Goal: Task Accomplishment & Management: Use online tool/utility

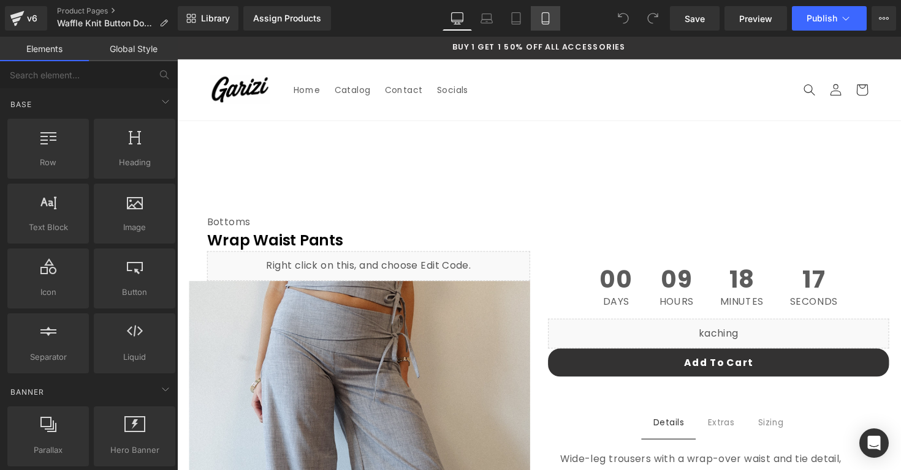
click at [548, 21] on icon at bounding box center [545, 18] width 12 height 12
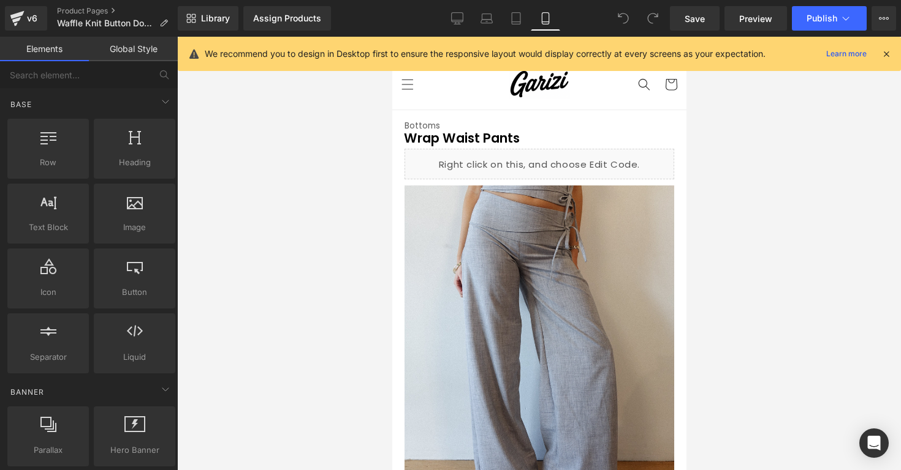
click at [889, 43] on div "We recommend you to design in Desktop first to ensure the responsive layout wou…" at bounding box center [539, 54] width 723 height 34
click at [889, 47] on div "We recommend you to design in Desktop first to ensure the responsive layout wou…" at bounding box center [548, 54] width 686 height 15
click at [886, 47] on div at bounding box center [886, 53] width 10 height 13
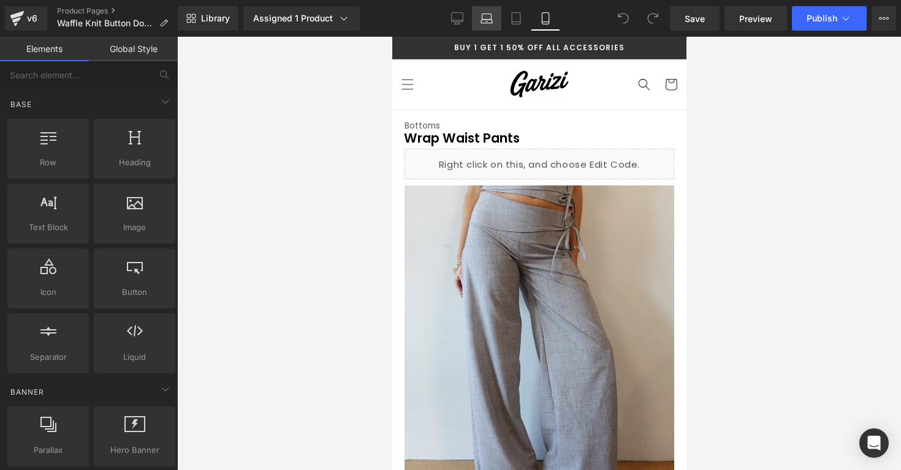
click at [489, 15] on icon at bounding box center [486, 18] width 12 height 12
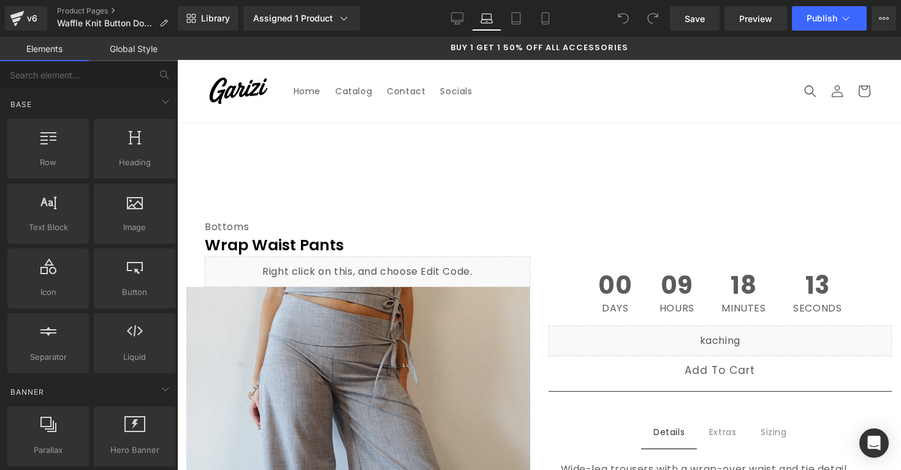
scroll to position [86, 0]
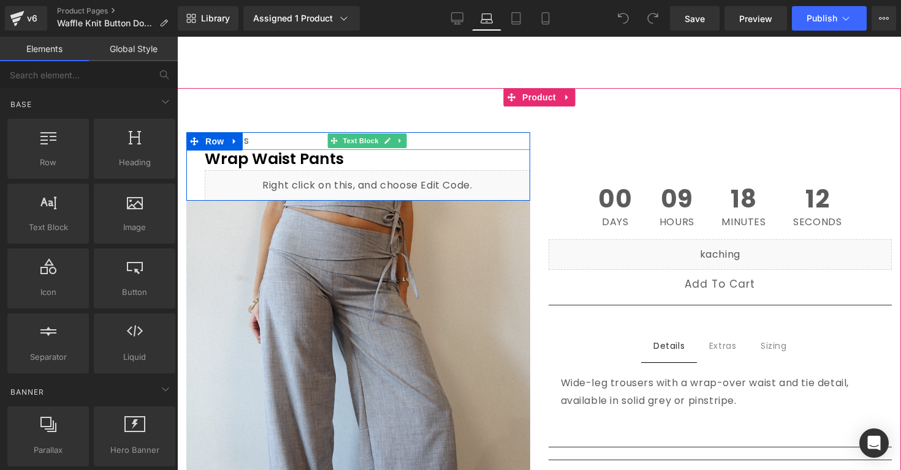
click at [496, 140] on div "Bottoms" at bounding box center [367, 141] width 325 height 18
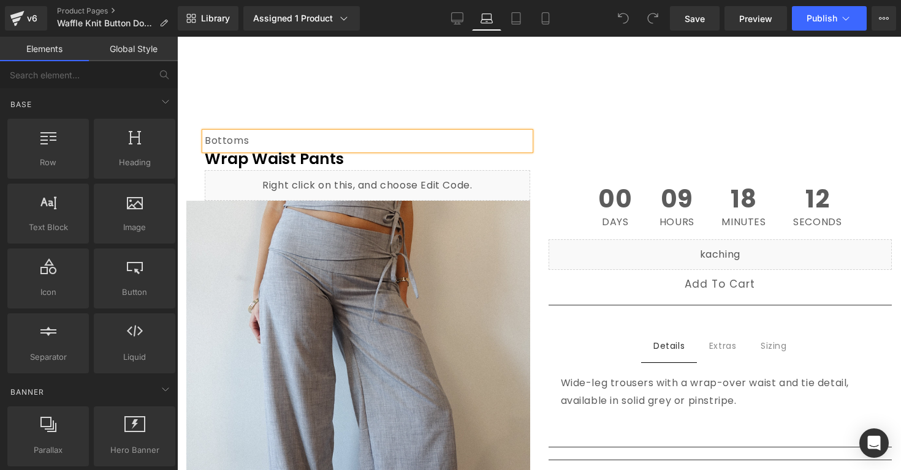
click at [496, 140] on div "Bottoms" at bounding box center [367, 141] width 325 height 18
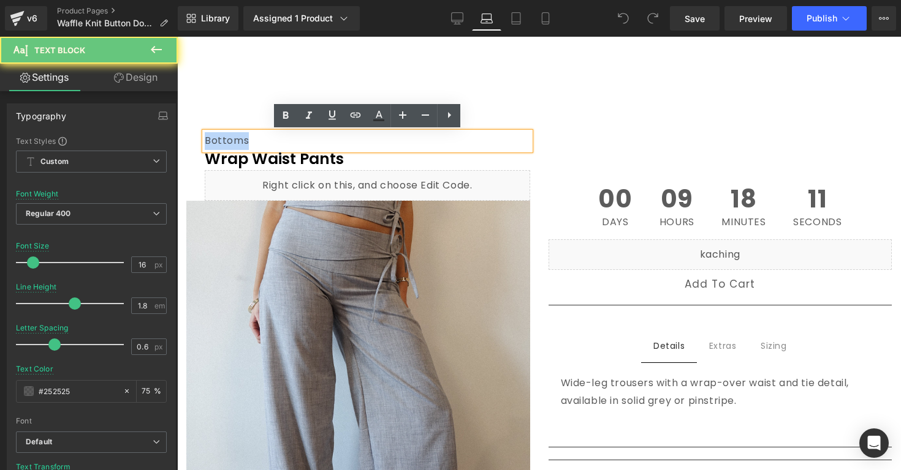
click at [496, 140] on div "Bottoms" at bounding box center [367, 141] width 325 height 18
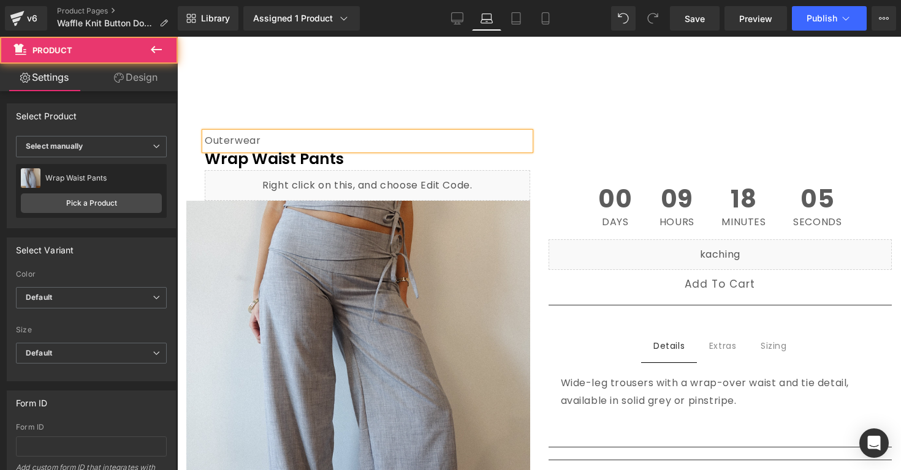
click at [592, 99] on div "Outerwear Text Block Wrap Waist Pants (P) Title Liquid Row Sale Off" at bounding box center [538, 461] width 723 height 746
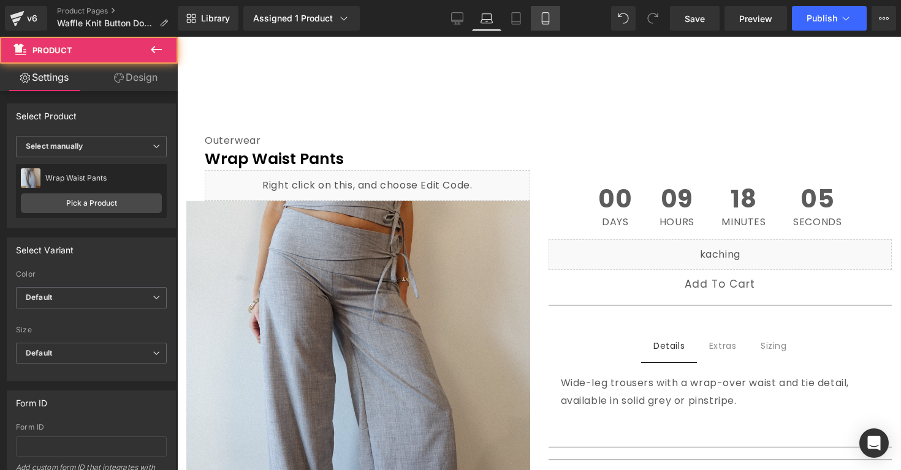
click at [544, 15] on icon at bounding box center [545, 18] width 12 height 12
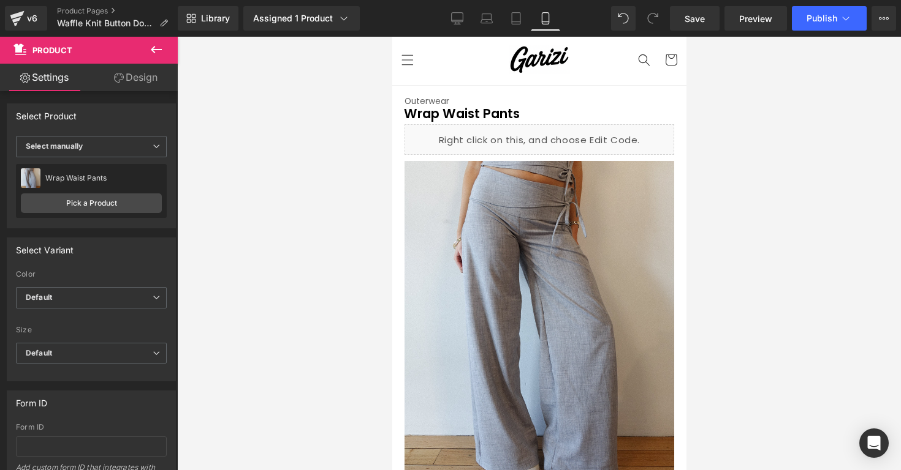
scroll to position [0, 0]
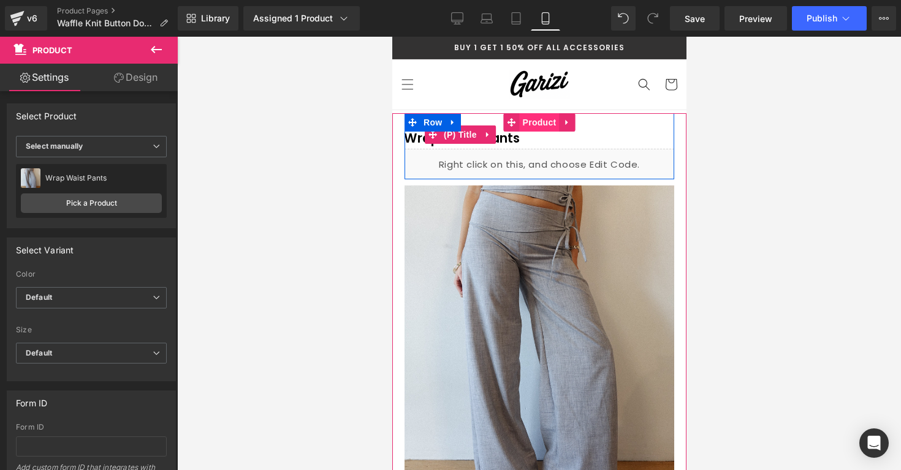
click at [532, 126] on span "Product" at bounding box center [539, 122] width 40 height 18
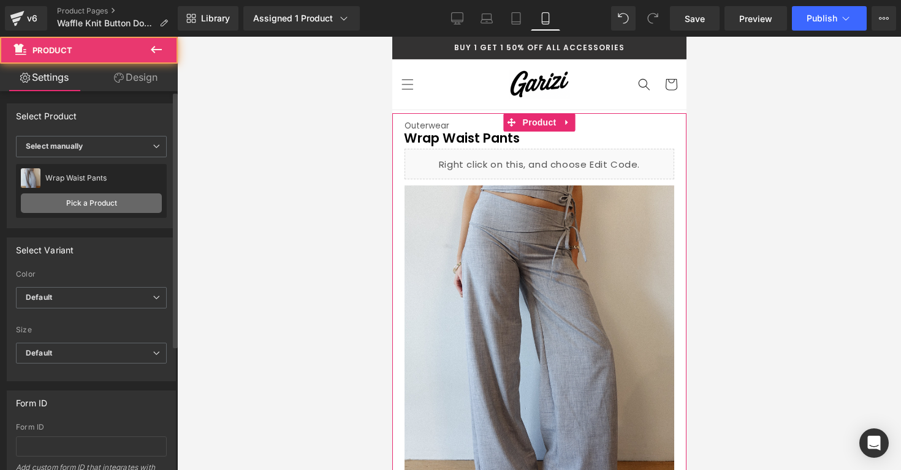
click at [134, 202] on link "Pick a Product" at bounding box center [91, 204] width 141 height 20
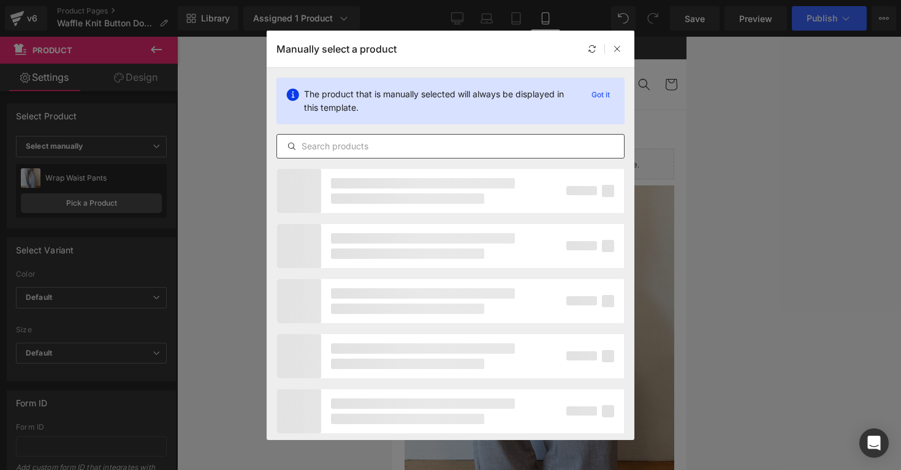
click at [364, 153] on input "text" at bounding box center [450, 146] width 347 height 15
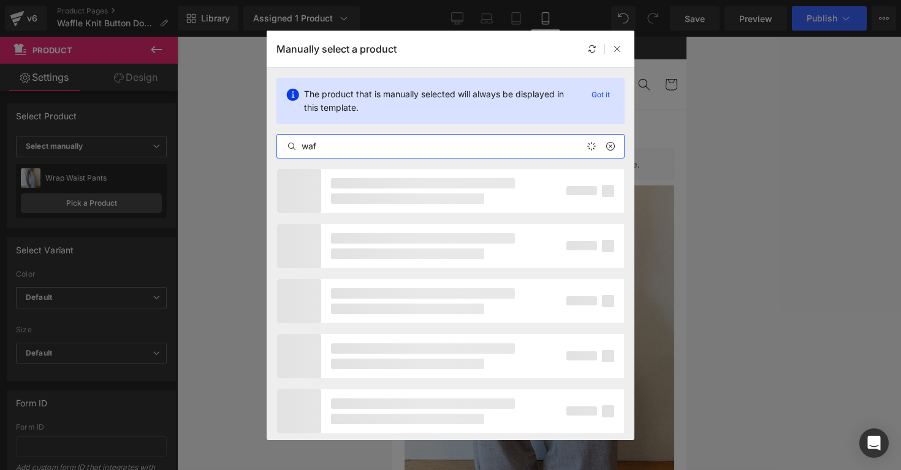
type input "waff"
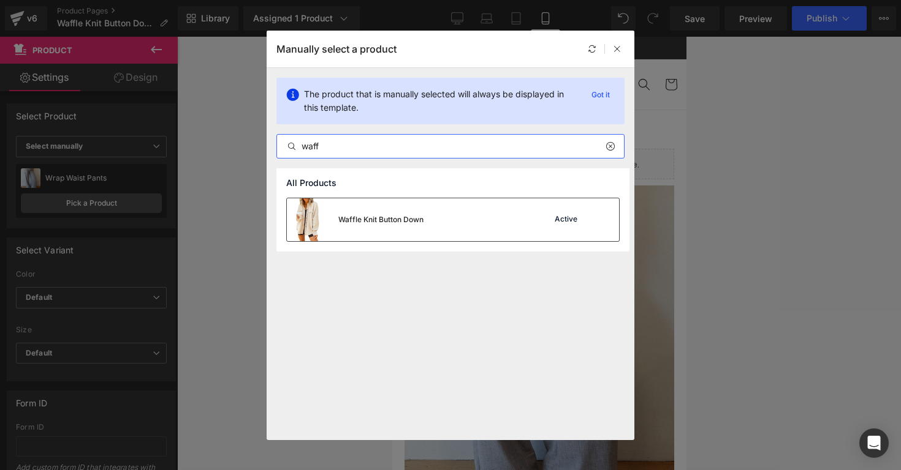
click at [403, 206] on div "Waffle Knit Button Down" at bounding box center [355, 219] width 137 height 43
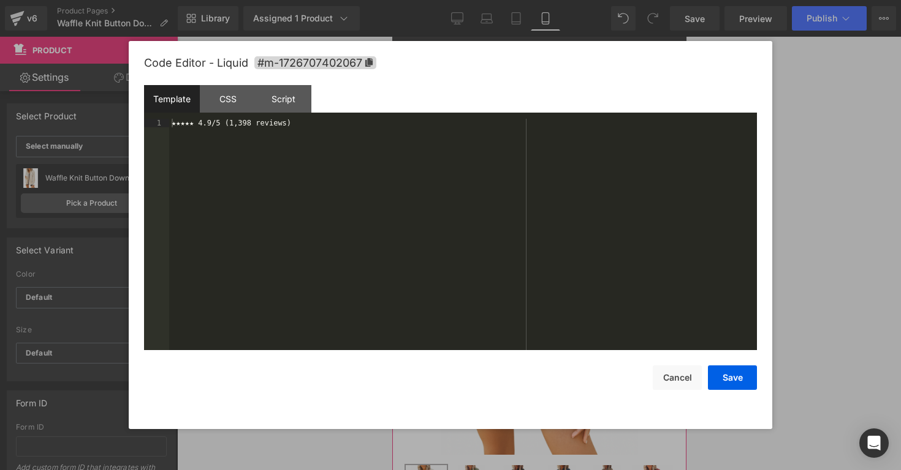
click at [558, 156] on div "Liquid" at bounding box center [539, 164] width 270 height 31
click at [671, 376] on button "Cancel" at bounding box center [676, 378] width 49 height 25
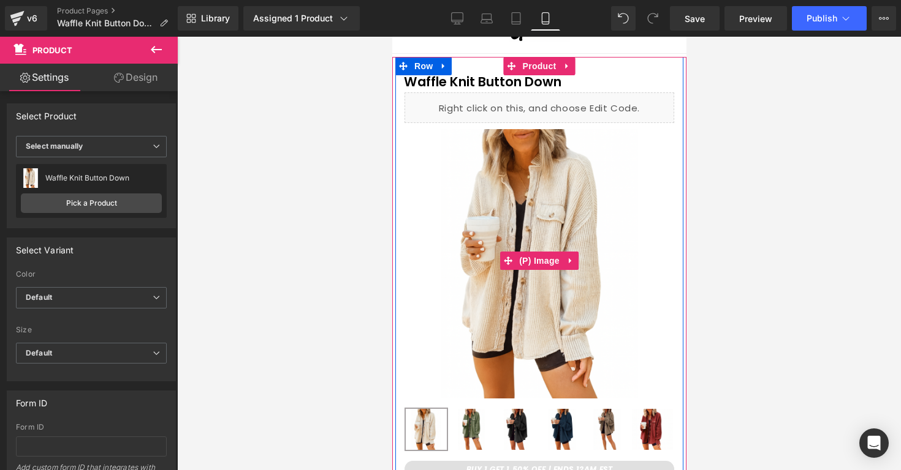
scroll to position [154, 0]
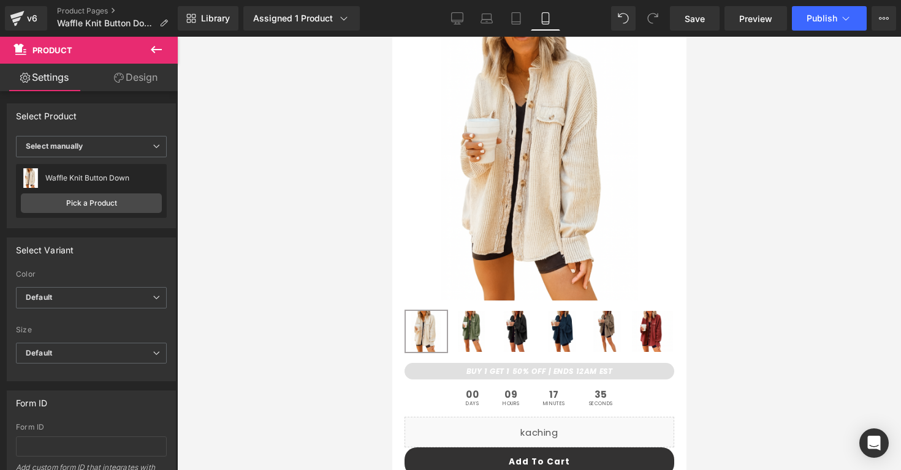
click at [738, 350] on div at bounding box center [538, 254] width 723 height 434
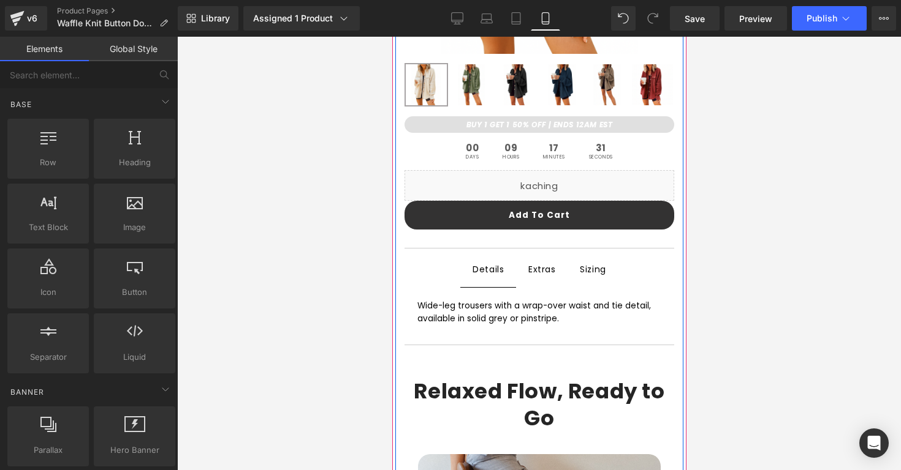
scroll to position [405, 0]
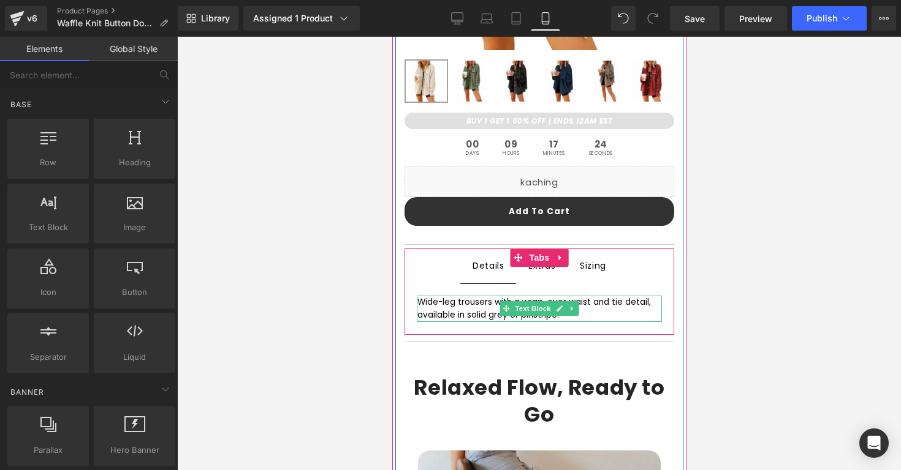
click at [475, 312] on div "Wide-leg trousers with a wrap-over waist and tie detail, available in solid gre…" at bounding box center [539, 309] width 244 height 27
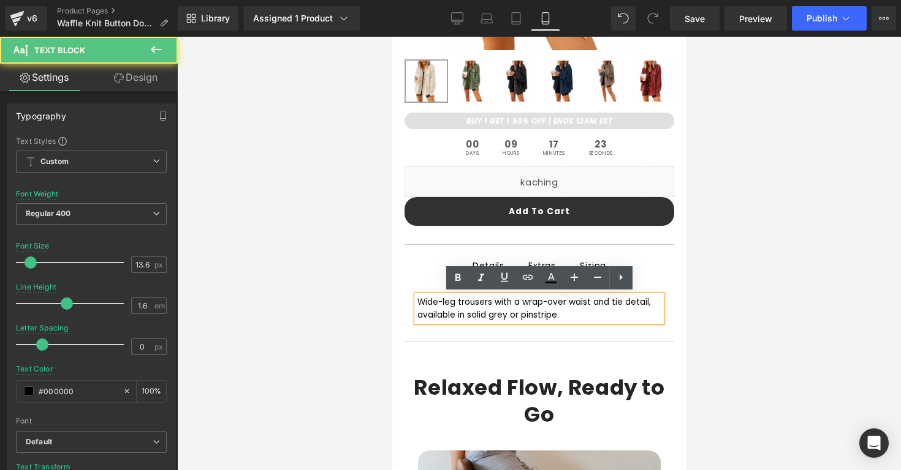
click at [475, 312] on div "Wide-leg trousers with a wrap-over waist and tie detail, available in solid gre…" at bounding box center [539, 309] width 244 height 27
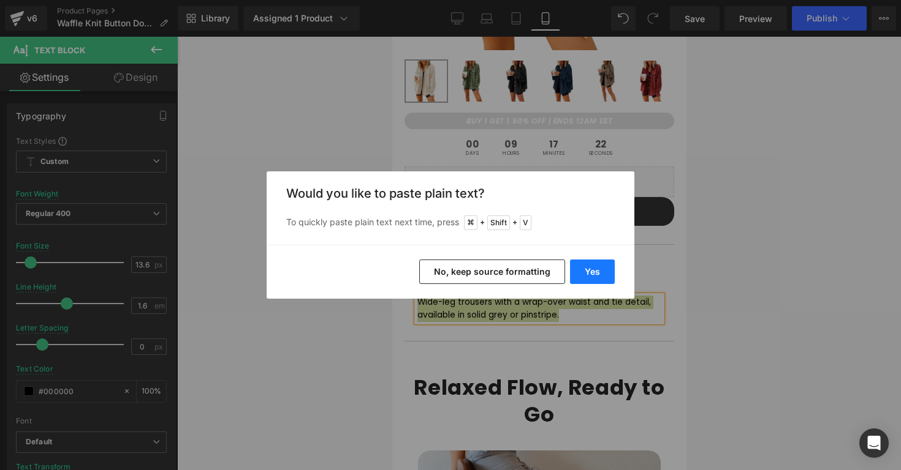
click at [593, 278] on button "Yes" at bounding box center [592, 272] width 45 height 25
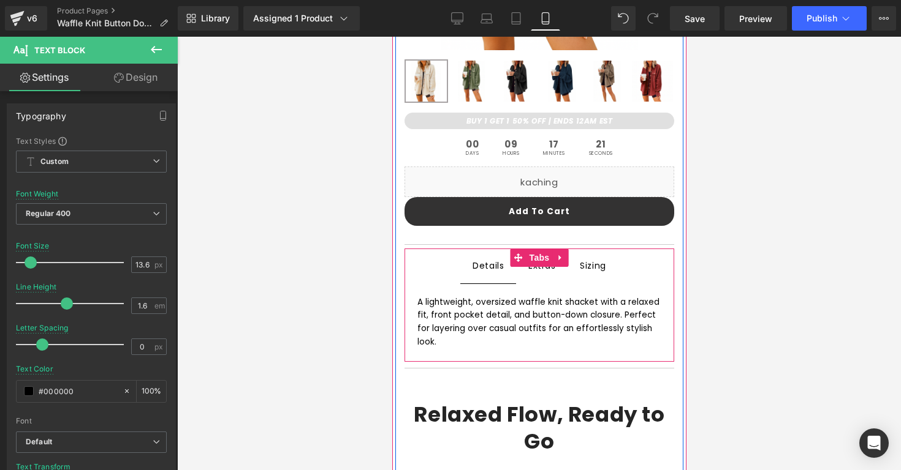
click at [543, 274] on span "Extras Text Block" at bounding box center [541, 266] width 52 height 34
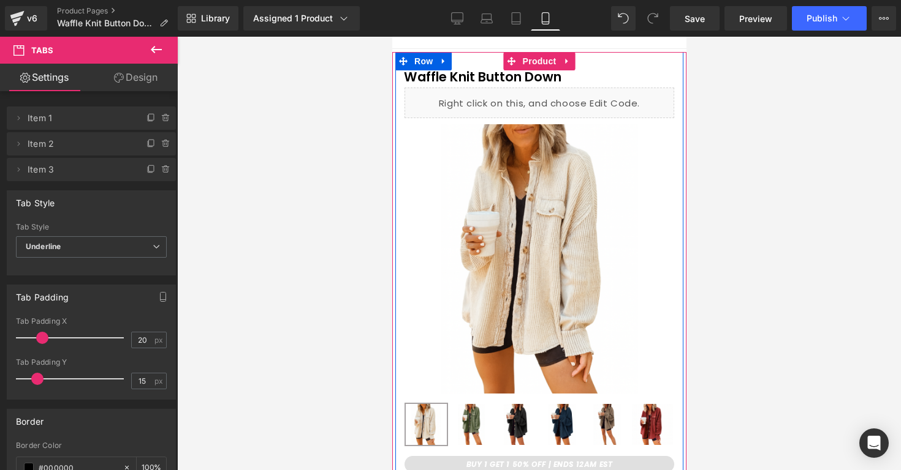
scroll to position [0, 0]
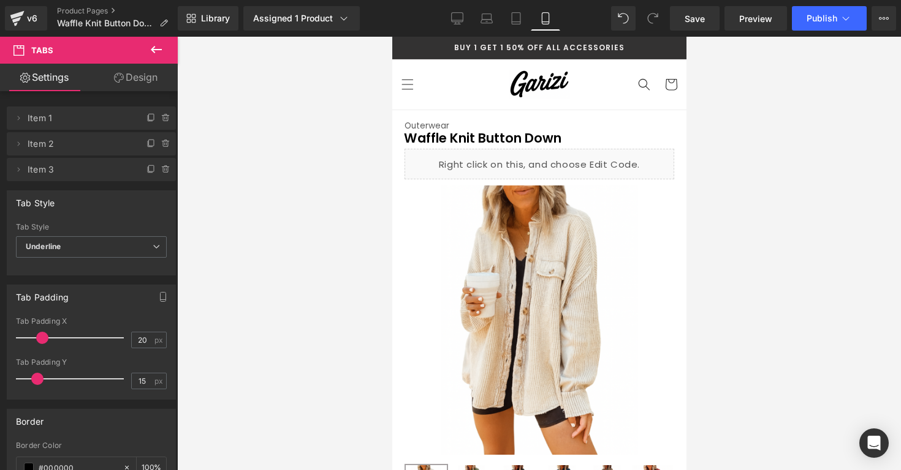
click at [708, 218] on div at bounding box center [538, 254] width 723 height 434
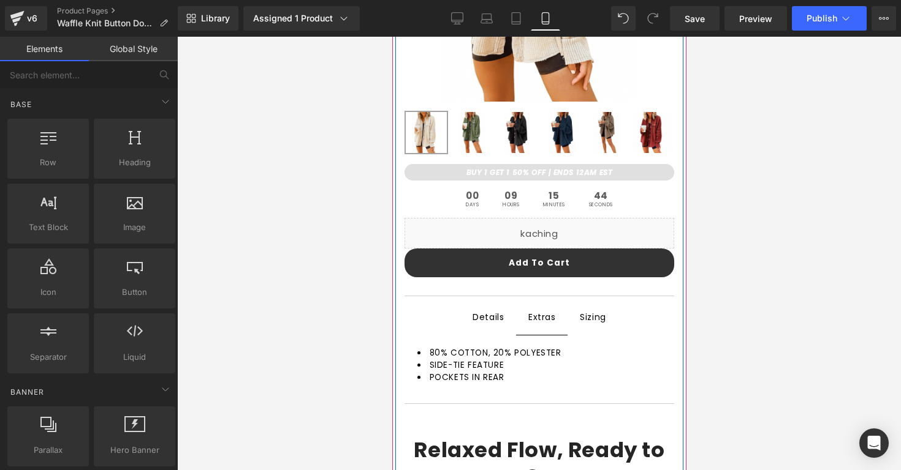
scroll to position [355, 0]
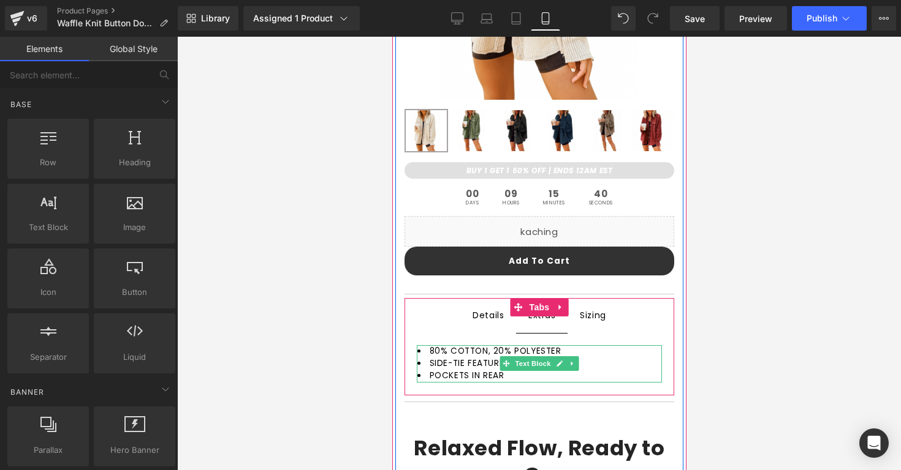
click at [489, 370] on li "POCKETS IN REAR" at bounding box center [539, 376] width 244 height 12
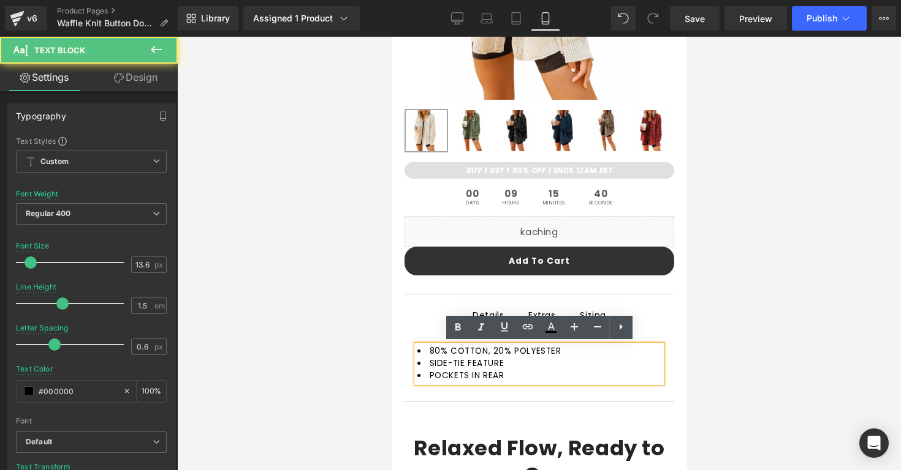
click at [489, 364] on li "SIDE-TIE FEATURE" at bounding box center [539, 364] width 244 height 12
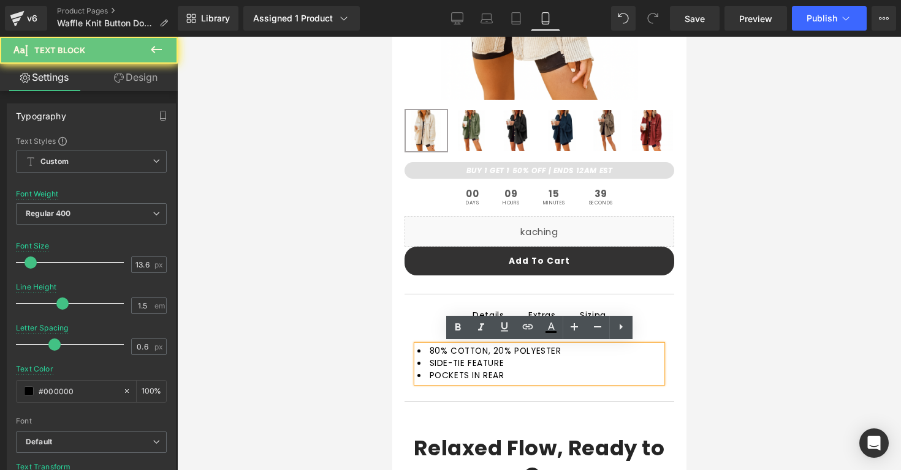
click at [509, 364] on li "SIDE-TIE FEATURE" at bounding box center [539, 364] width 244 height 12
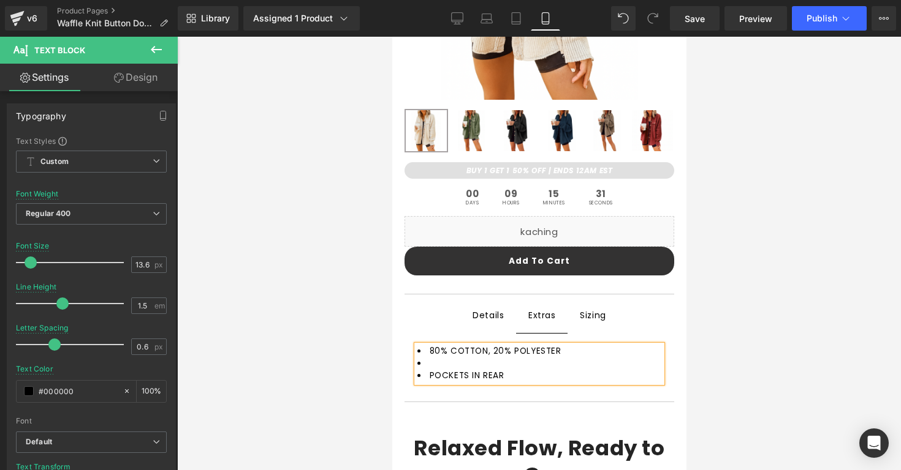
click at [560, 380] on li "POCKETS IN REAR" at bounding box center [539, 376] width 244 height 12
click at [444, 362] on li at bounding box center [539, 364] width 244 height 12
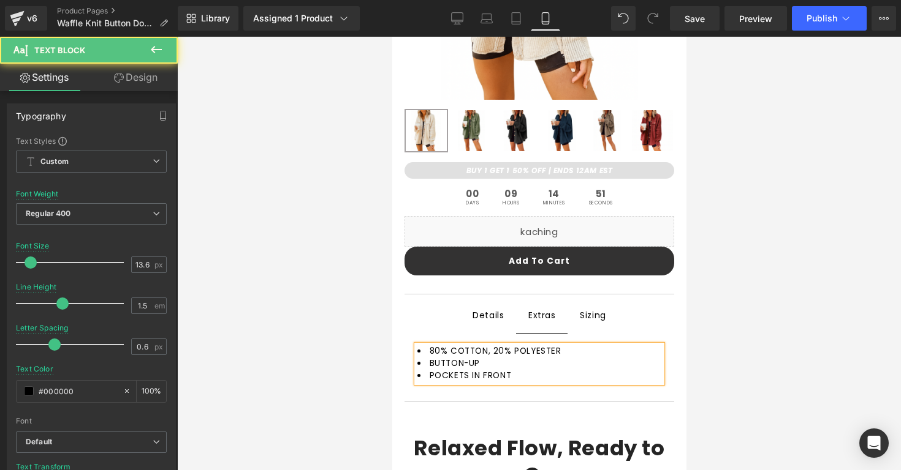
click at [496, 367] on li "BUTTON-UP" at bounding box center [539, 364] width 244 height 12
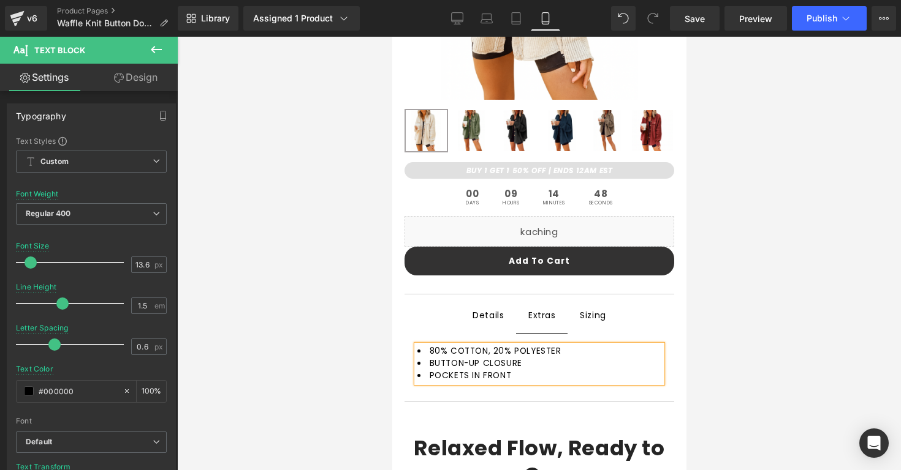
click at [548, 372] on li "POCKETS IN FRONT" at bounding box center [539, 376] width 244 height 12
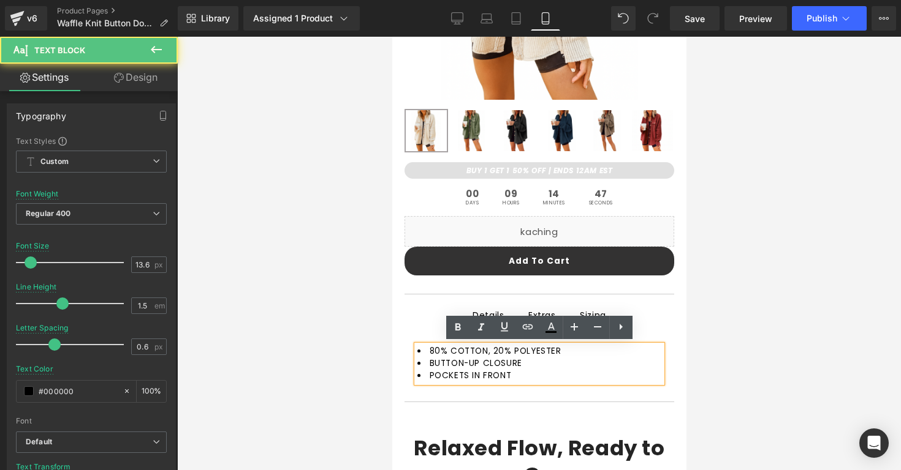
click at [549, 363] on li "BUTTON-UP CLOSURE" at bounding box center [539, 364] width 244 height 12
click at [568, 346] on div "80% COTTON, 20% POLYESTER BUTTON-UP CLOSURE POCKETS IN FRONT" at bounding box center [538, 364] width 245 height 37
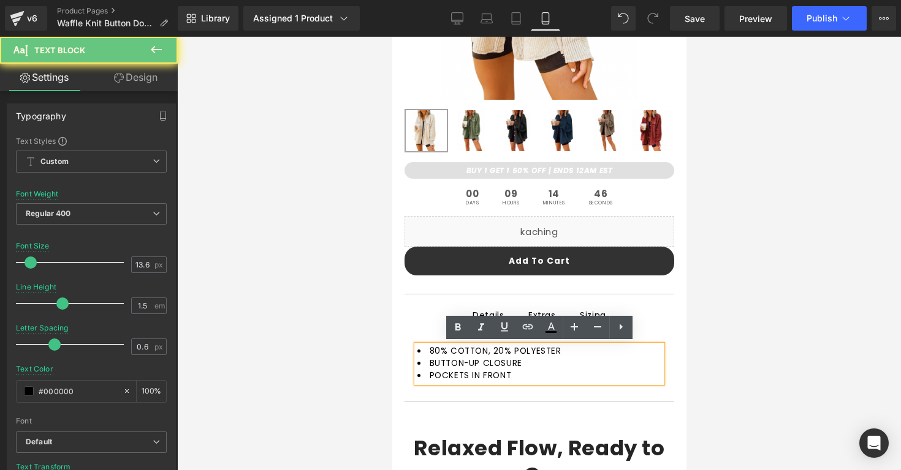
click at [572, 348] on li "80% COTTON, 20% POLYESTER" at bounding box center [539, 352] width 244 height 12
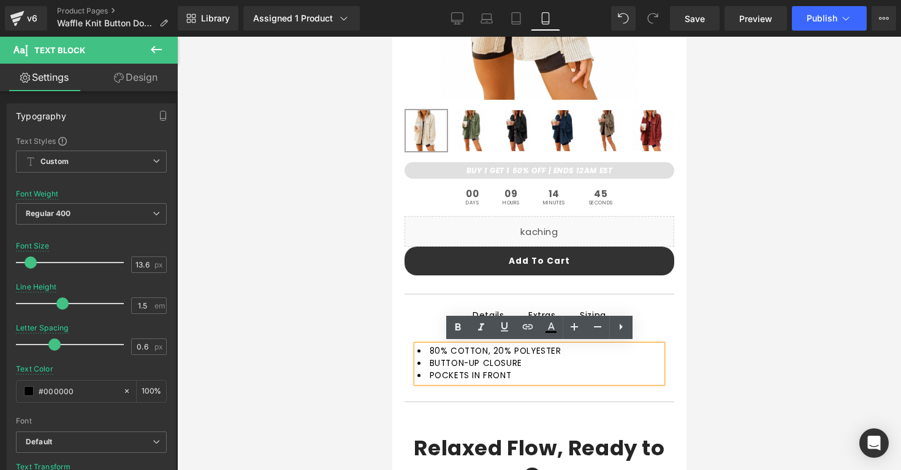
click at [687, 349] on div at bounding box center [538, 254] width 723 height 434
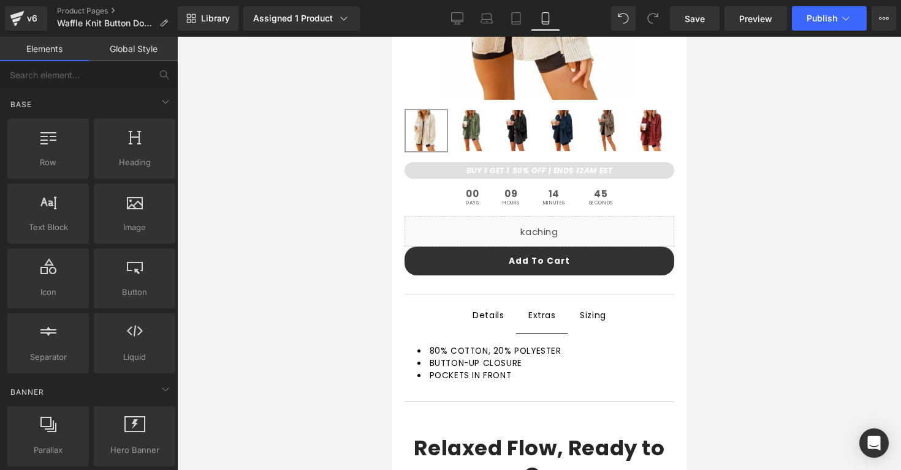
click at [607, 320] on span "Sizing Text Block" at bounding box center [592, 315] width 51 height 34
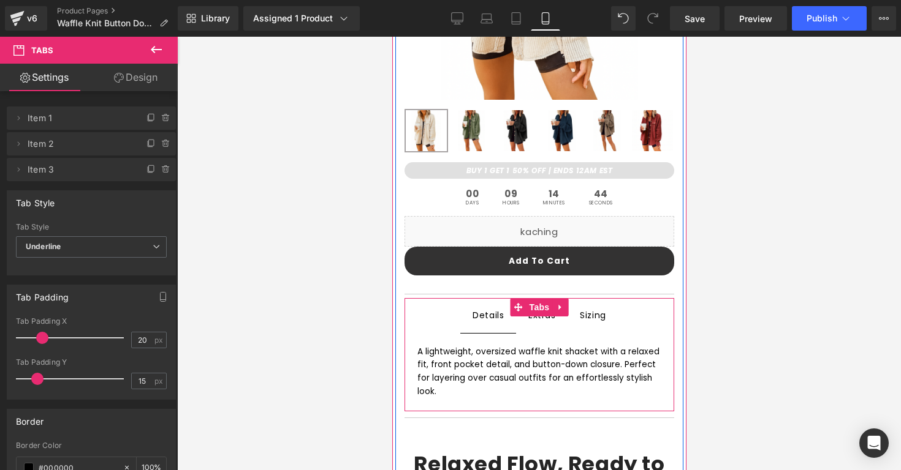
click at [494, 329] on span "Details Text Block" at bounding box center [487, 316] width 56 height 34
click at [591, 377] on div "A lightweight, oversized waffle knit shacket with a relaxed fit, front pocket d…" at bounding box center [539, 372] width 244 height 53
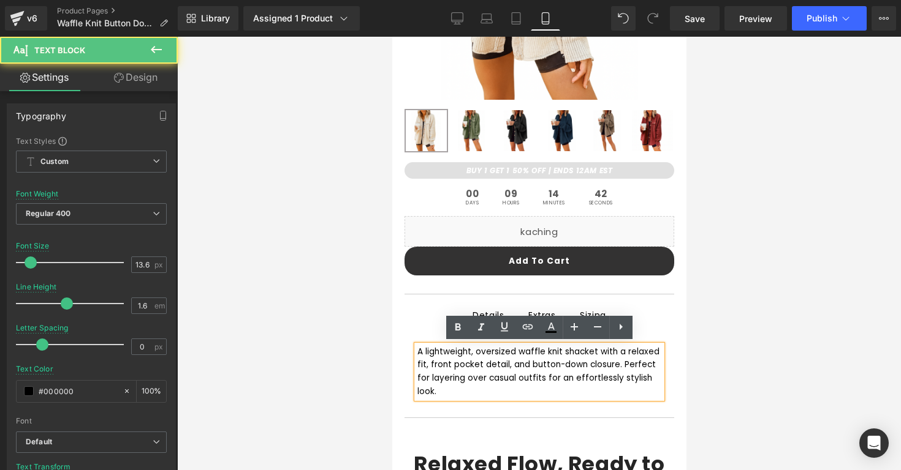
click at [695, 355] on div at bounding box center [538, 254] width 723 height 434
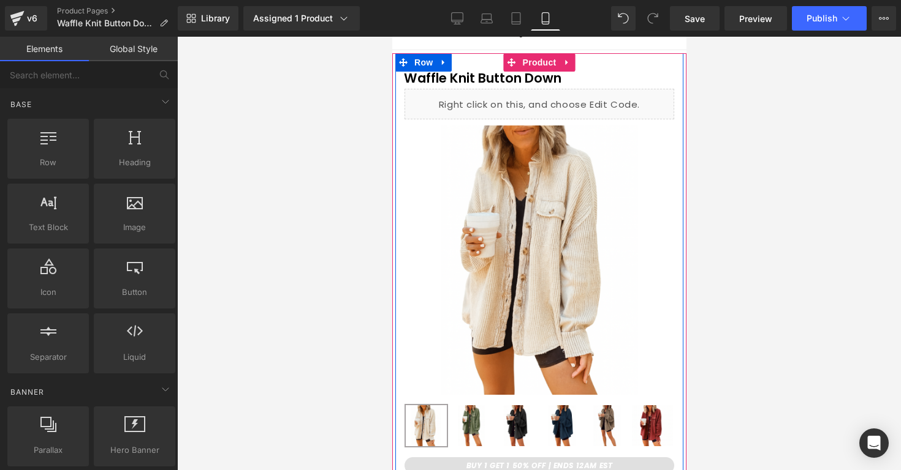
scroll to position [0, 0]
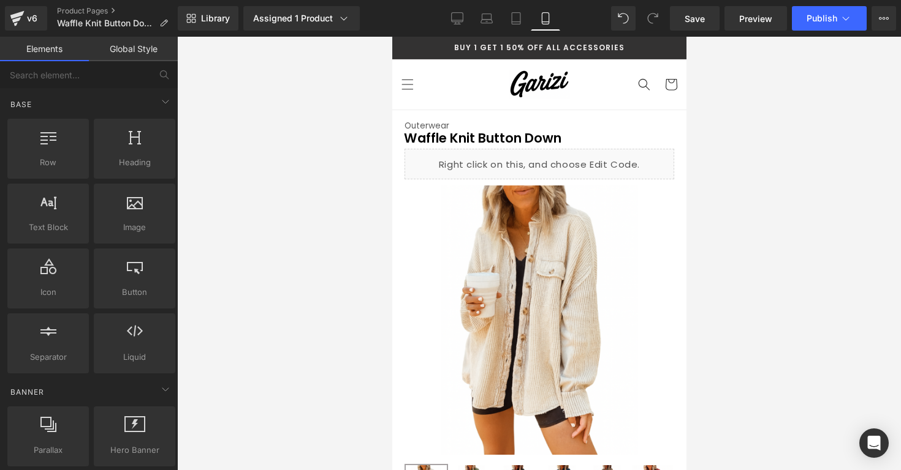
click at [795, 134] on div at bounding box center [538, 254] width 723 height 434
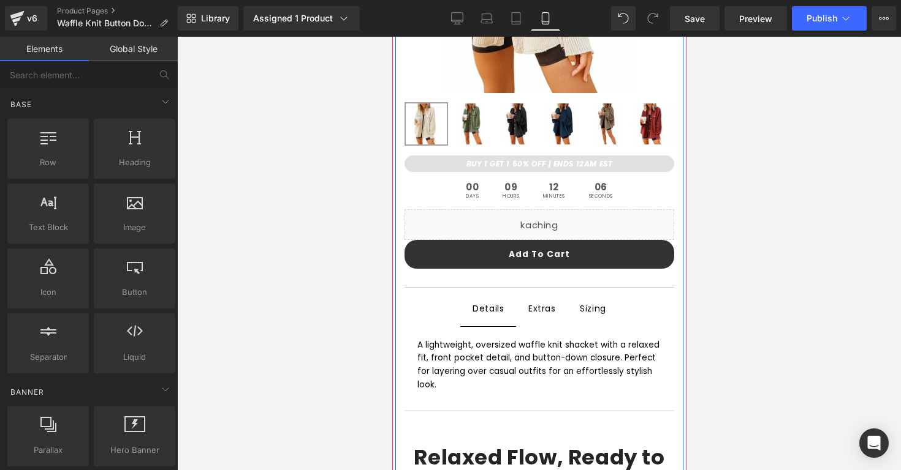
scroll to position [401, 0]
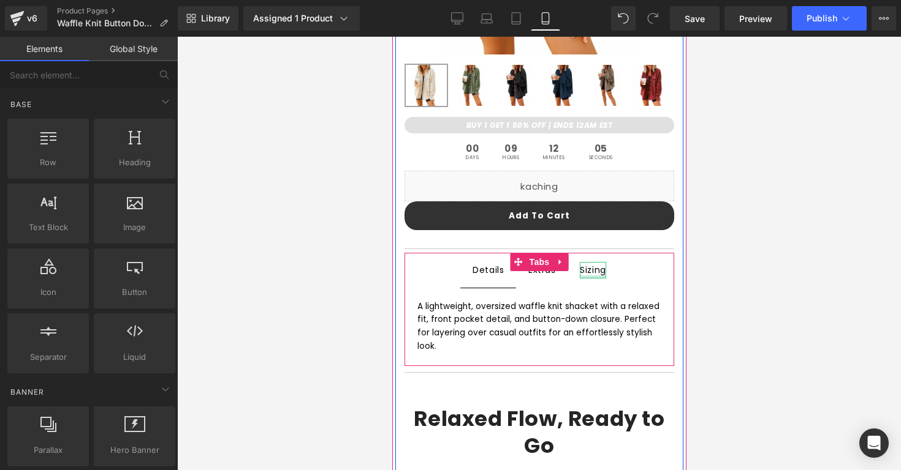
click at [599, 276] on div at bounding box center [592, 277] width 26 height 3
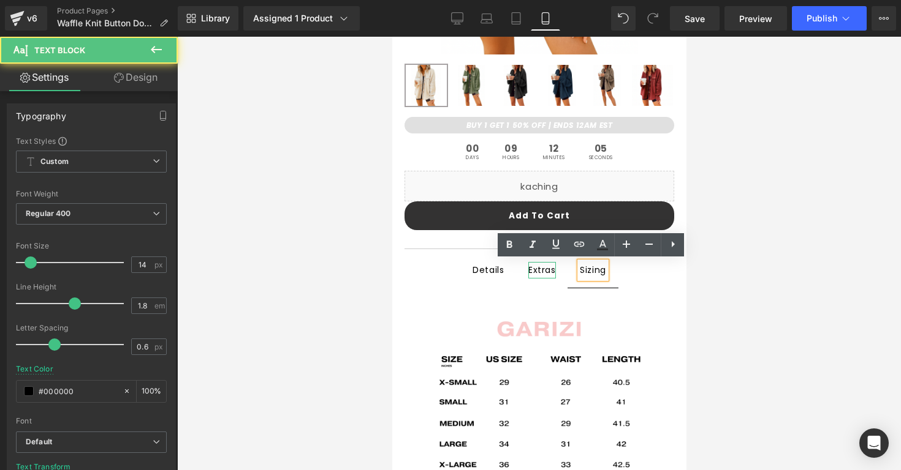
click at [543, 274] on div "Extras" at bounding box center [541, 270] width 28 height 16
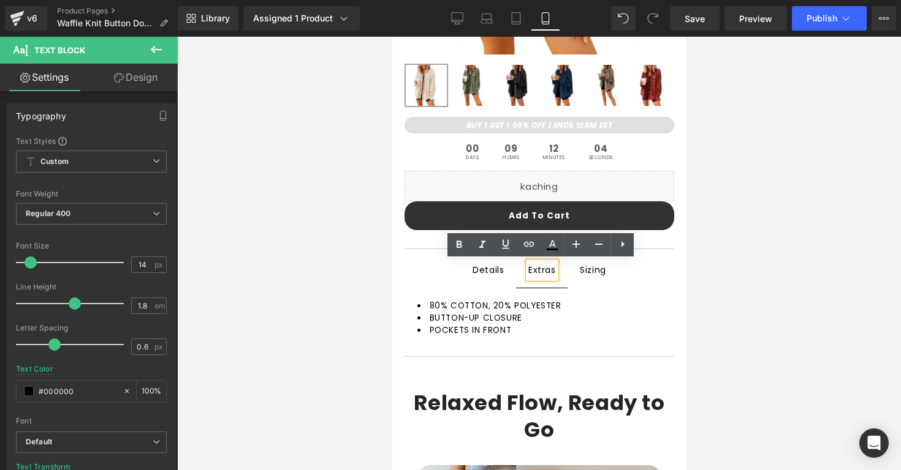
click at [480, 281] on span "Details Text Block" at bounding box center [487, 271] width 56 height 34
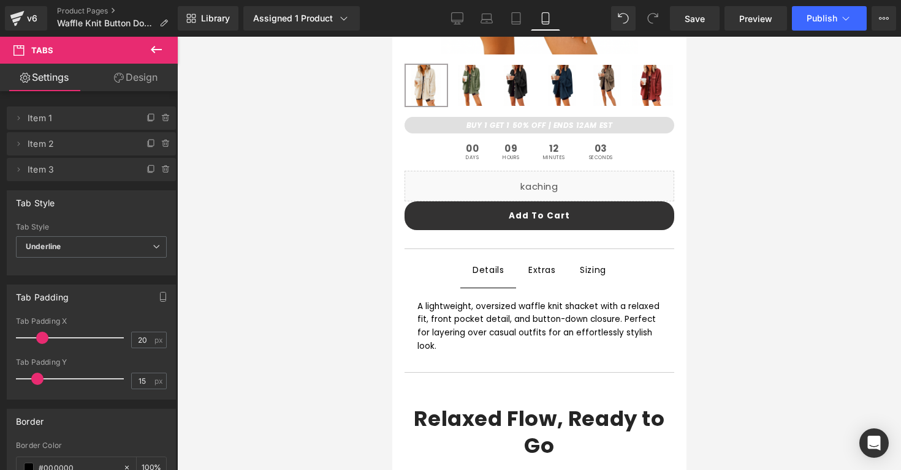
click at [372, 304] on div at bounding box center [538, 254] width 723 height 434
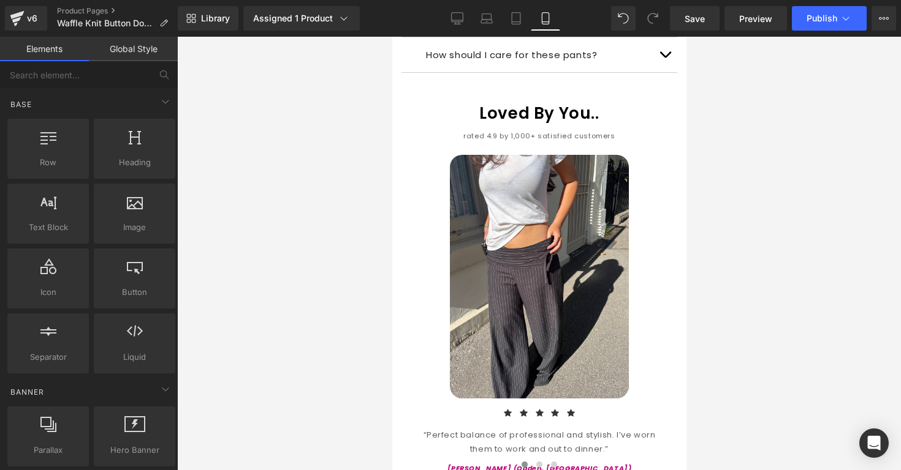
scroll to position [1378, 0]
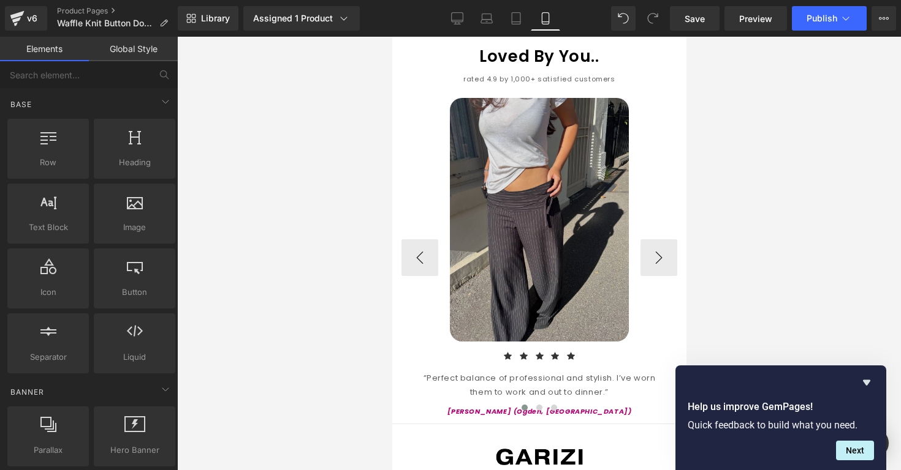
click at [479, 187] on img at bounding box center [538, 220] width 179 height 244
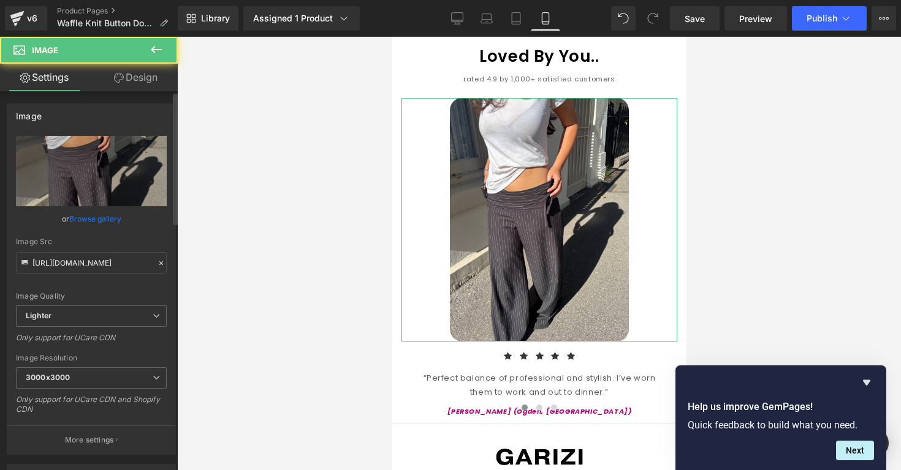
click at [65, 221] on div "or Browse gallery" at bounding box center [91, 219] width 151 height 13
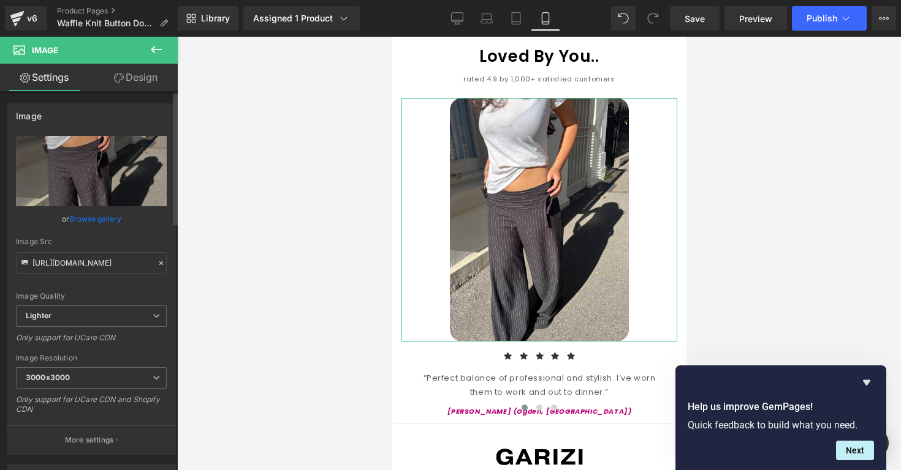
click at [78, 221] on link "Browse gallery" at bounding box center [95, 218] width 52 height 21
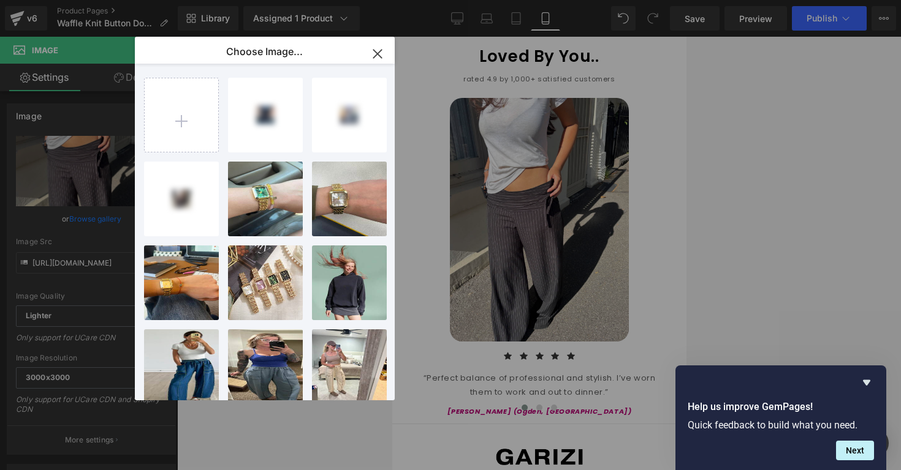
click at [195, 116] on input "file" at bounding box center [182, 115] width 74 height 74
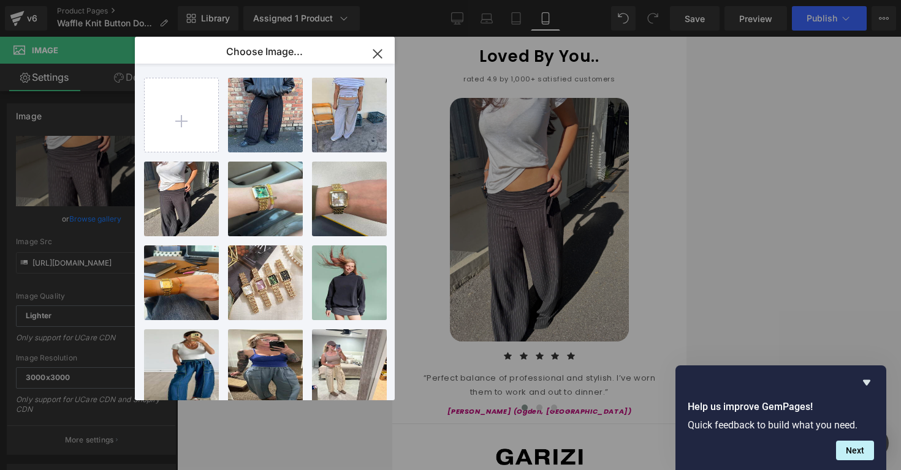
type input "C:\fakepath\Screenshot 2025-09-30 at 2.49.59 PM.png"
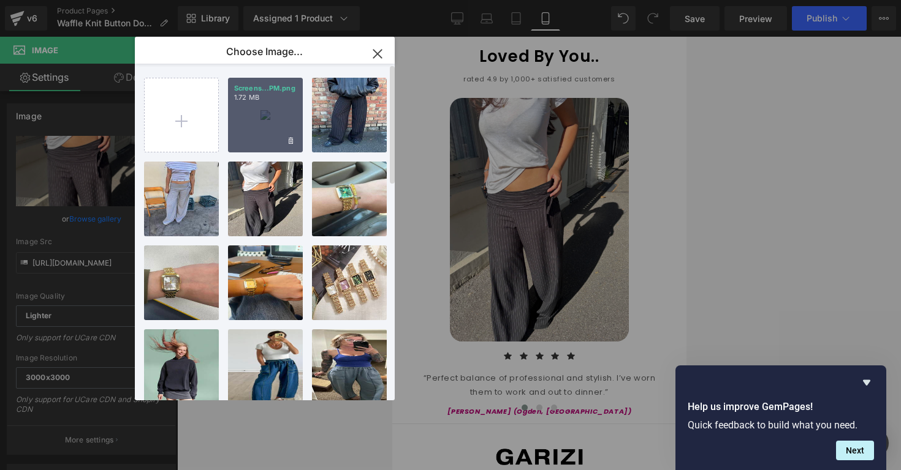
click at [275, 134] on div "Screens...PM.png 1.72 MB" at bounding box center [265, 115] width 75 height 75
type input "[URL][DOMAIN_NAME]"
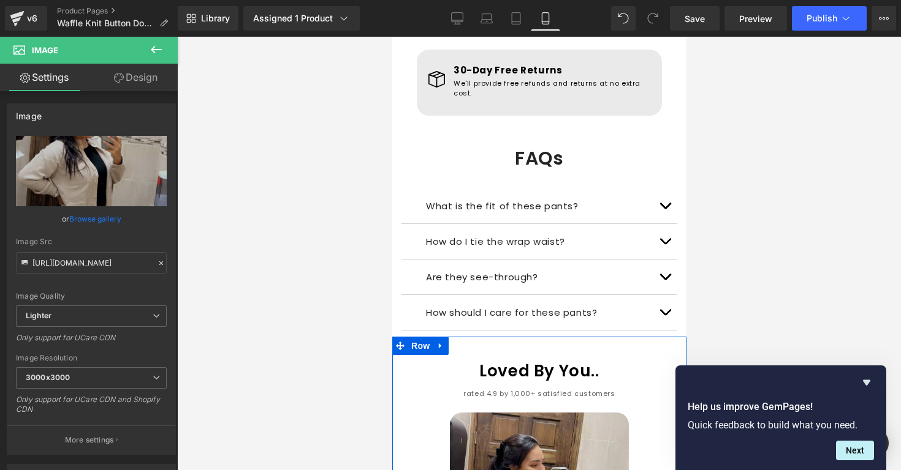
scroll to position [1030, 0]
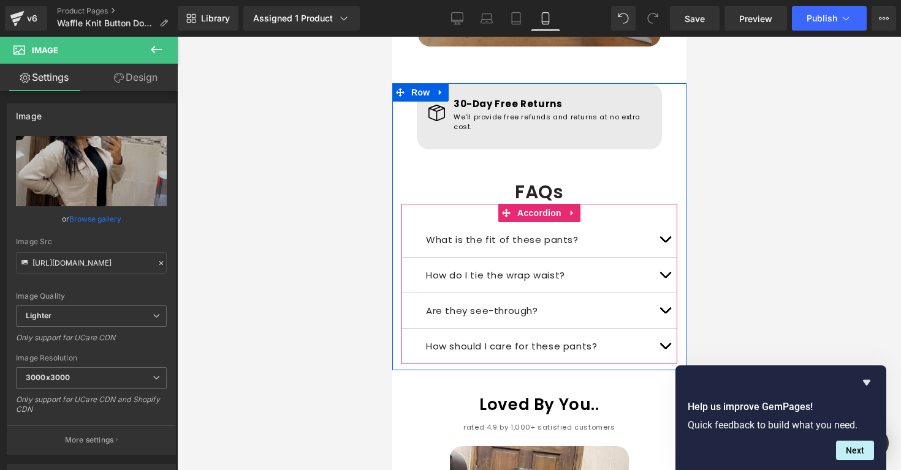
click at [457, 232] on p "What is the fit of these pants?" at bounding box center [538, 240] width 227 height 17
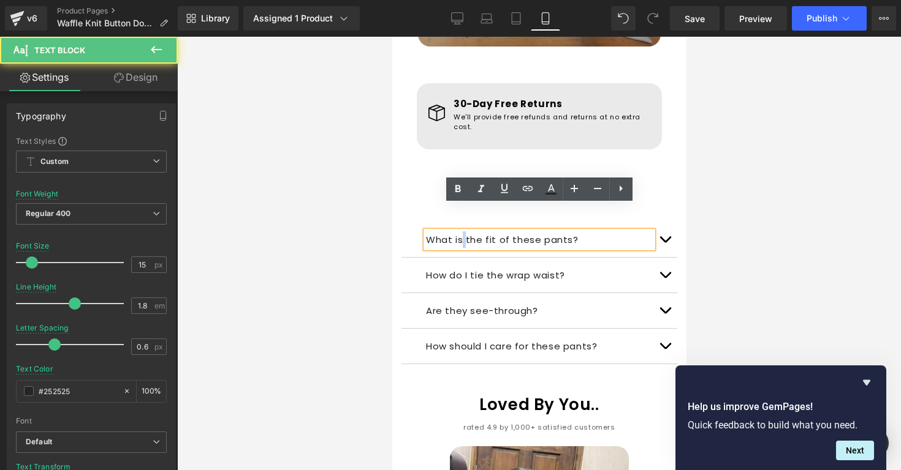
click at [457, 232] on p "What is the fit of these pants?" at bounding box center [538, 240] width 227 height 17
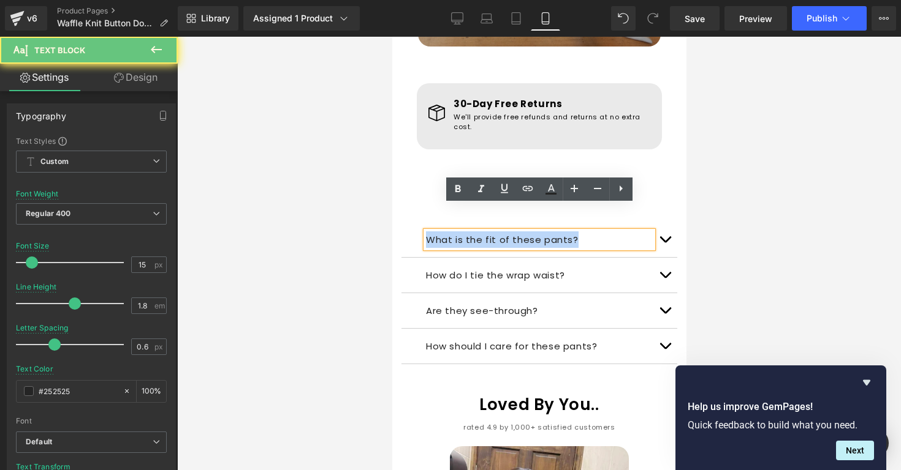
click at [457, 232] on p "What is the fit of these pants?" at bounding box center [538, 240] width 227 height 17
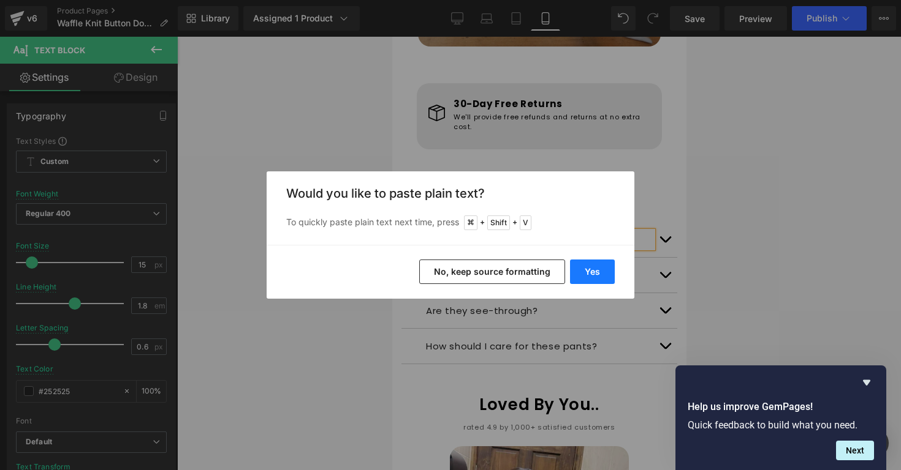
click at [588, 276] on button "Yes" at bounding box center [592, 272] width 45 height 25
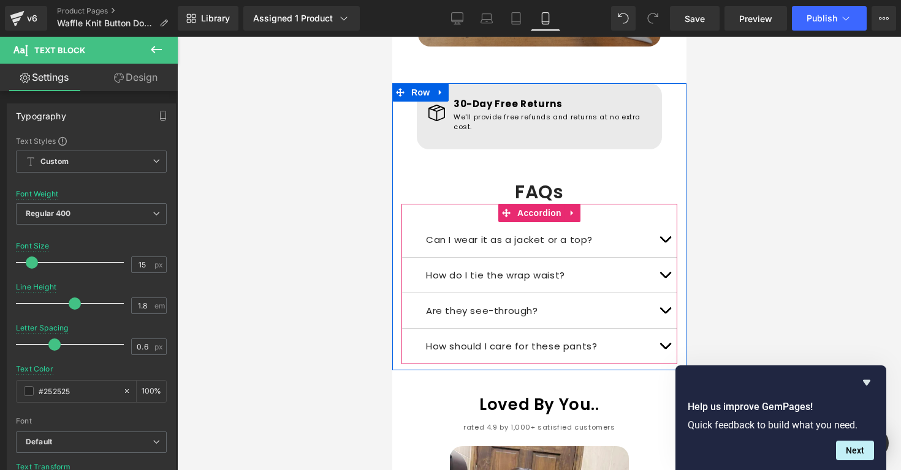
click at [665, 222] on button "button" at bounding box center [664, 239] width 25 height 35
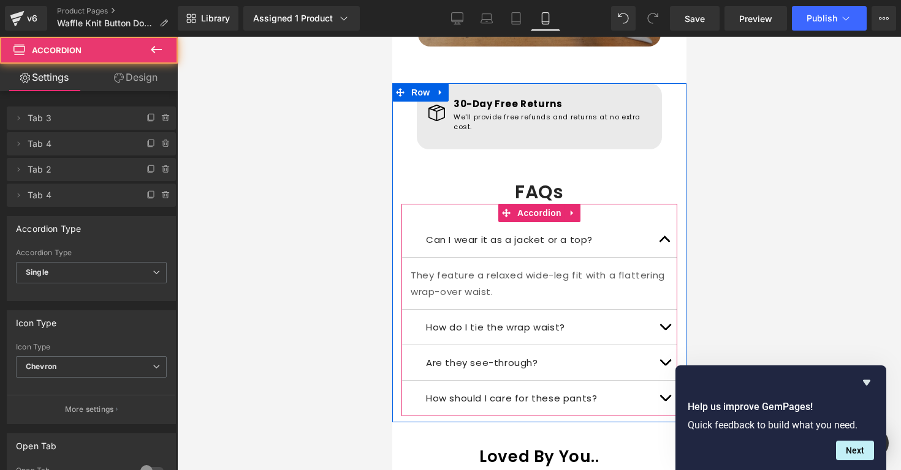
click at [606, 267] on p "They feature a relaxed wide-leg fit with a flattering wrap-over waist." at bounding box center [538, 283] width 257 height 33
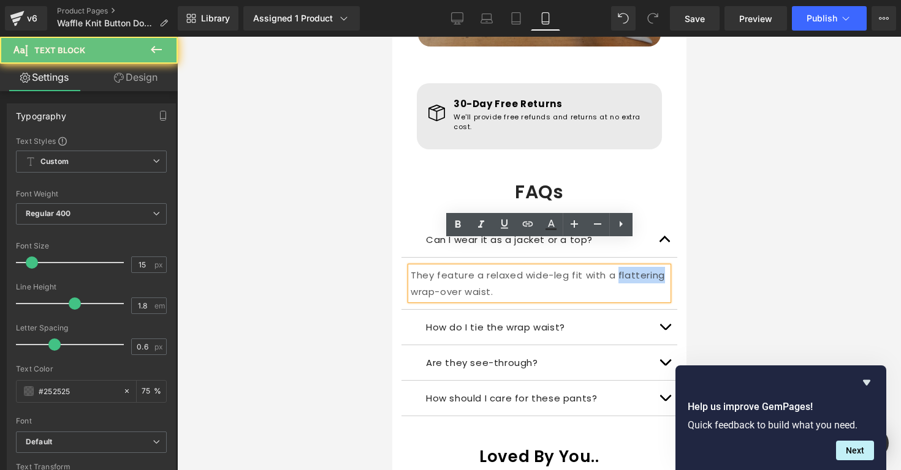
click at [606, 267] on p "They feature a relaxed wide-leg fit with a flattering wrap-over waist." at bounding box center [538, 283] width 257 height 33
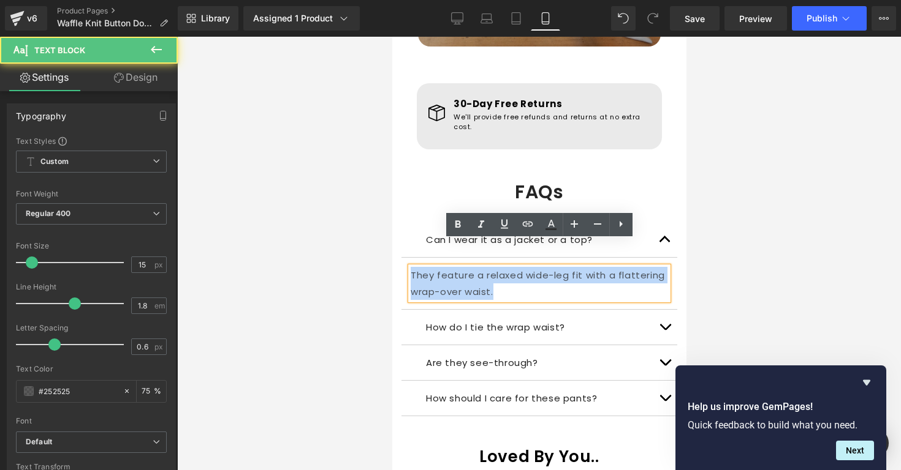
click at [606, 267] on p "They feature a relaxed wide-leg fit with a flattering wrap-over waist." at bounding box center [538, 283] width 257 height 33
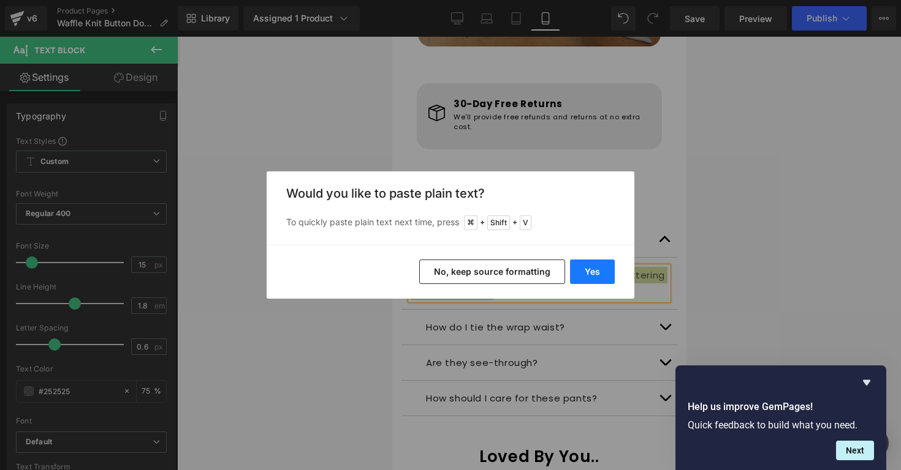
click at [584, 280] on button "Yes" at bounding box center [592, 272] width 45 height 25
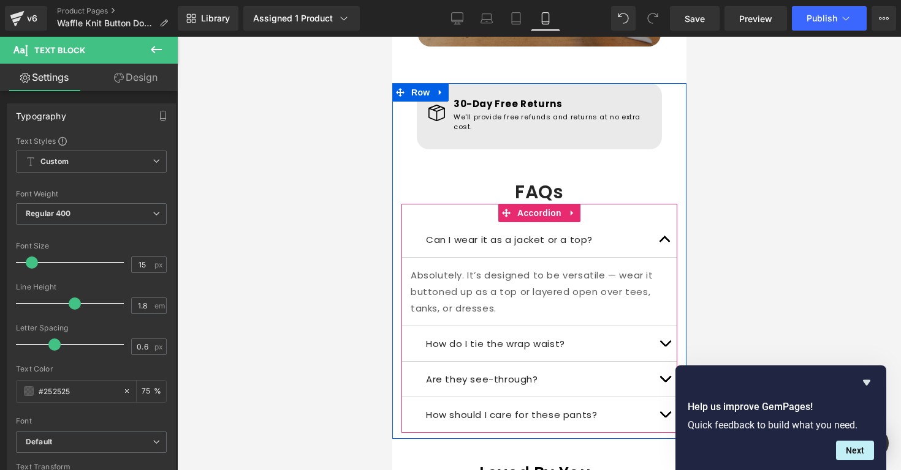
click at [658, 222] on button "button" at bounding box center [664, 239] width 25 height 35
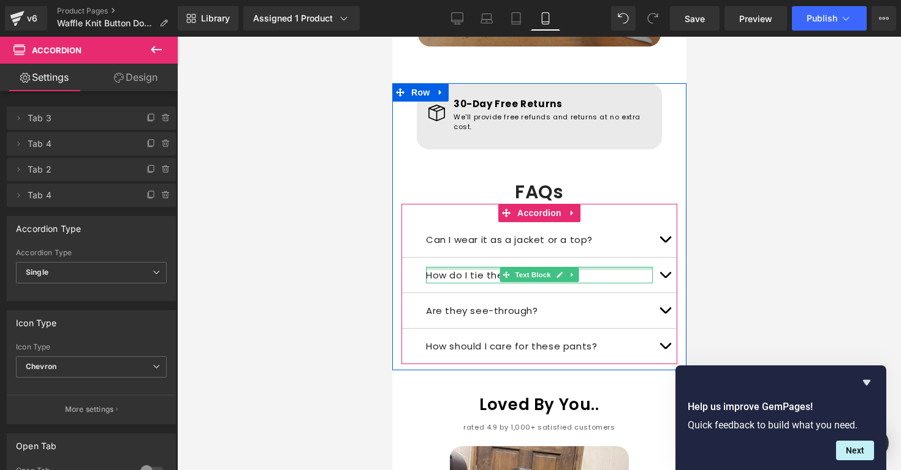
click at [468, 267] on p "How do I tie the wrap waist?" at bounding box center [538, 275] width 227 height 17
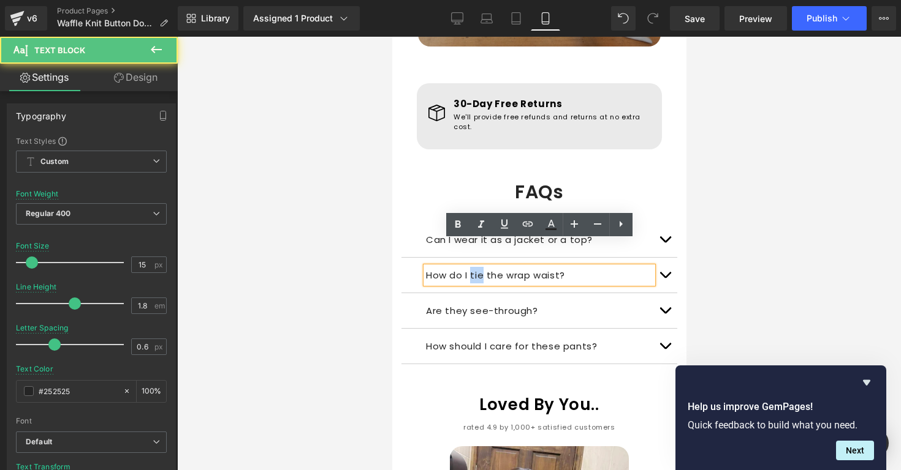
click at [468, 267] on p "How do I tie the wrap waist?" at bounding box center [538, 275] width 227 height 17
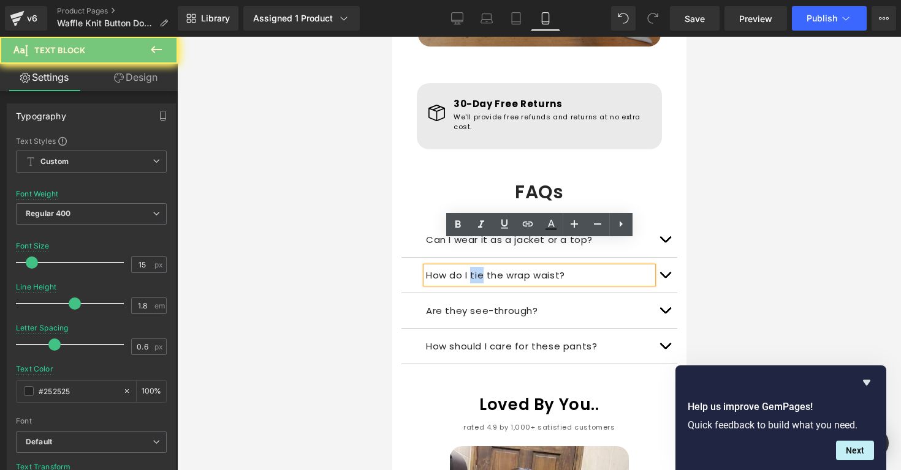
click at [468, 267] on p "How do I tie the wrap waist?" at bounding box center [538, 275] width 227 height 17
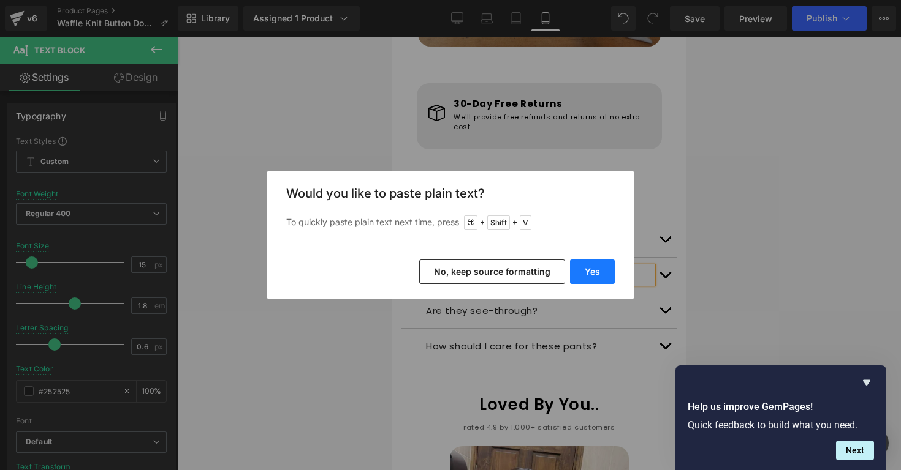
click at [611, 273] on button "Yes" at bounding box center [592, 272] width 45 height 25
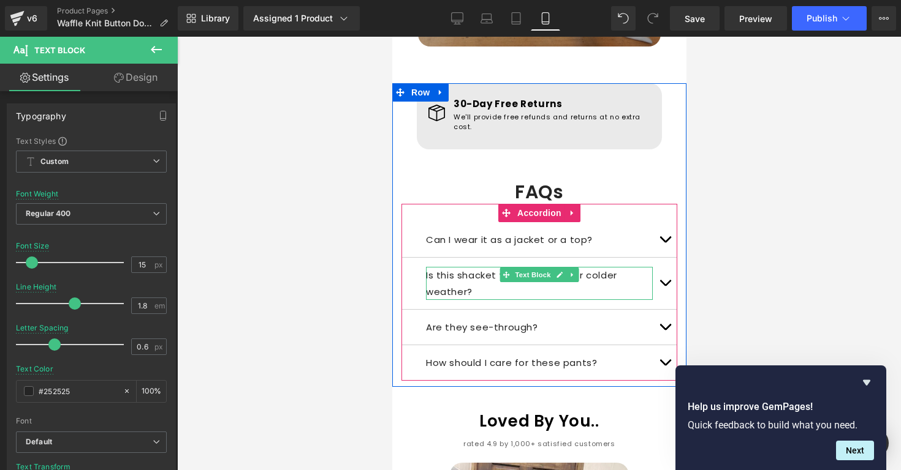
click at [488, 267] on p "Is this shacket warm enough for colder weather?" at bounding box center [538, 283] width 227 height 33
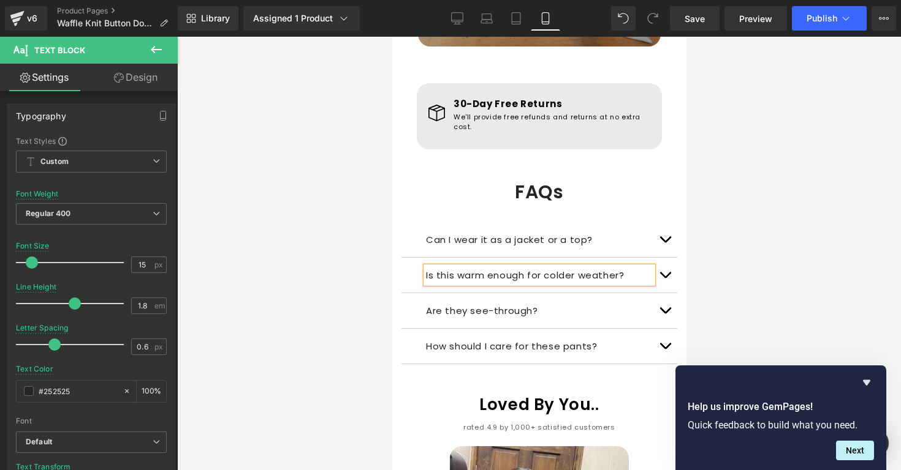
click at [665, 258] on button "button" at bounding box center [664, 275] width 25 height 35
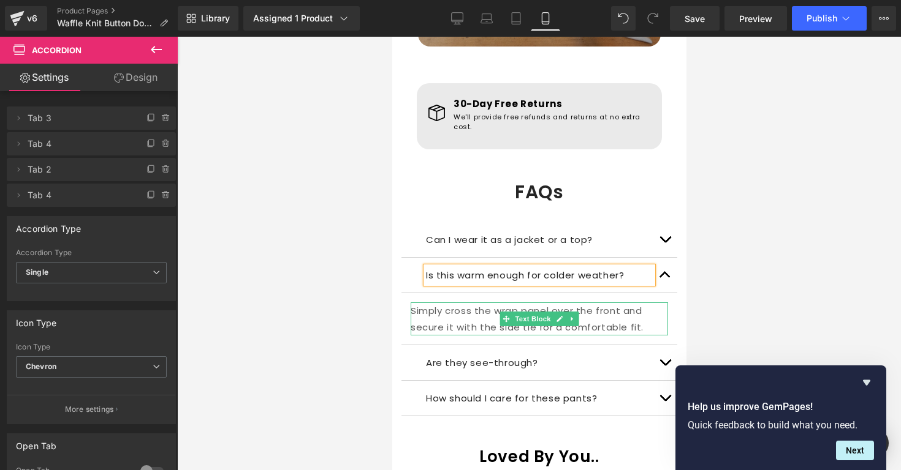
click at [463, 303] on p "Simply cross the wrap panel over the front and secure it with the side tie for …" at bounding box center [538, 319] width 257 height 33
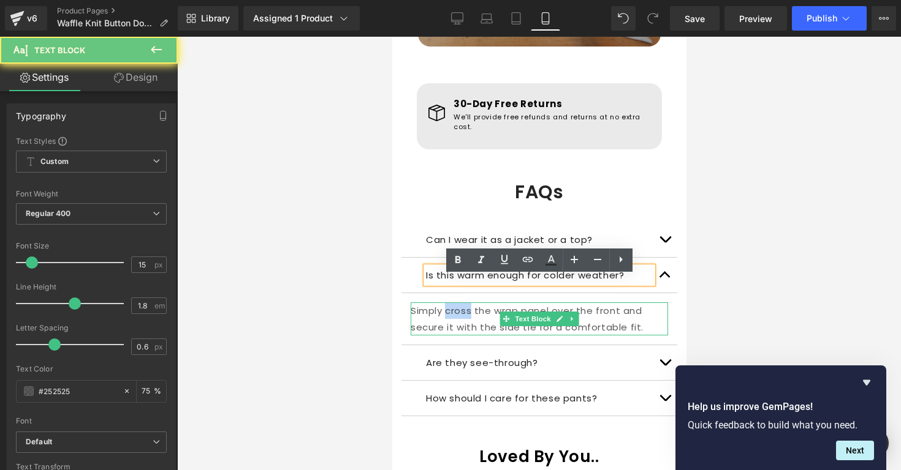
click at [463, 303] on p "Simply cross the wrap panel over the front and secure it with the side tie for …" at bounding box center [538, 319] width 257 height 33
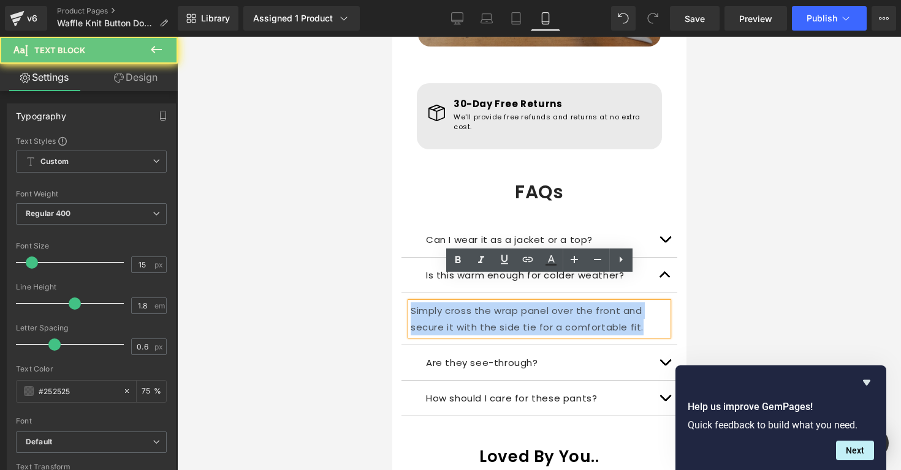
click at [463, 303] on p "Simply cross the wrap panel over the front and secure it with the side tie for …" at bounding box center [538, 319] width 257 height 33
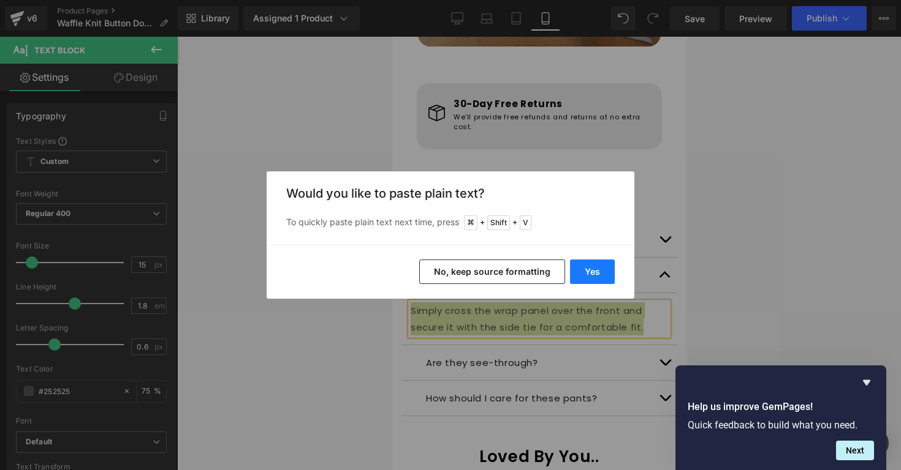
click at [584, 260] on button "Yes" at bounding box center [592, 272] width 45 height 25
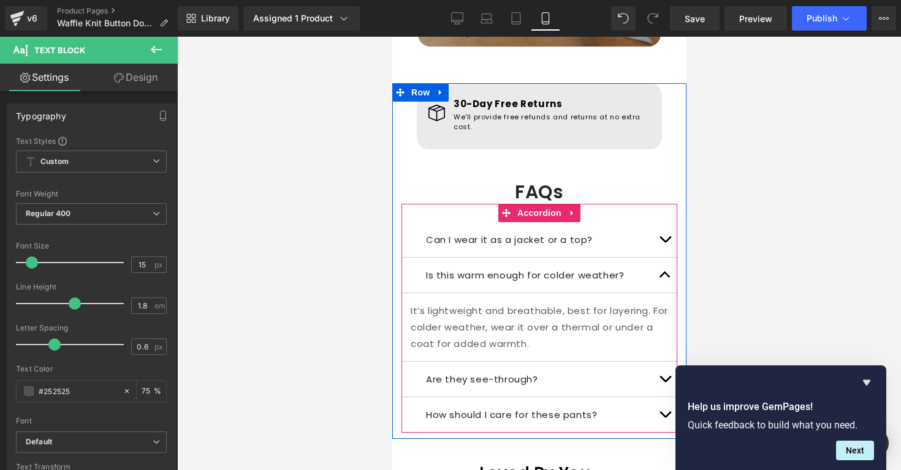
click at [654, 258] on button "button" at bounding box center [664, 275] width 25 height 35
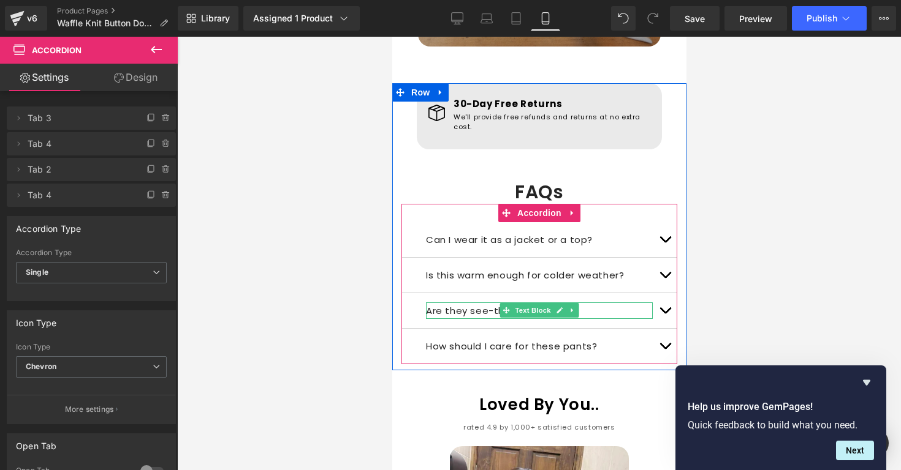
click at [451, 303] on p "Are they see-through?" at bounding box center [538, 311] width 227 height 17
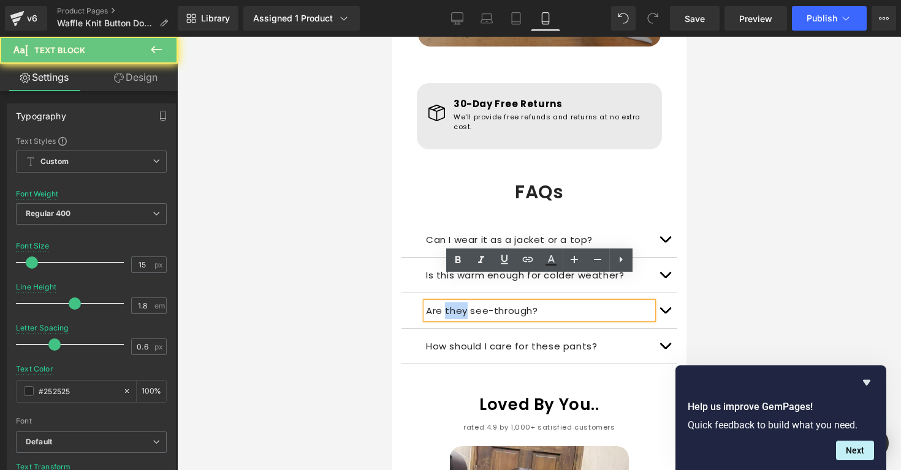
click at [451, 303] on p "Are they see-through?" at bounding box center [538, 311] width 227 height 17
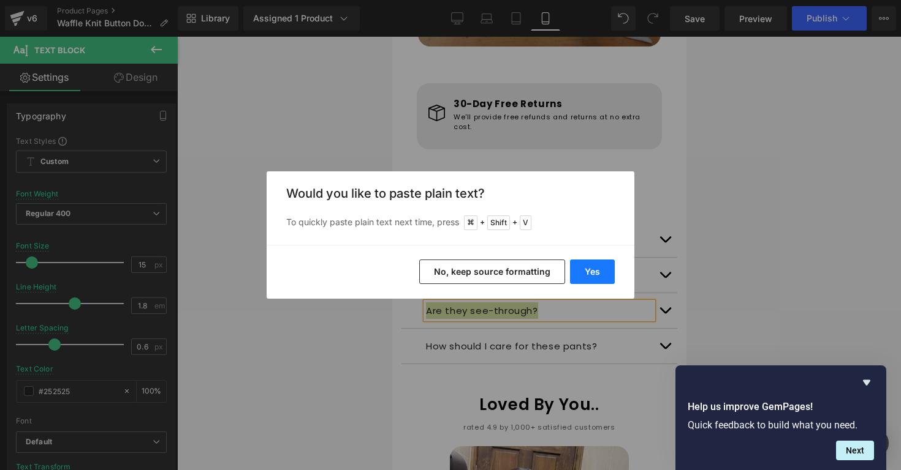
click at [584, 271] on button "Yes" at bounding box center [592, 272] width 45 height 25
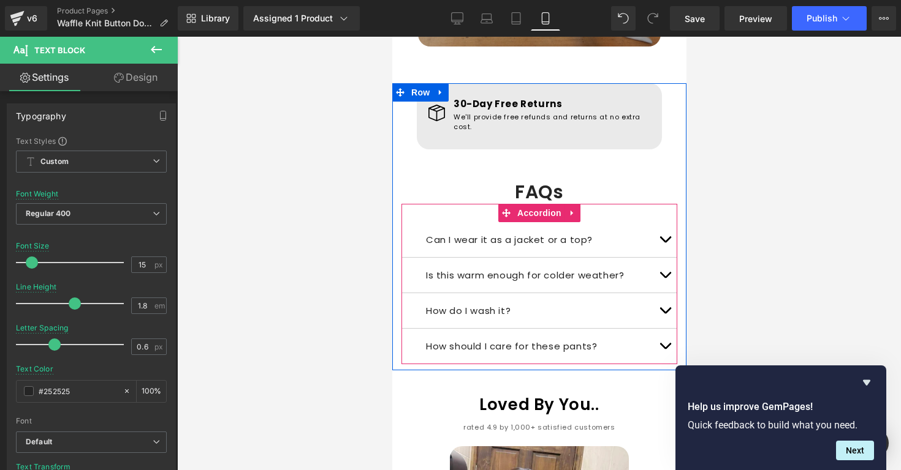
click at [662, 293] on button "button" at bounding box center [664, 310] width 25 height 35
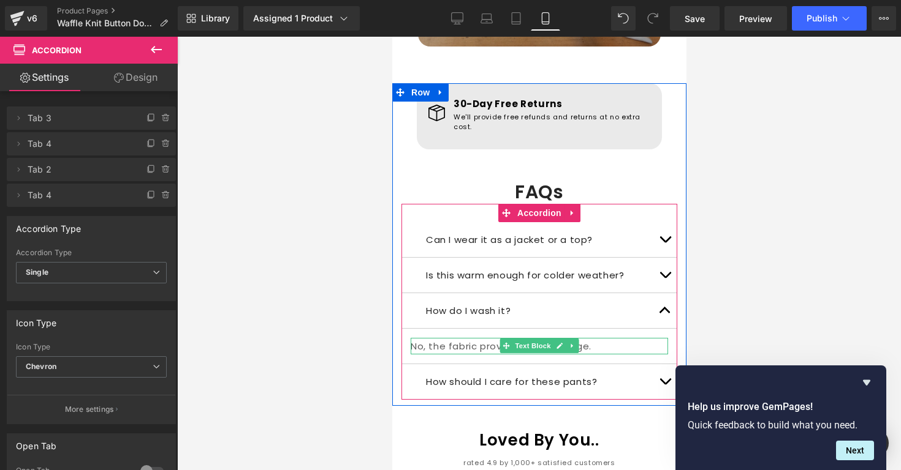
click at [493, 352] on div at bounding box center [538, 353] width 257 height 3
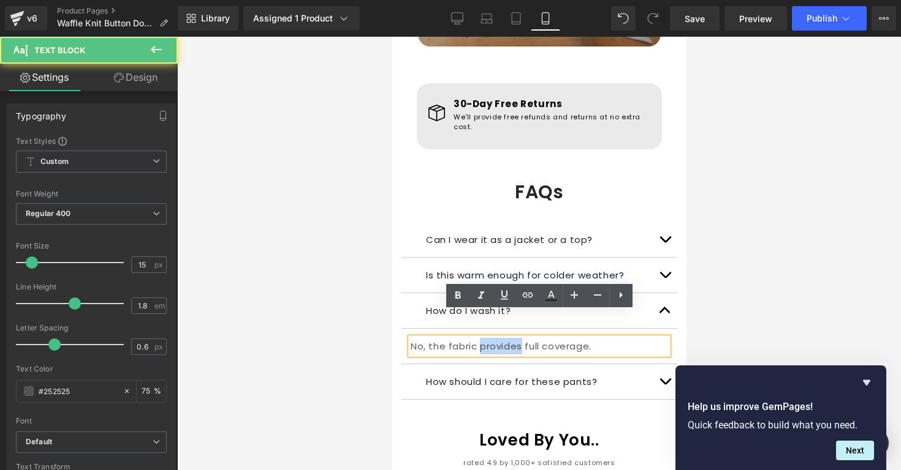
click at [493, 338] on p "No, the fabric provides full coverage." at bounding box center [538, 346] width 257 height 17
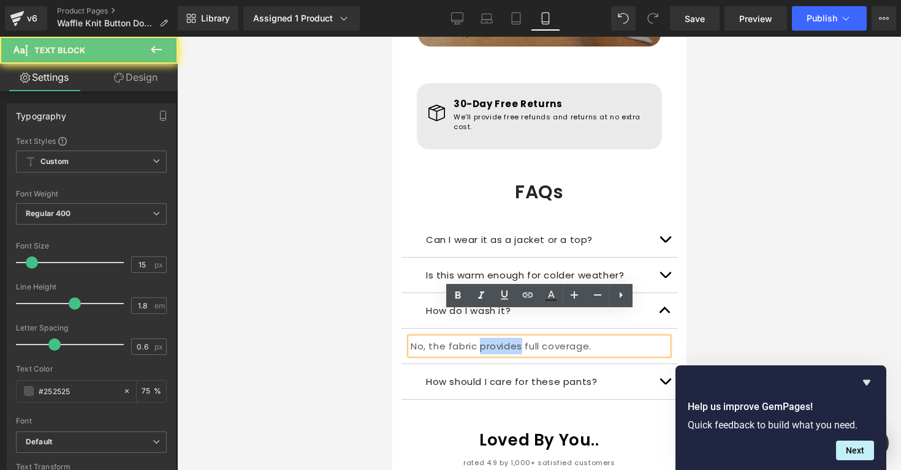
click at [493, 338] on p "No, the fabric provides full coverage." at bounding box center [538, 346] width 257 height 17
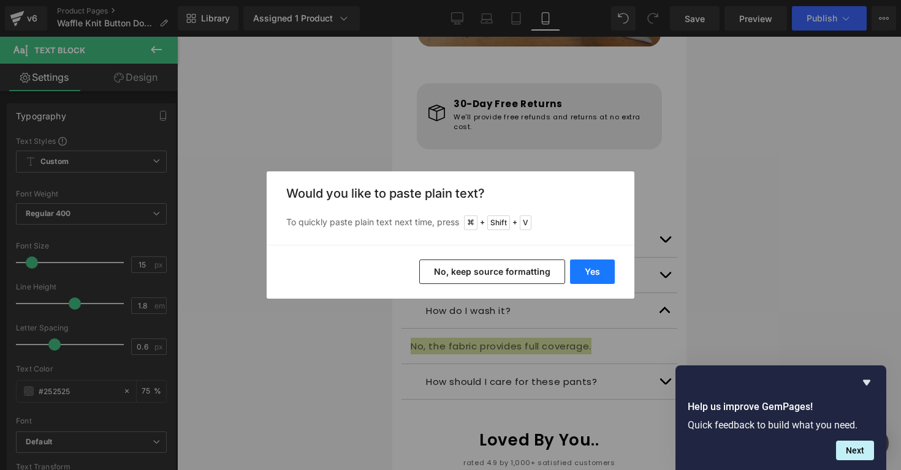
click at [587, 268] on button "Yes" at bounding box center [592, 272] width 45 height 25
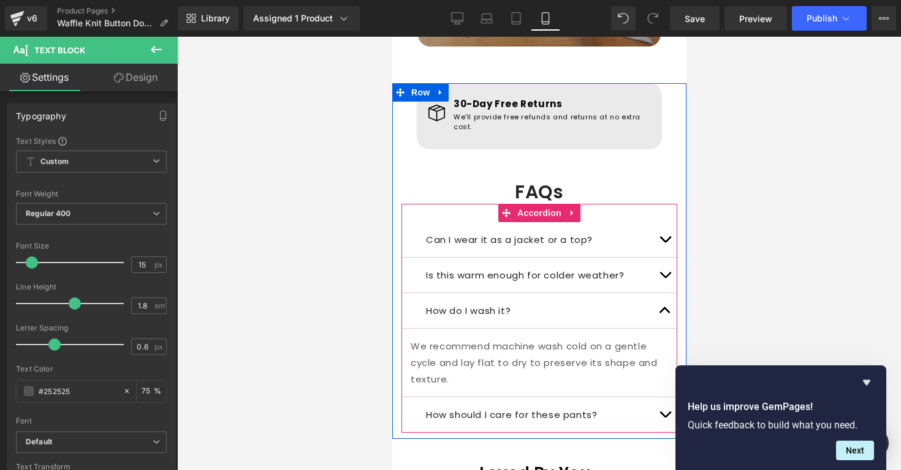
click at [662, 295] on button "button" at bounding box center [664, 310] width 25 height 35
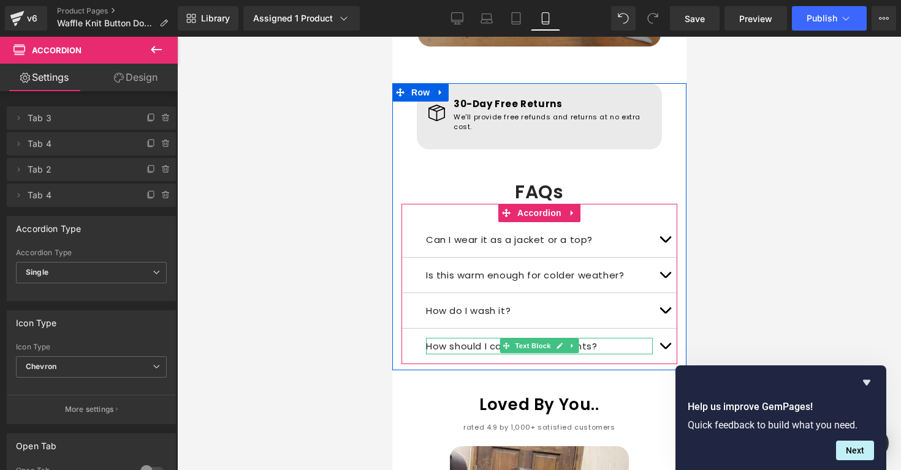
click at [475, 338] on p "How should I care for these pants?" at bounding box center [538, 346] width 227 height 17
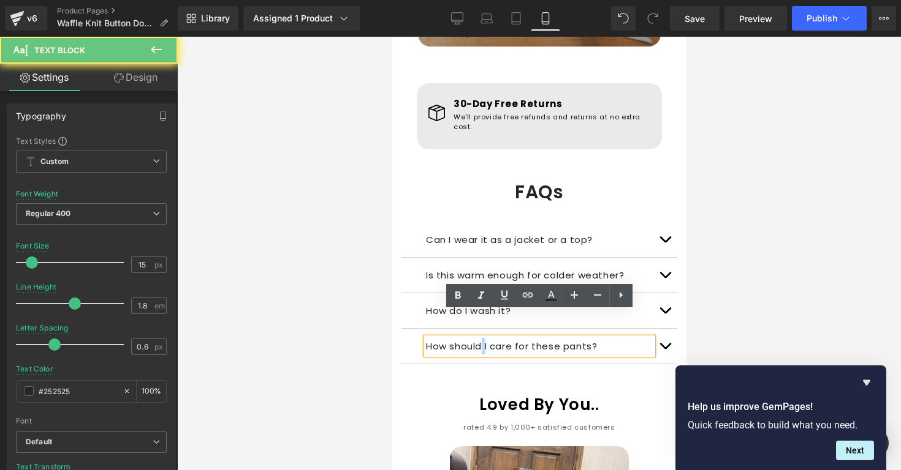
click at [475, 338] on p "How should I care for these pants?" at bounding box center [538, 346] width 227 height 17
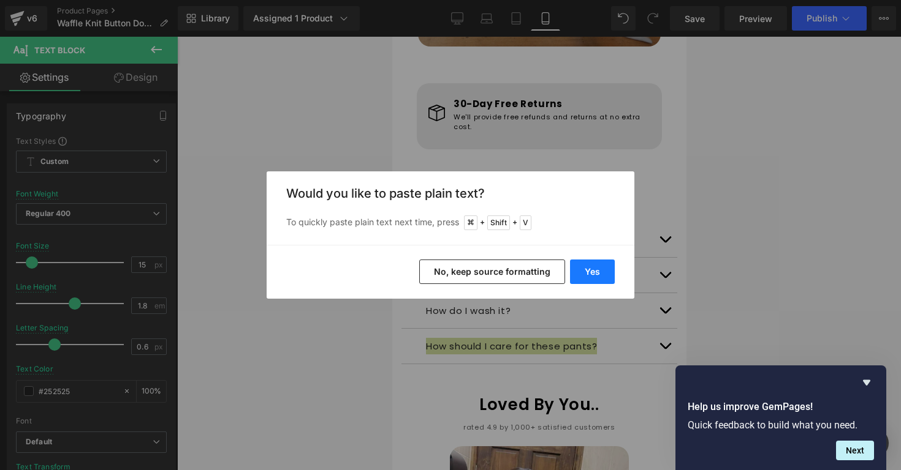
click at [592, 270] on button "Yes" at bounding box center [592, 272] width 45 height 25
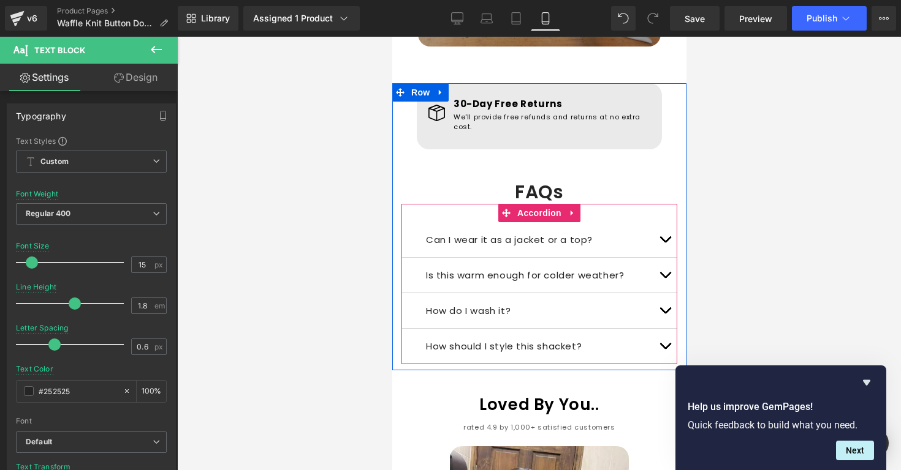
click at [659, 329] on button "button" at bounding box center [664, 346] width 25 height 35
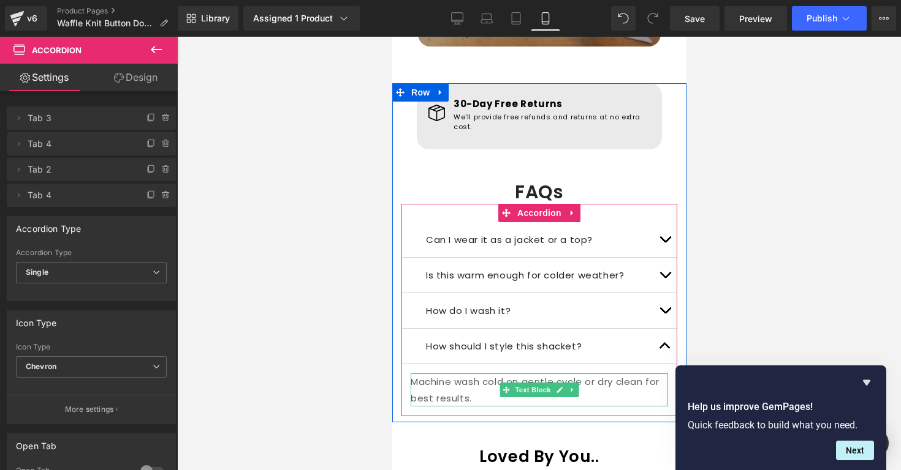
click at [464, 374] on p "Machine wash cold on gentle cycle or dry clean for best results." at bounding box center [538, 390] width 257 height 33
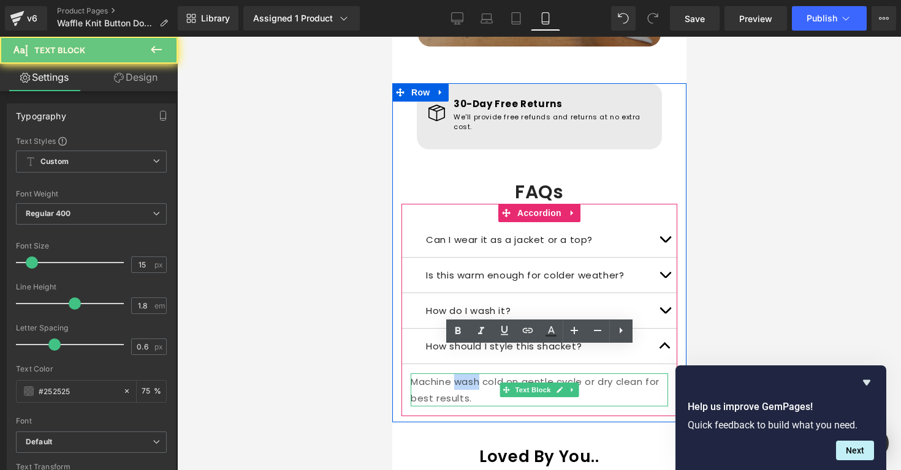
click at [464, 374] on p "Machine wash cold on gentle cycle or dry clean for best results." at bounding box center [538, 390] width 257 height 33
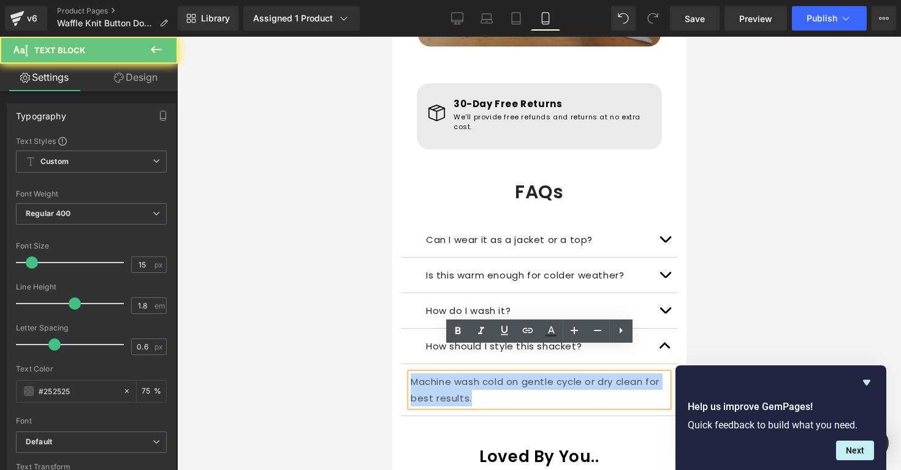
click at [464, 374] on p "Machine wash cold on gentle cycle or dry clean for best results." at bounding box center [538, 390] width 257 height 33
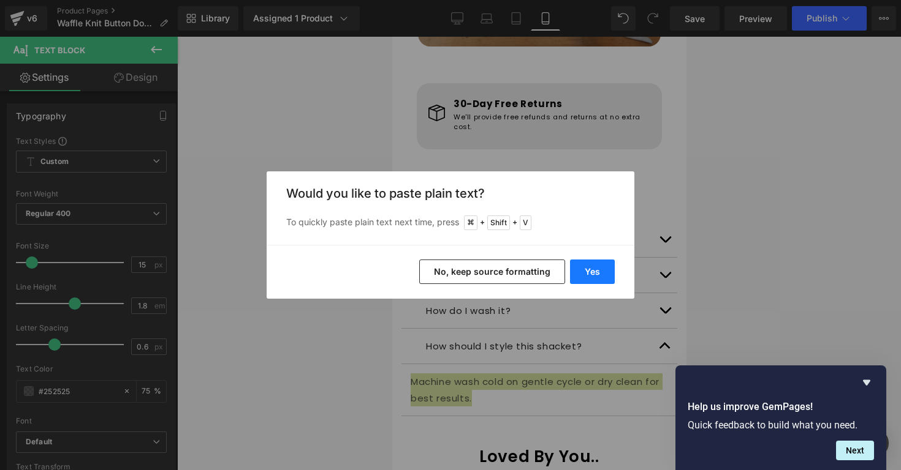
click at [584, 263] on button "Yes" at bounding box center [592, 272] width 45 height 25
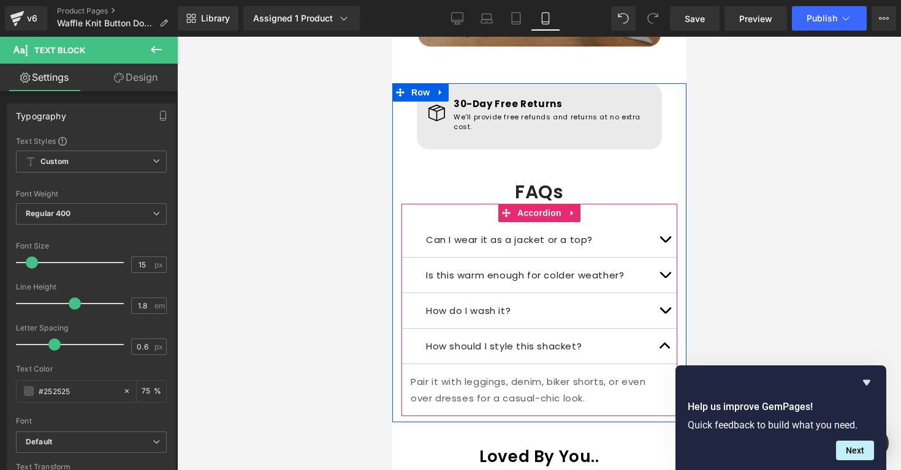
click at [664, 349] on span "button" at bounding box center [664, 349] width 0 height 0
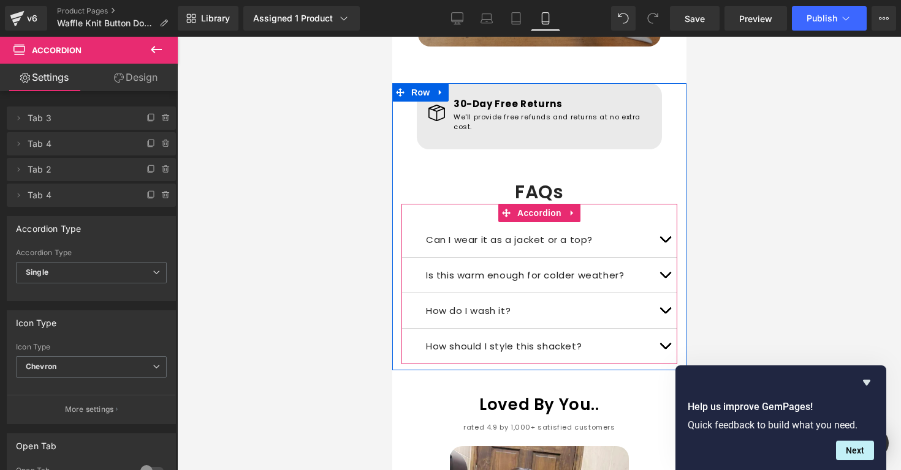
click at [497, 329] on div "How should I style this shacket? Text Block" at bounding box center [539, 347] width 276 height 36
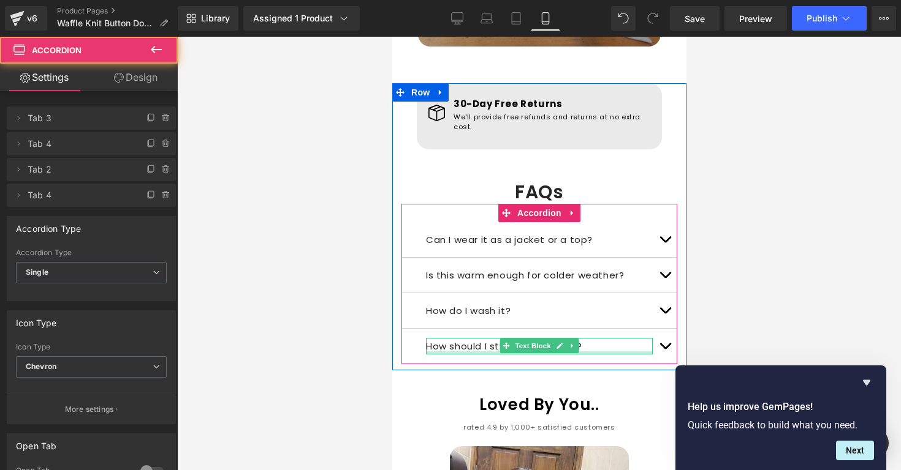
click at [589, 338] on p "How should I style this shacket?" at bounding box center [538, 346] width 227 height 17
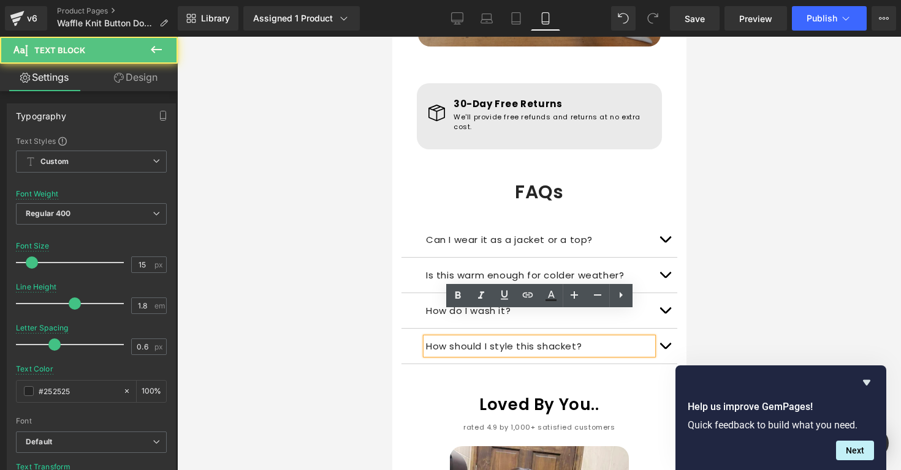
click at [565, 338] on p "How should I style this shacket?" at bounding box center [538, 346] width 227 height 17
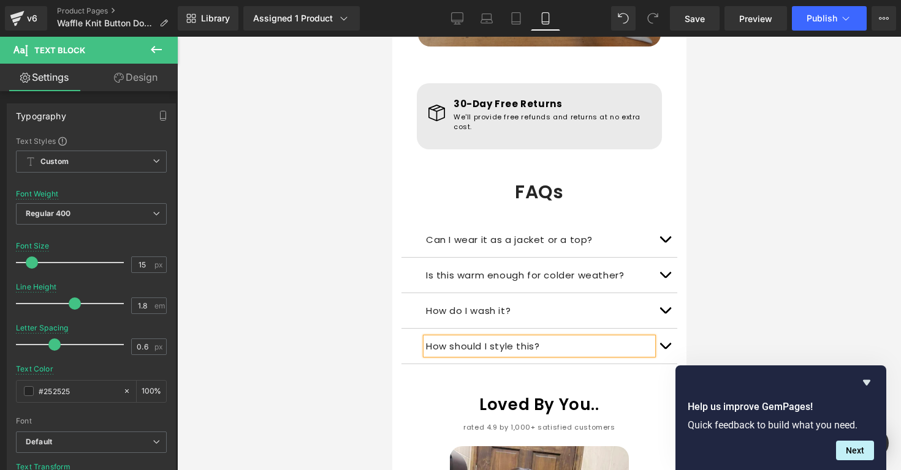
click at [721, 338] on div at bounding box center [538, 254] width 723 height 434
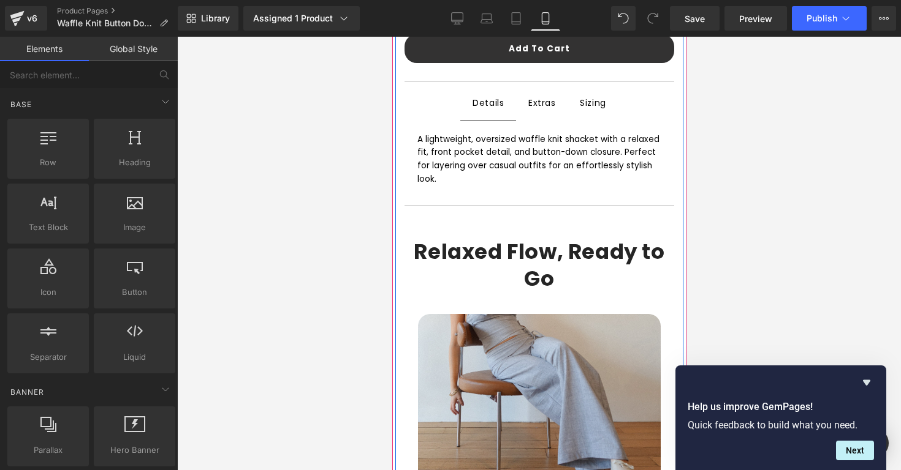
scroll to position [651, 0]
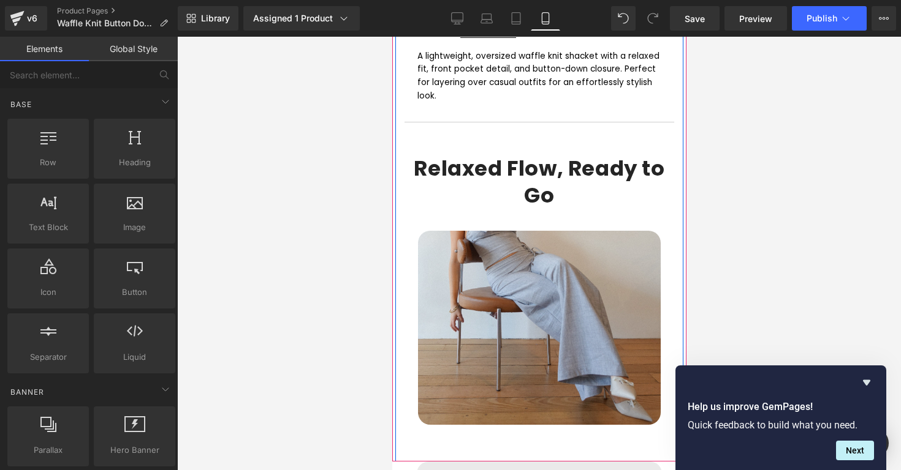
click at [525, 238] on img at bounding box center [538, 328] width 243 height 194
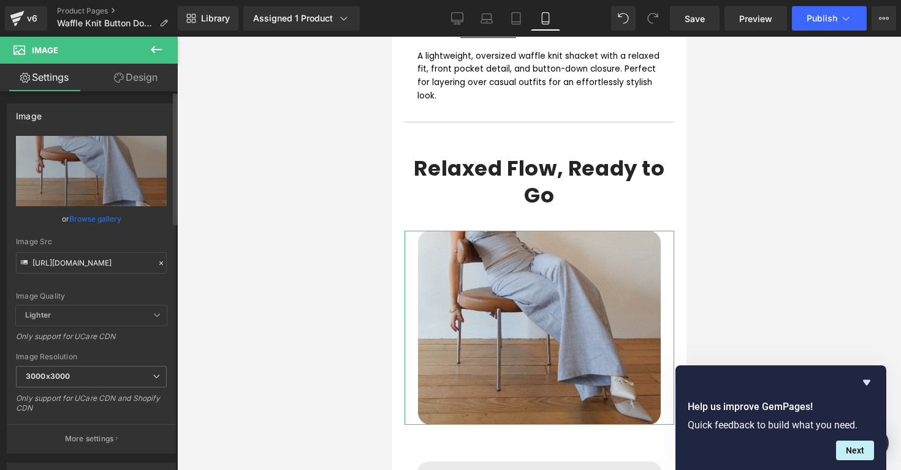
click at [109, 216] on link "Browse gallery" at bounding box center [95, 218] width 52 height 21
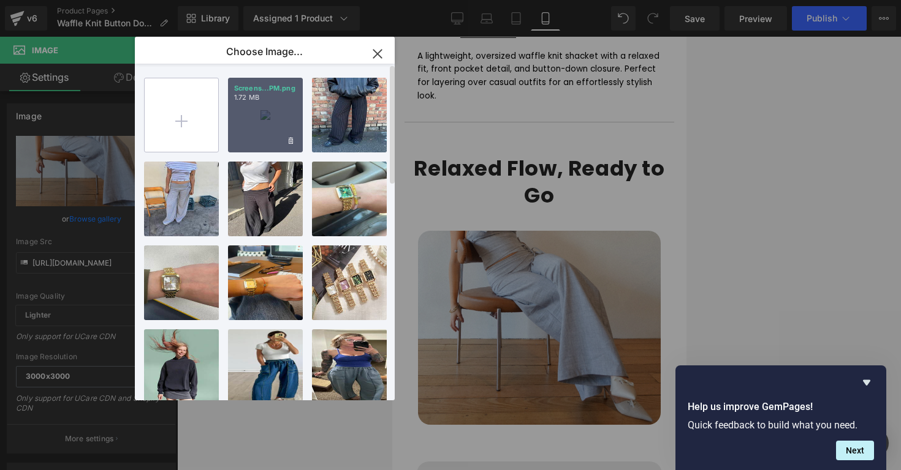
click at [200, 115] on input "file" at bounding box center [182, 115] width 74 height 74
type input "C:\fakepath\knitbranded.png"
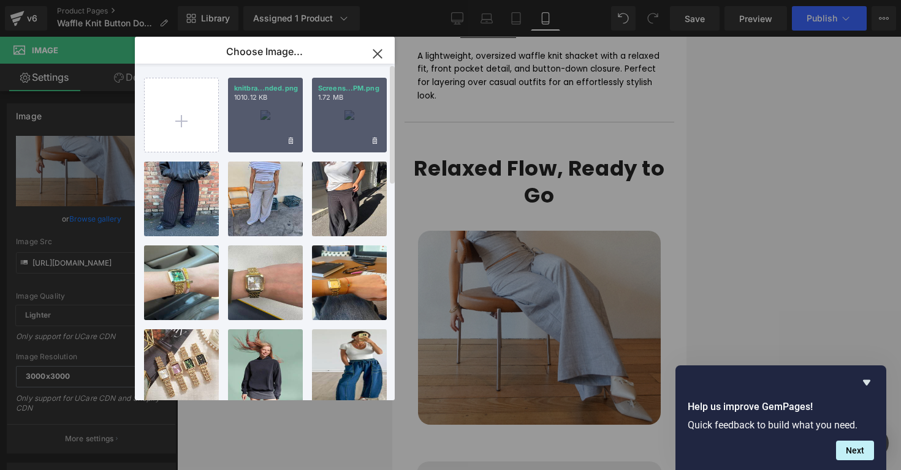
click at [267, 125] on div "knitbra...nded.png 1010.12 KB" at bounding box center [265, 115] width 75 height 75
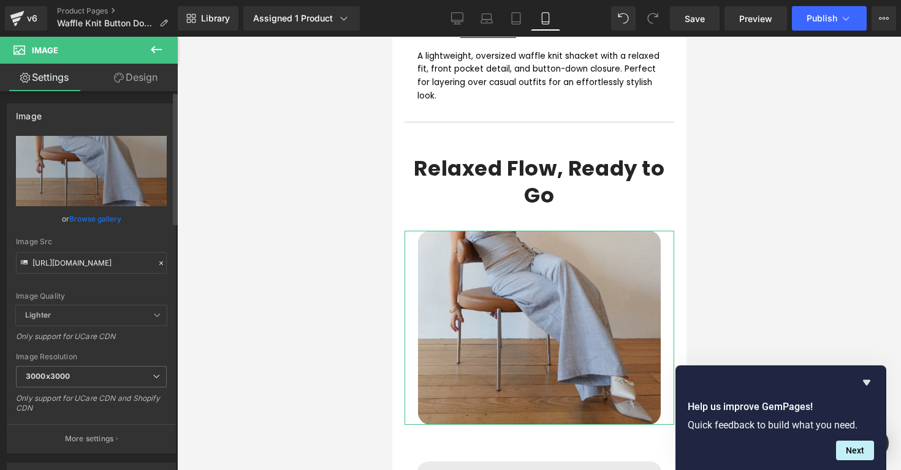
click at [117, 221] on link "Browse gallery" at bounding box center [95, 218] width 52 height 21
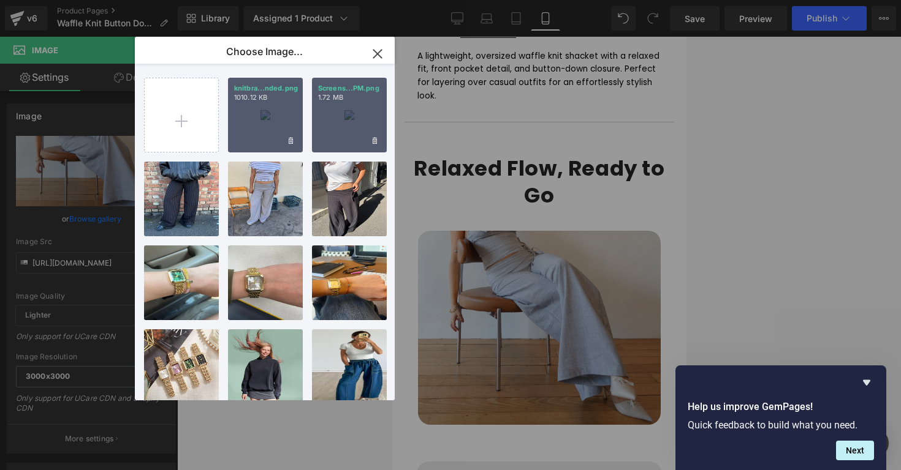
click at [239, 132] on div "knitbra...nded.png 1010.12 KB" at bounding box center [265, 115] width 75 height 75
type input "https://ucarecdn.com/59c64672-6133-4458-854e-2b17efe2472b/-/format/auto/-/previ…"
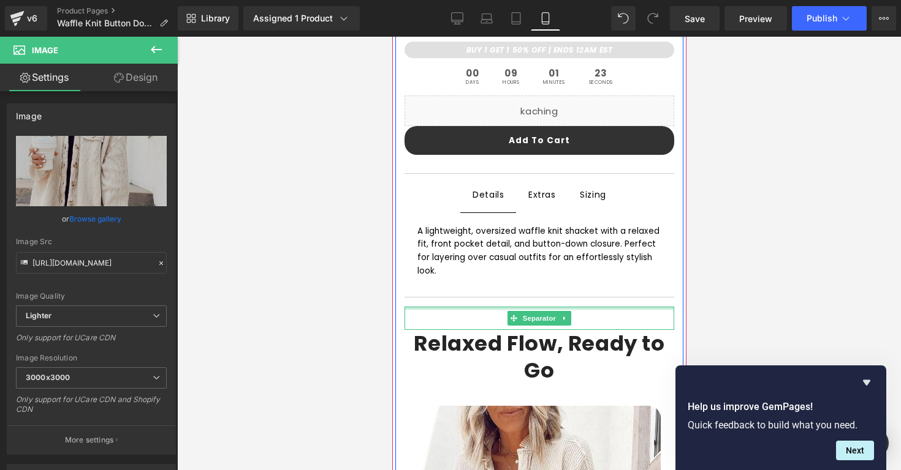
scroll to position [477, 0]
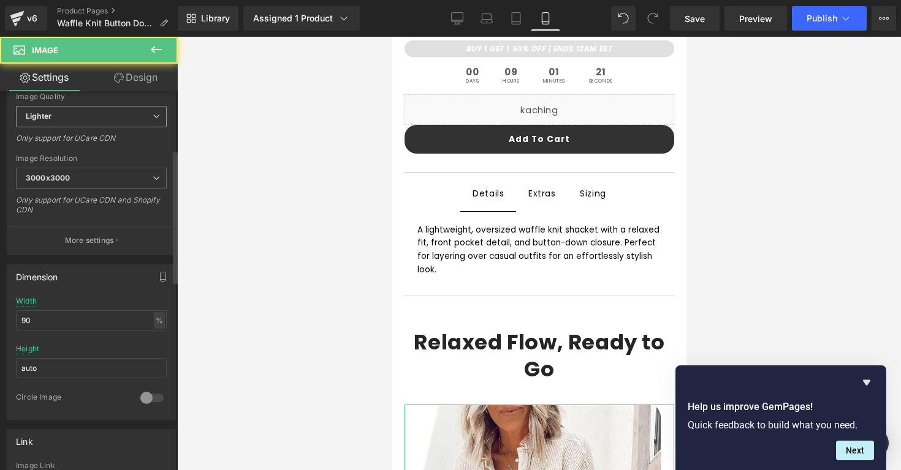
scroll to position [217, 0]
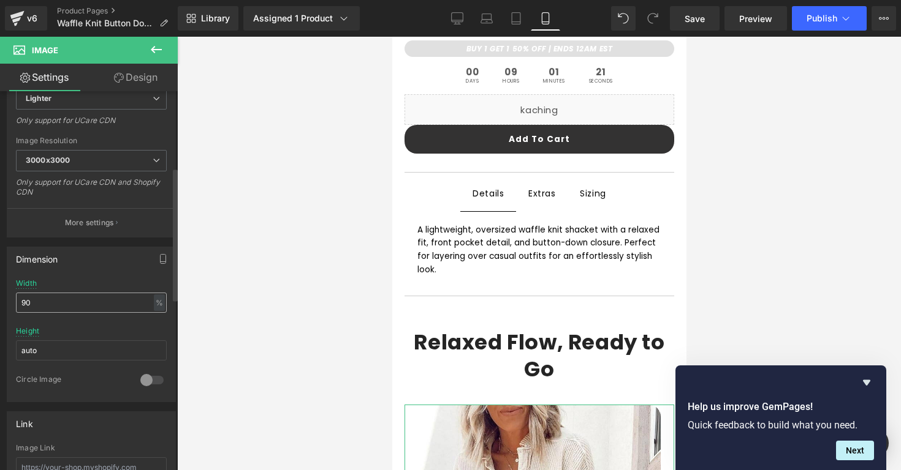
click at [58, 303] on input "90" at bounding box center [91, 303] width 151 height 20
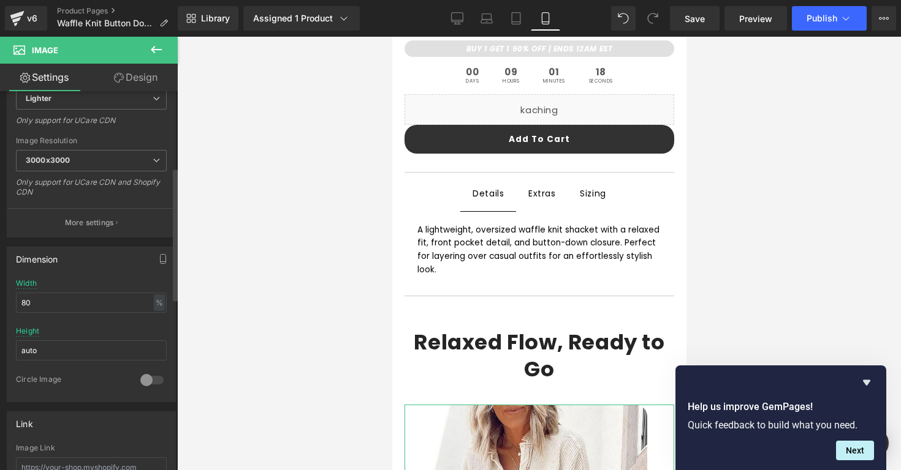
type input "80"
click at [86, 291] on div "Width 80 % % px" at bounding box center [91, 303] width 151 height 48
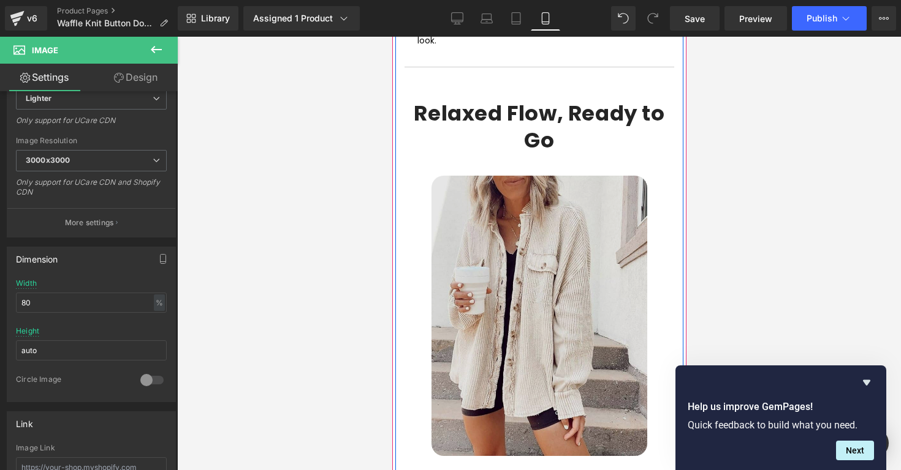
scroll to position [702, 0]
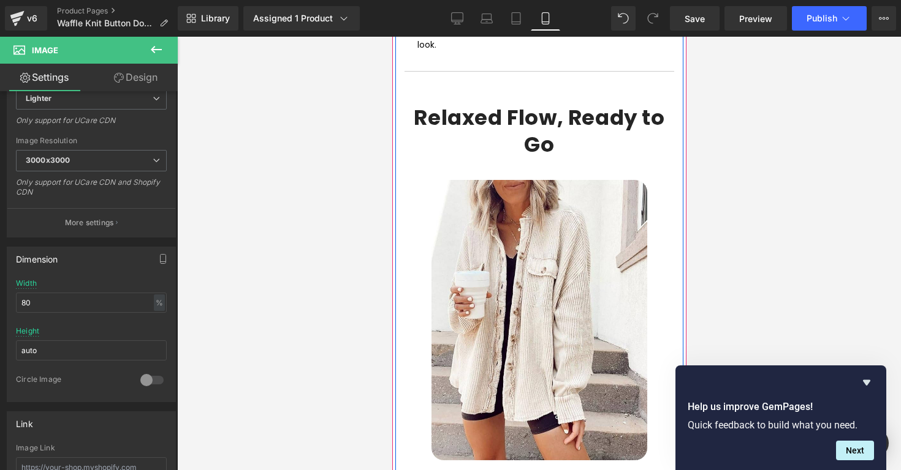
click at [597, 111] on strong "Relaxed Flow, Ready to Go" at bounding box center [538, 131] width 251 height 56
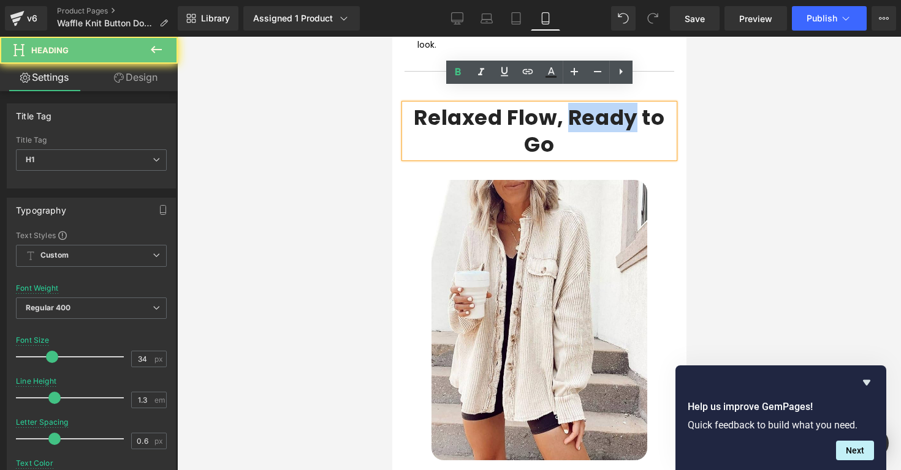
click at [597, 111] on strong "Relaxed Flow, Ready to Go" at bounding box center [538, 131] width 251 height 56
click at [593, 116] on h1 "Relaxed Flow, Ready to Go" at bounding box center [539, 131] width 270 height 54
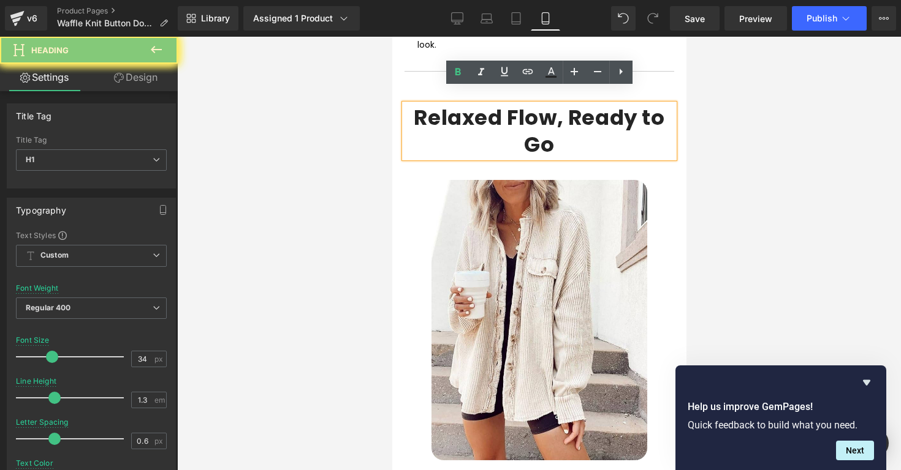
click at [593, 116] on h1 "Relaxed Flow, Ready to Go" at bounding box center [539, 131] width 270 height 54
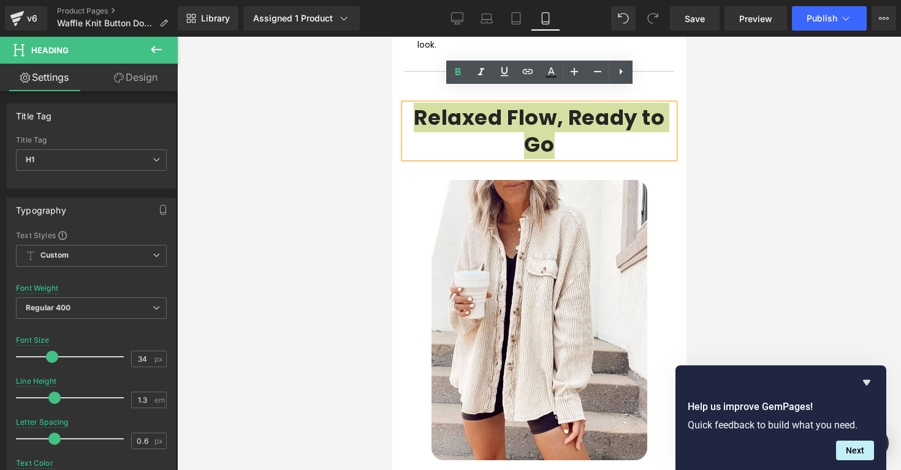
click at [361, 159] on div at bounding box center [538, 254] width 723 height 434
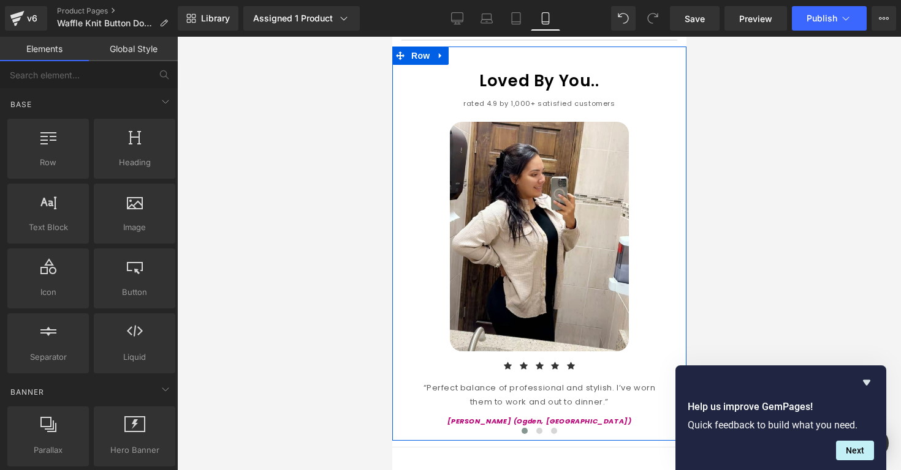
scroll to position [1457, 0]
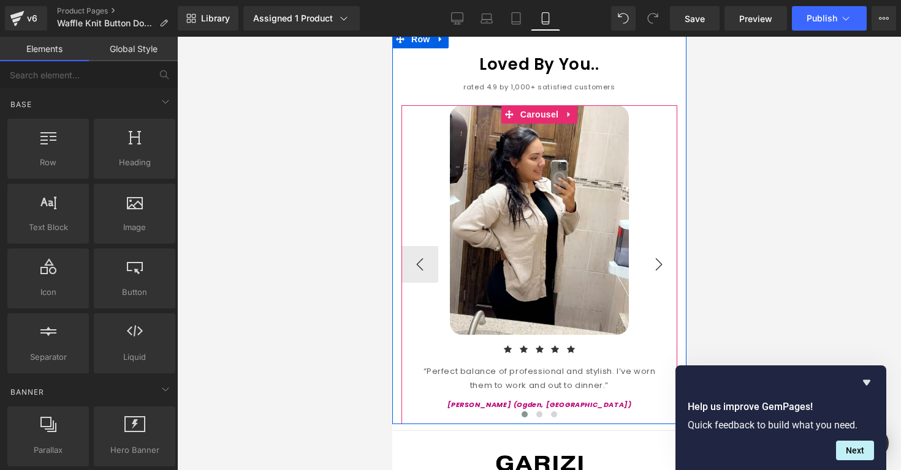
click at [647, 248] on button "›" at bounding box center [658, 264] width 37 height 37
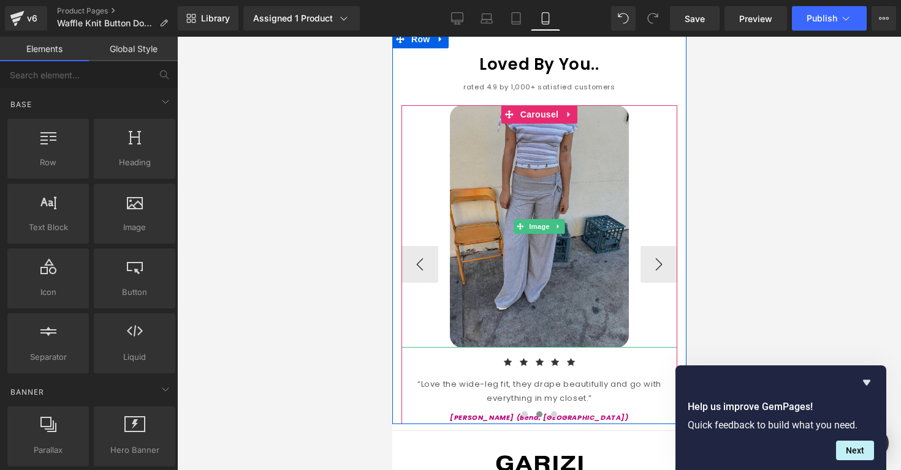
click at [579, 254] on img at bounding box center [538, 226] width 179 height 243
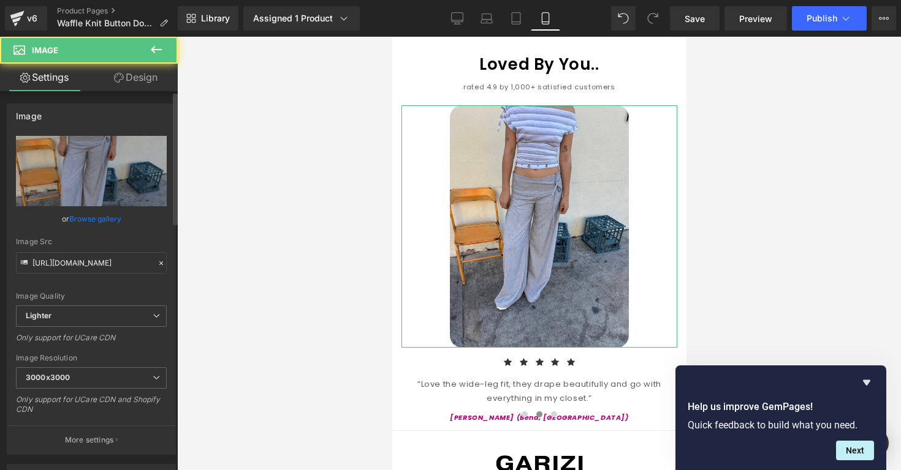
click at [64, 221] on div "or Browse gallery" at bounding box center [91, 219] width 151 height 13
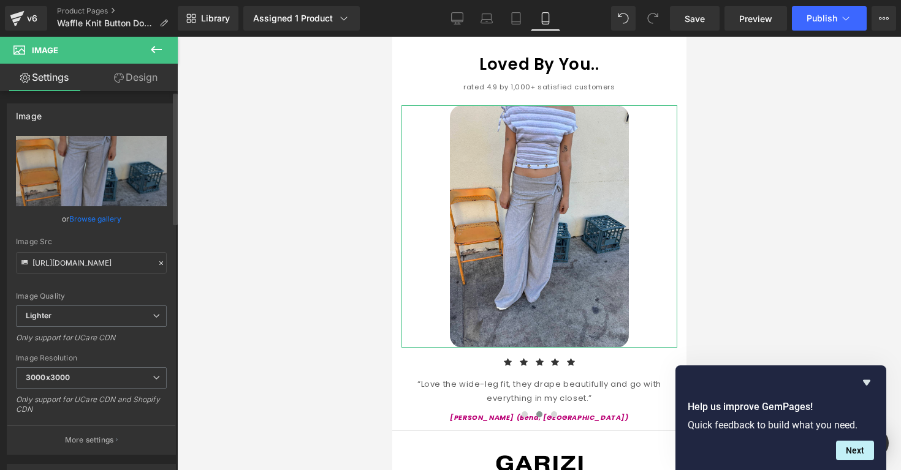
click at [72, 220] on link "Browse gallery" at bounding box center [95, 218] width 52 height 21
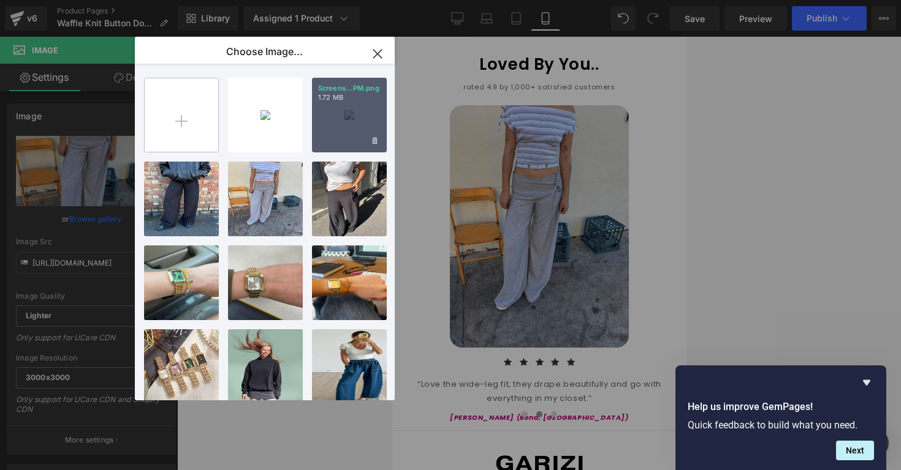
click at [175, 140] on input "file" at bounding box center [182, 115] width 74 height 74
type input "C:\fakepath\knitrev1.png"
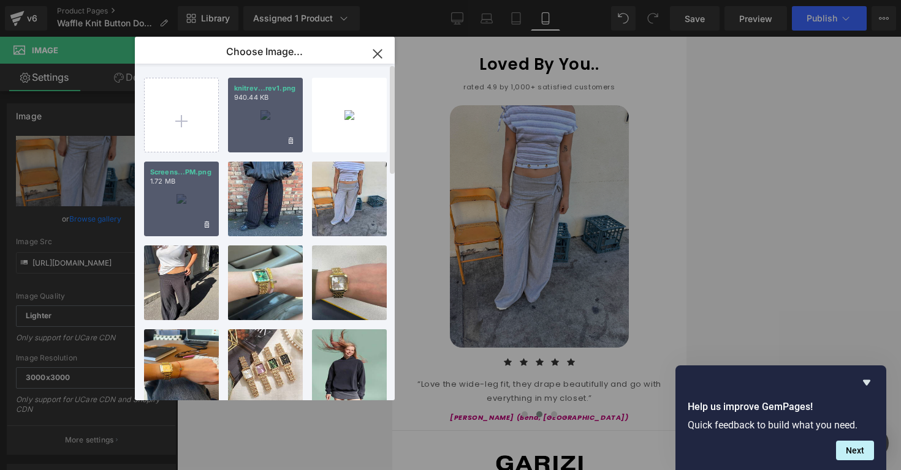
click at [276, 128] on div "knitrev...rev1.png 940.44 KB" at bounding box center [265, 115] width 75 height 75
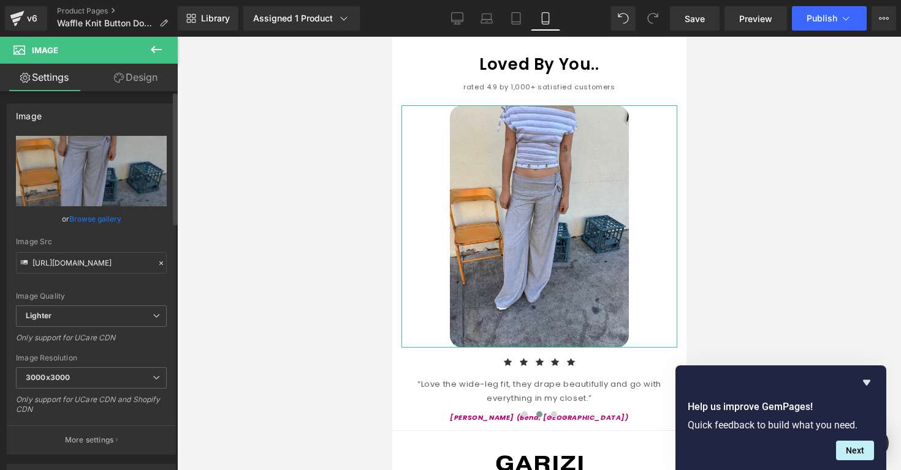
click at [97, 215] on link "Browse gallery" at bounding box center [95, 218] width 52 height 21
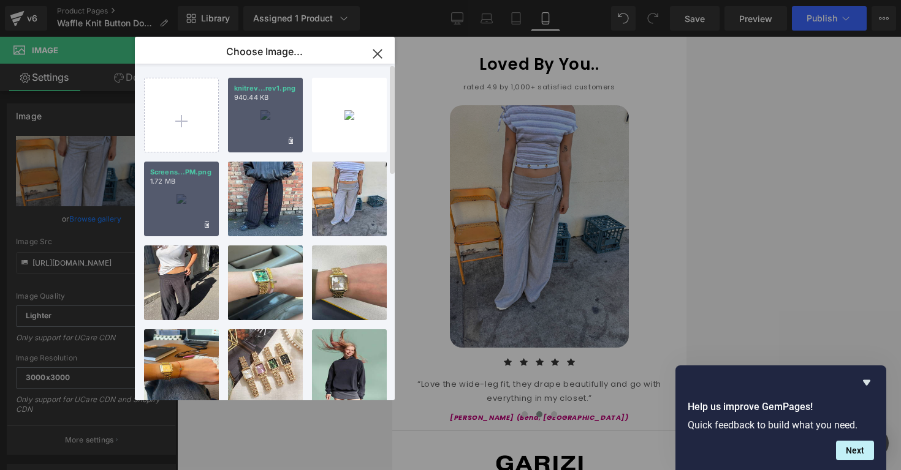
click at [239, 136] on div "knitrev...rev1.png 940.44 KB" at bounding box center [265, 115] width 75 height 75
type input "https://ucarecdn.com/92cd1a65-b0fe-4577-a712-5fd97b6ccf37/-/format/auto/-/previ…"
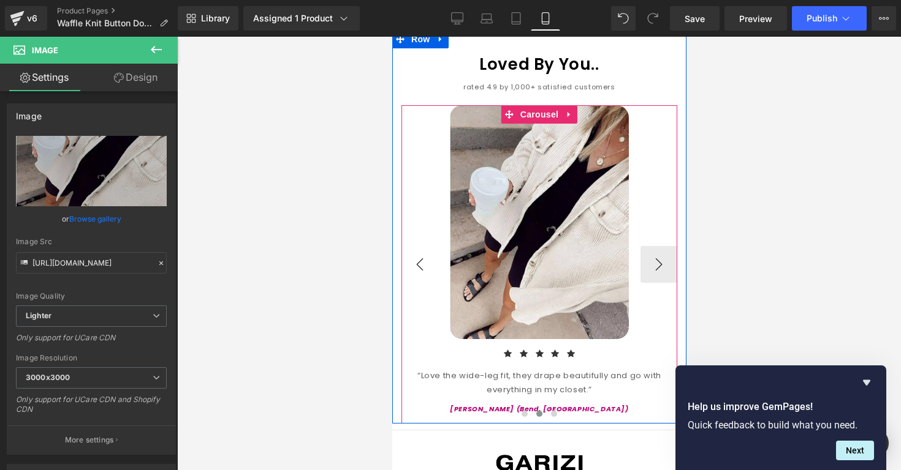
click at [426, 246] on button "‹" at bounding box center [419, 264] width 37 height 37
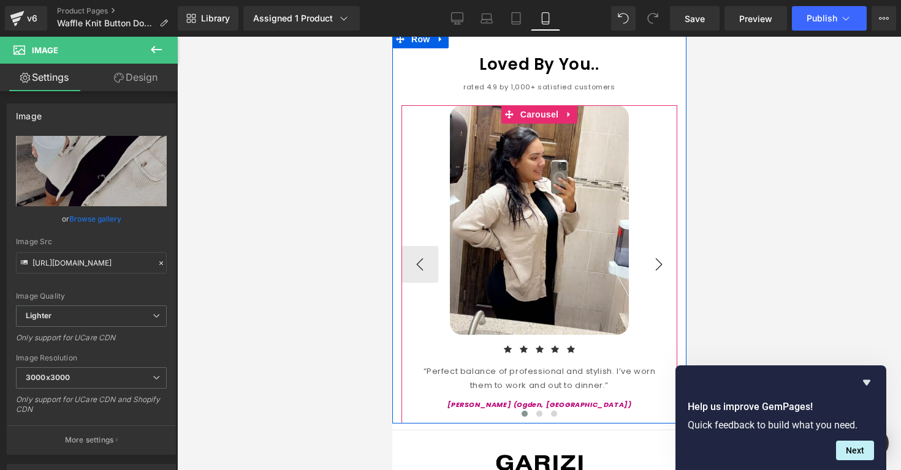
click at [644, 246] on button "›" at bounding box center [658, 264] width 37 height 37
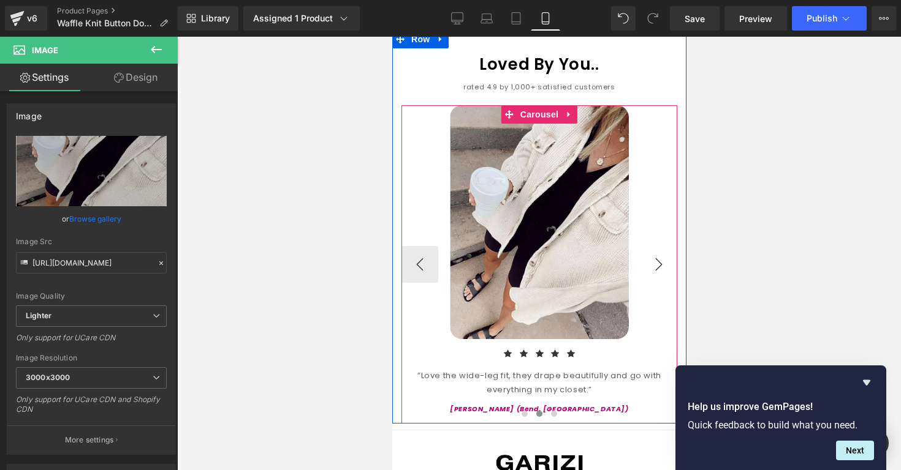
click at [649, 246] on button "›" at bounding box center [658, 264] width 37 height 37
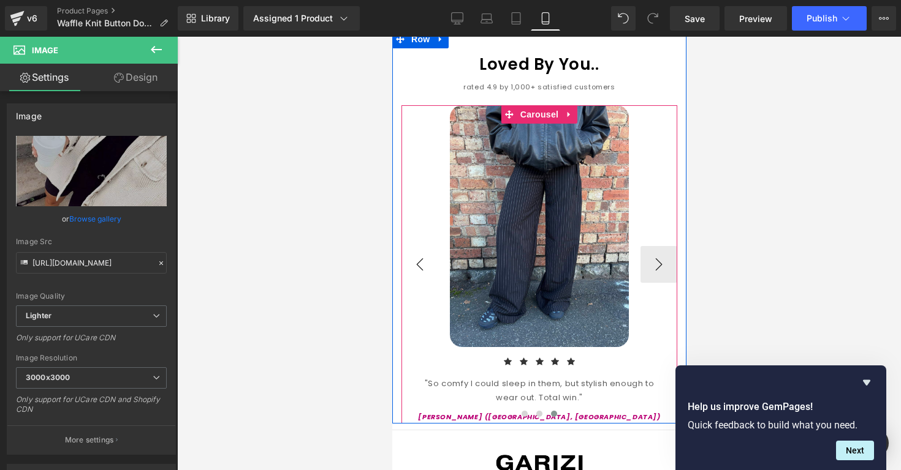
click at [425, 246] on button "‹" at bounding box center [419, 264] width 37 height 37
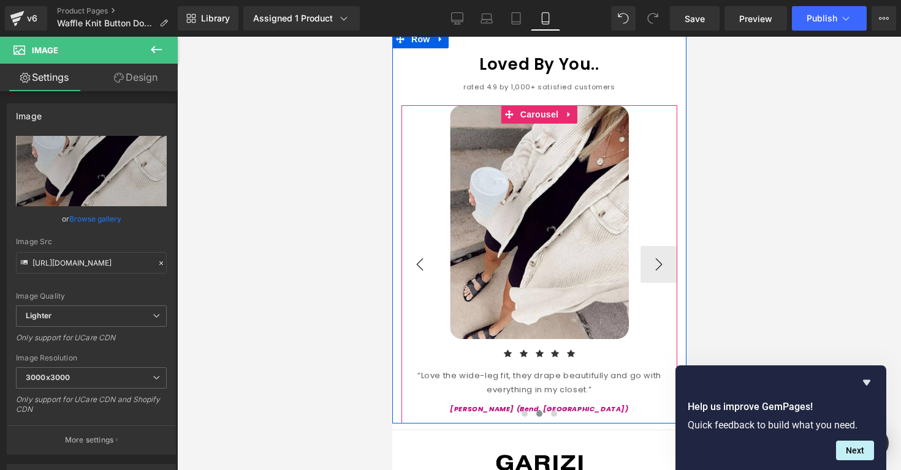
click at [425, 246] on button "‹" at bounding box center [419, 264] width 37 height 37
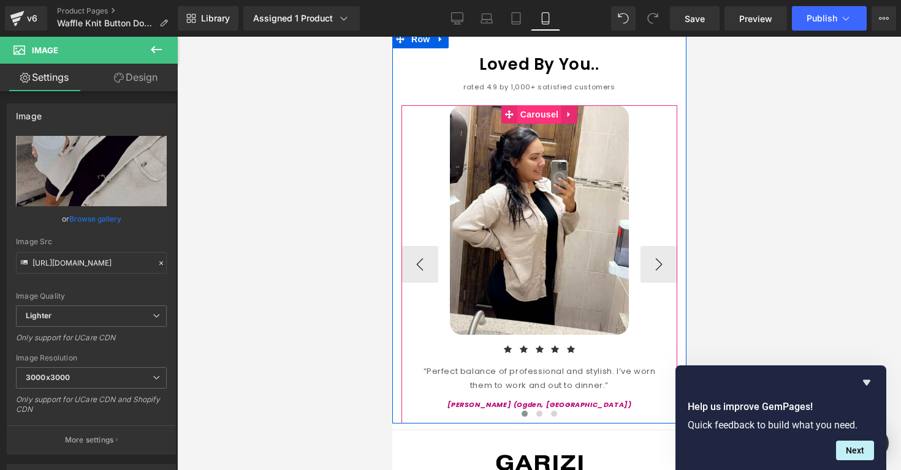
click at [534, 105] on span "Carousel" at bounding box center [538, 114] width 44 height 18
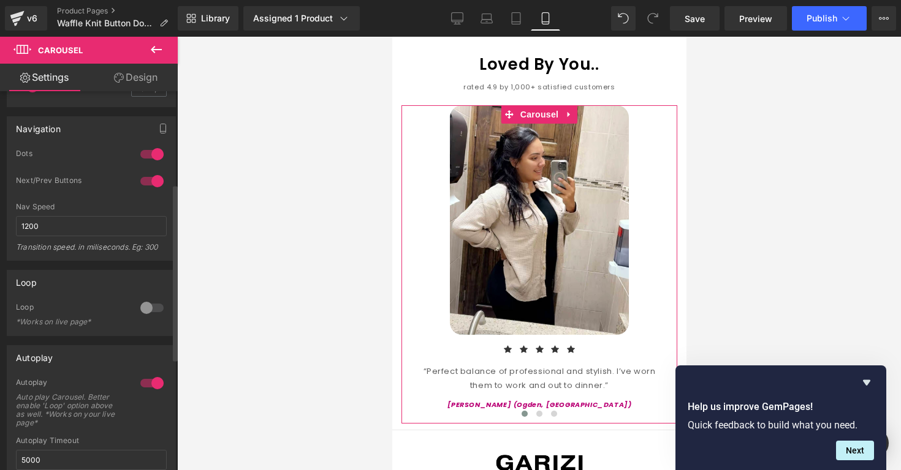
scroll to position [201, 0]
click at [145, 376] on div at bounding box center [151, 381] width 29 height 20
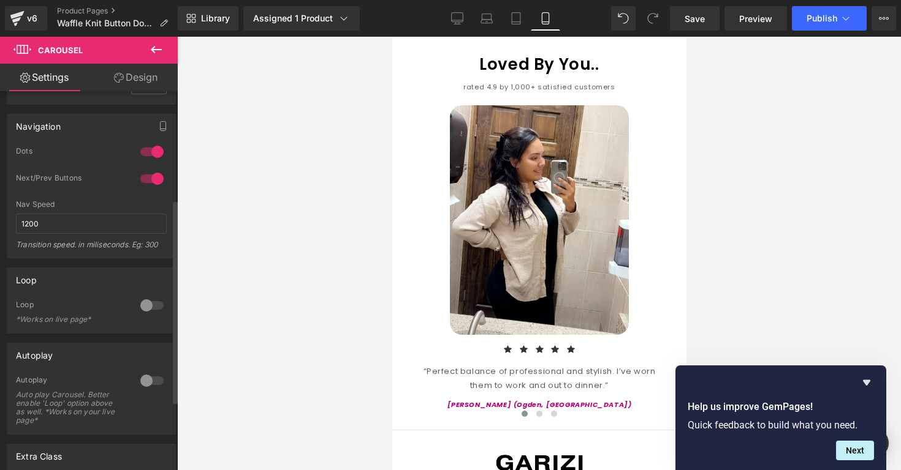
click at [140, 307] on div at bounding box center [151, 306] width 29 height 20
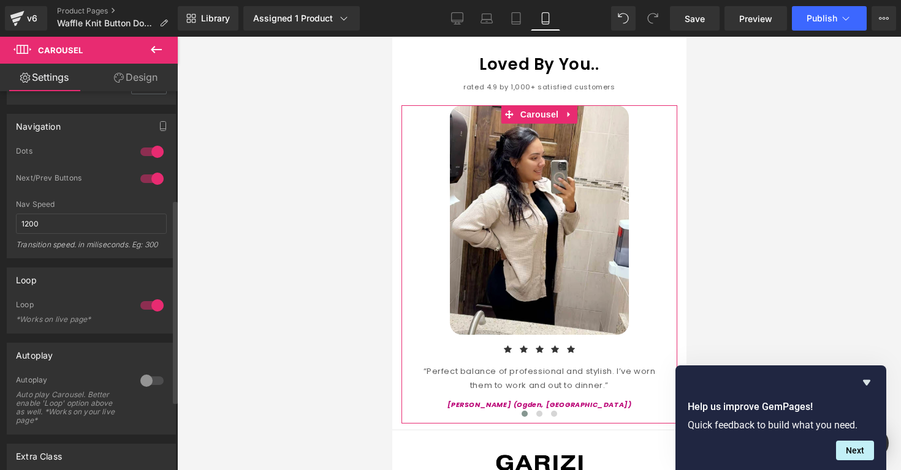
click at [30, 281] on div "Loop" at bounding box center [26, 276] width 21 height 17
click at [30, 311] on div "Loop" at bounding box center [72, 306] width 112 height 13
click at [150, 311] on div at bounding box center [151, 306] width 29 height 20
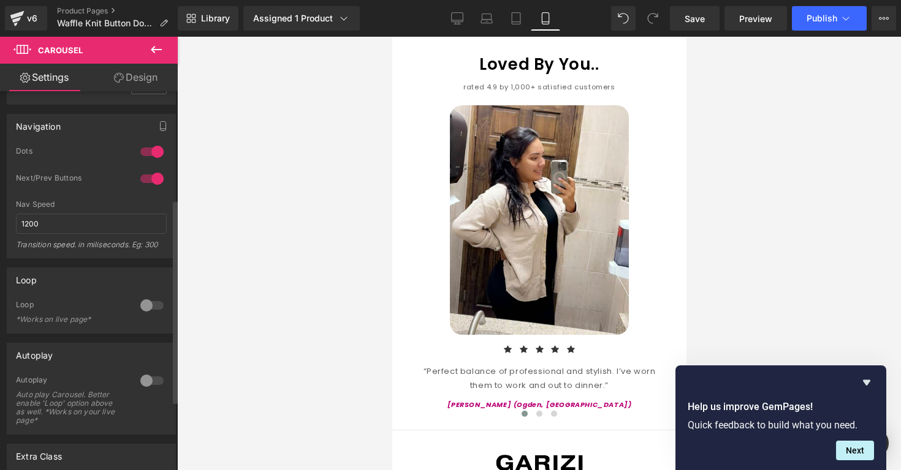
click at [143, 314] on div at bounding box center [151, 306] width 29 height 20
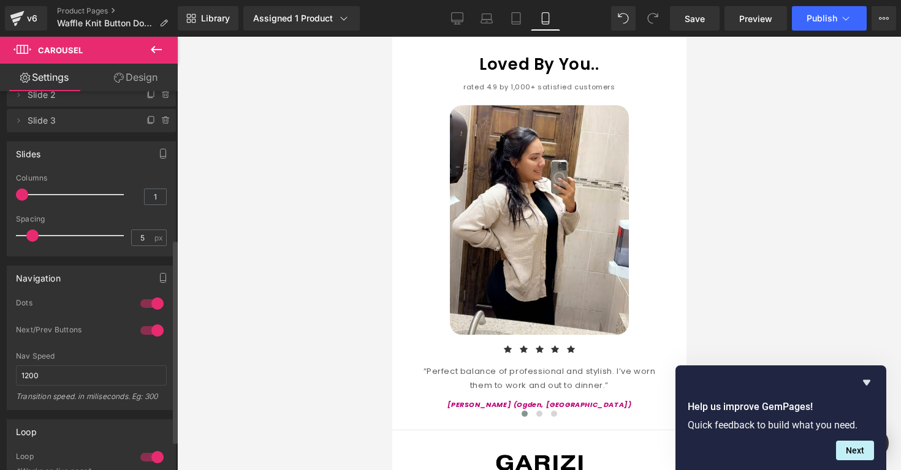
scroll to position [0, 0]
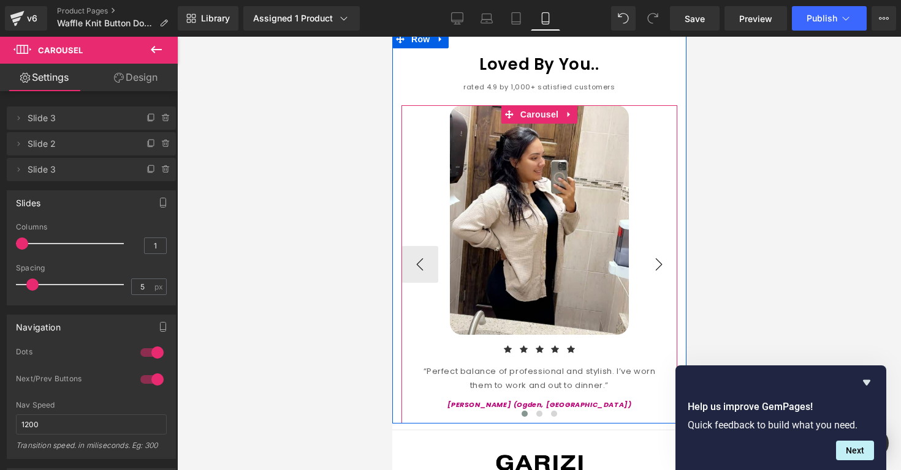
click at [654, 246] on button "›" at bounding box center [658, 264] width 37 height 37
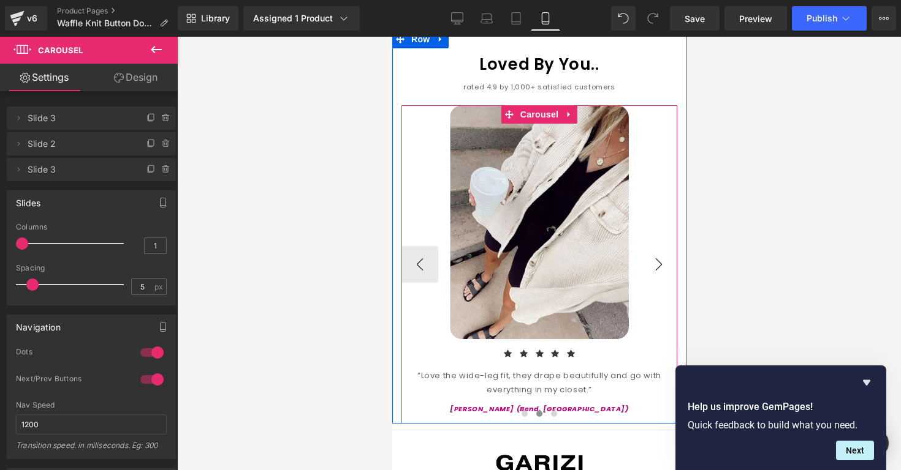
click at [654, 246] on button "›" at bounding box center [658, 264] width 37 height 37
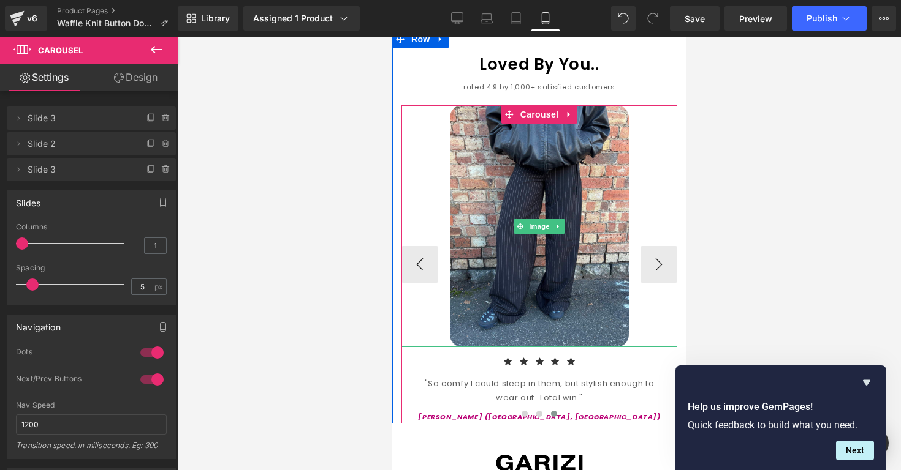
click at [440, 227] on div at bounding box center [539, 226] width 276 height 242
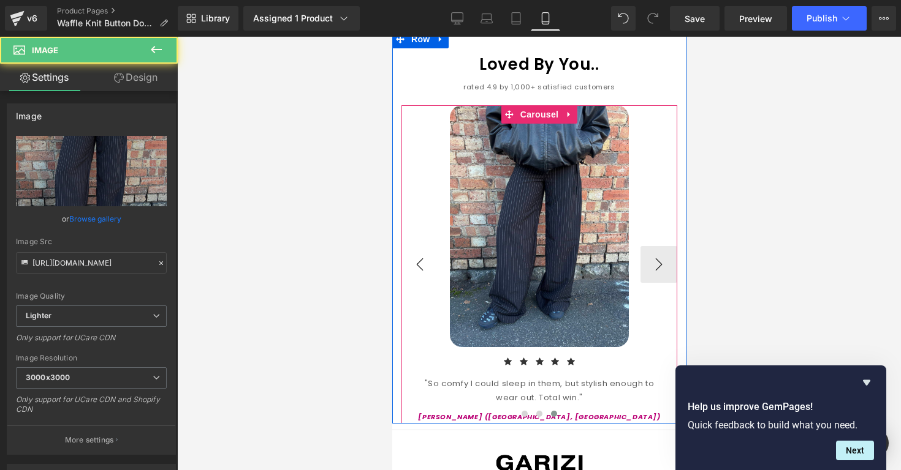
click at [426, 246] on button "‹" at bounding box center [419, 264] width 37 height 37
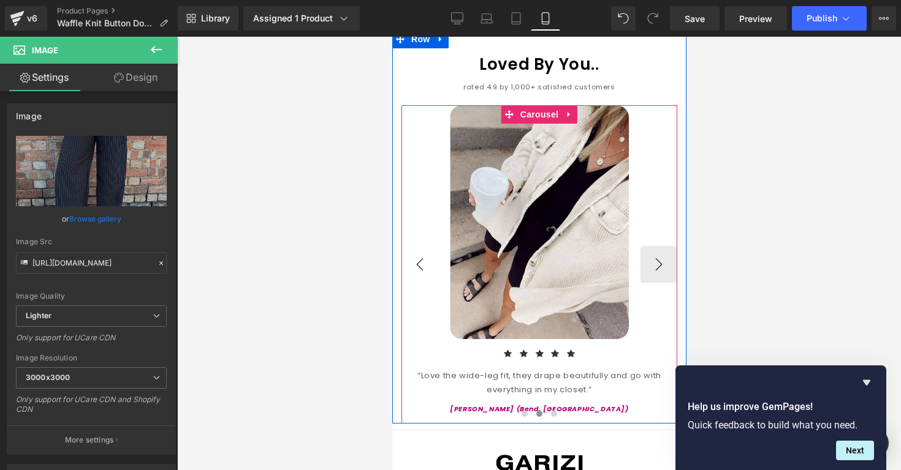
click at [426, 246] on button "‹" at bounding box center [419, 264] width 37 height 37
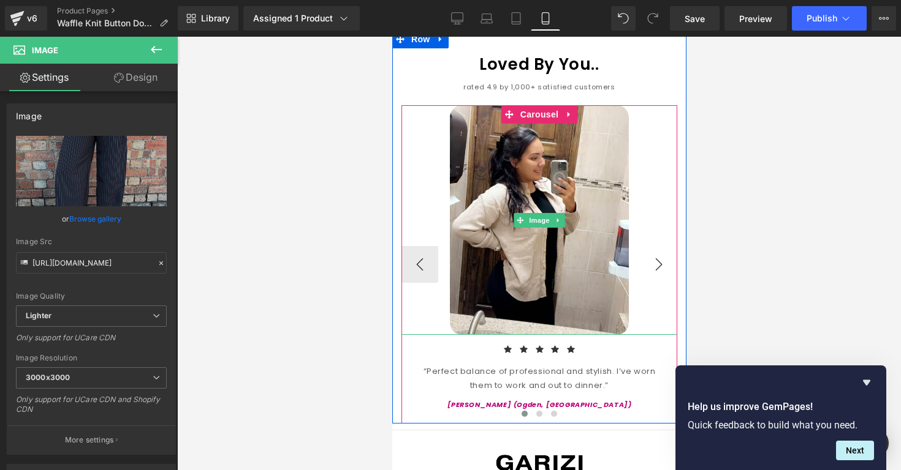
click at [660, 246] on button "›" at bounding box center [658, 264] width 37 height 37
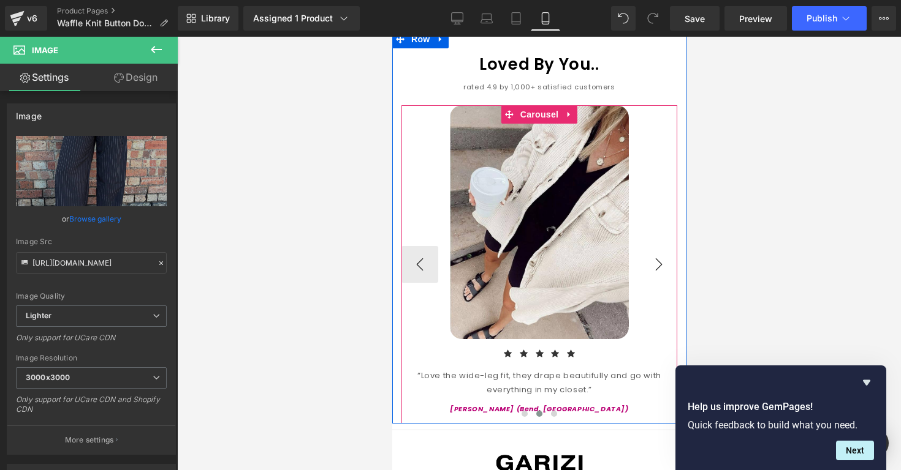
click at [640, 246] on button "›" at bounding box center [658, 264] width 37 height 37
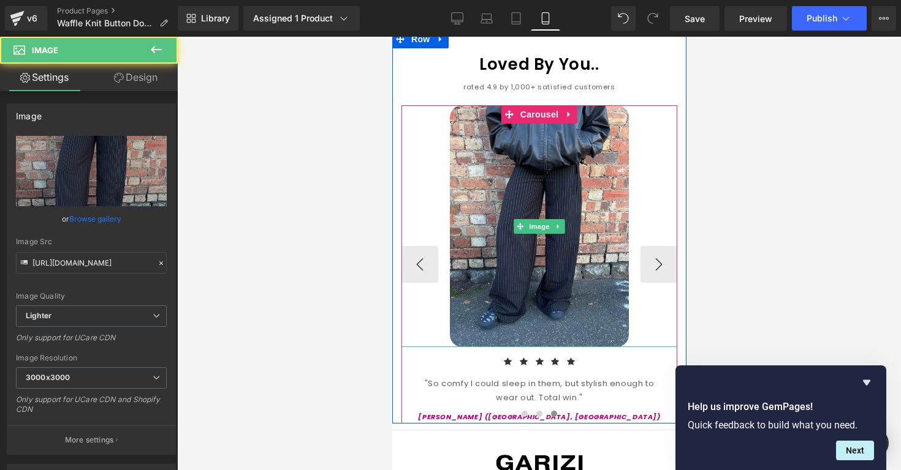
click at [637, 232] on div at bounding box center [539, 226] width 276 height 242
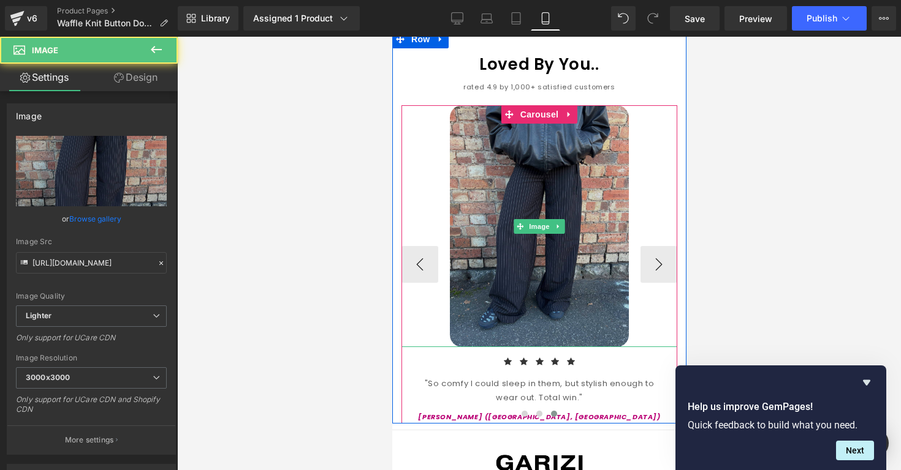
click at [604, 240] on img at bounding box center [538, 226] width 179 height 242
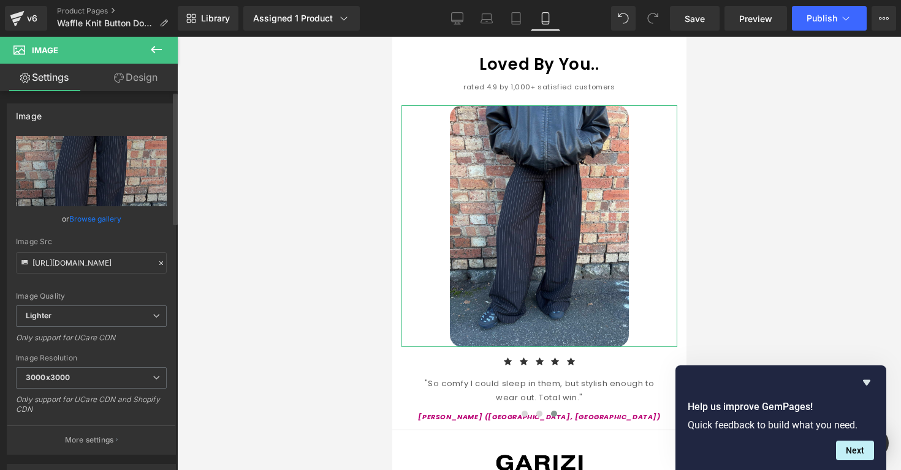
click at [111, 217] on link "Browse gallery" at bounding box center [95, 218] width 52 height 21
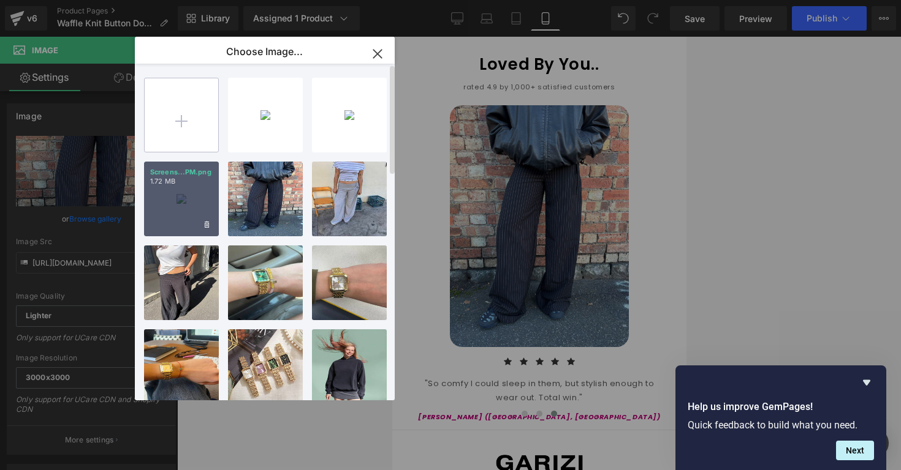
click at [169, 136] on input "file" at bounding box center [182, 115] width 74 height 74
type input "C:\fakepath\knitrev2.png"
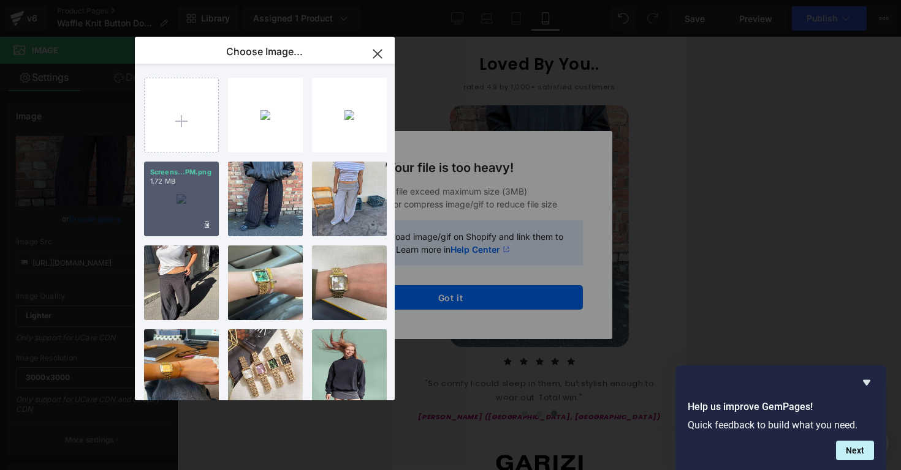
click at [377, 53] on icon "button" at bounding box center [377, 54] width 8 height 8
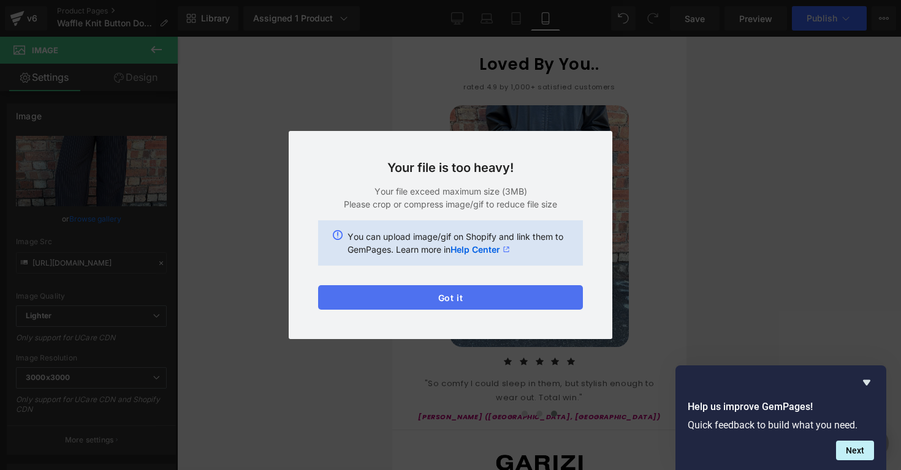
click at [410, 306] on button "Got it" at bounding box center [450, 297] width 265 height 25
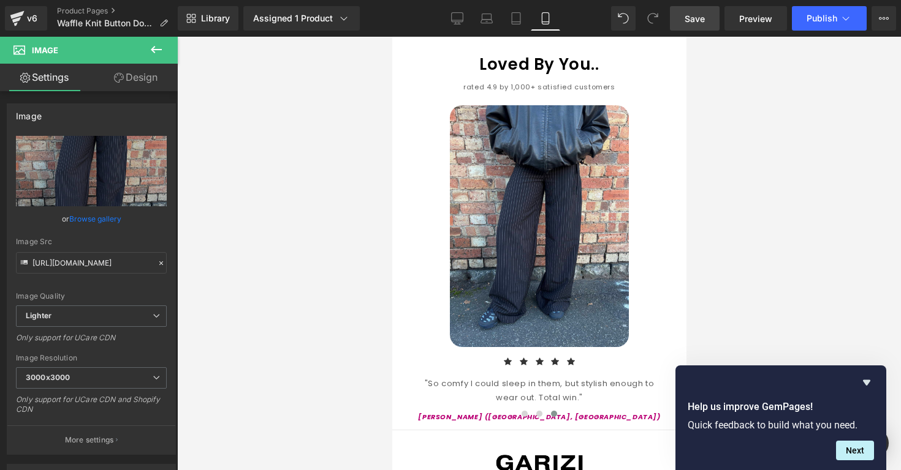
click at [704, 16] on span "Save" at bounding box center [694, 18] width 20 height 13
click at [46, 24] on link "v6" at bounding box center [26, 18] width 42 height 25
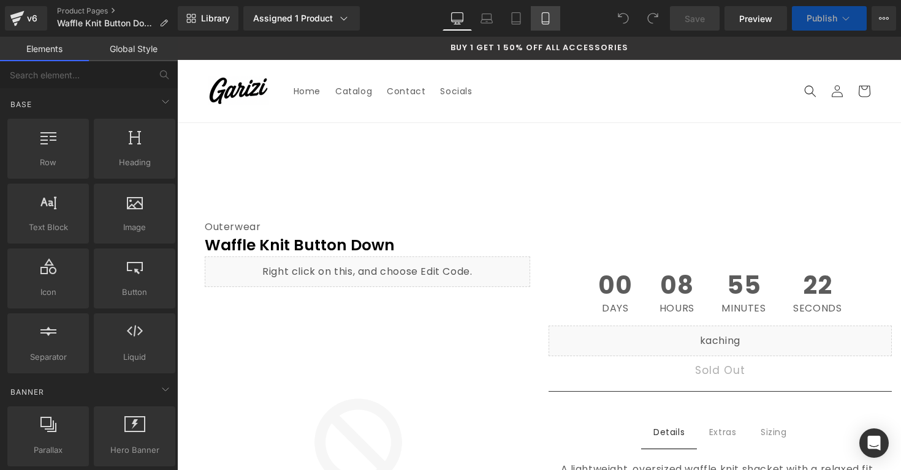
click at [559, 17] on link "Mobile" at bounding box center [545, 18] width 29 height 25
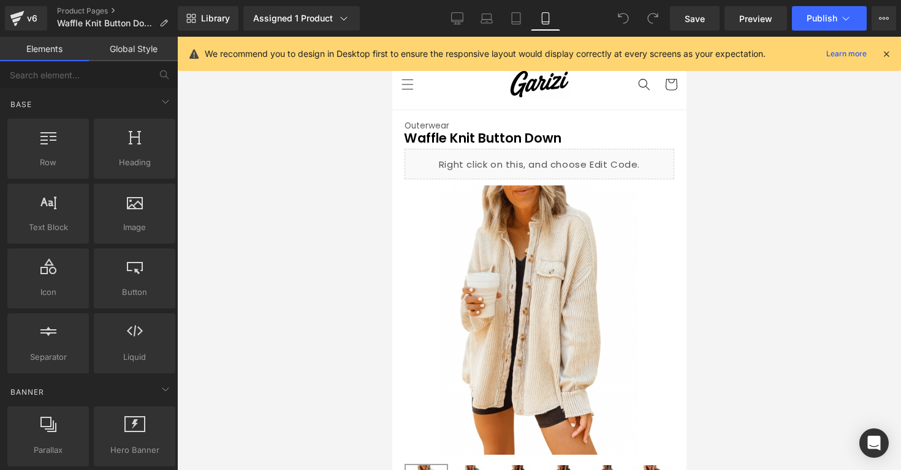
click at [886, 58] on icon at bounding box center [885, 53] width 11 height 11
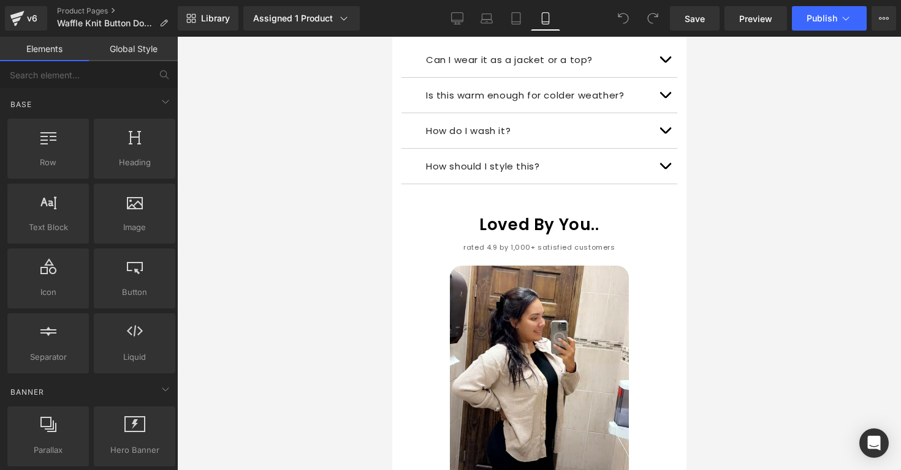
scroll to position [1369, 0]
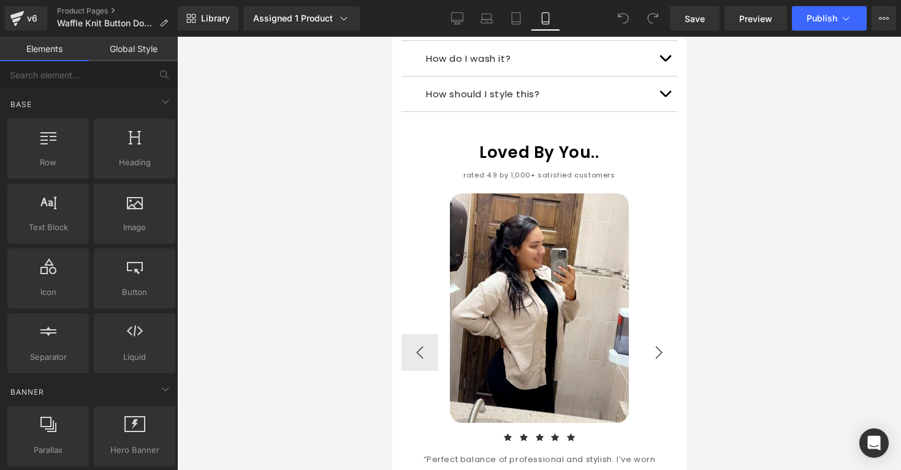
click at [659, 334] on button "›" at bounding box center [658, 352] width 37 height 37
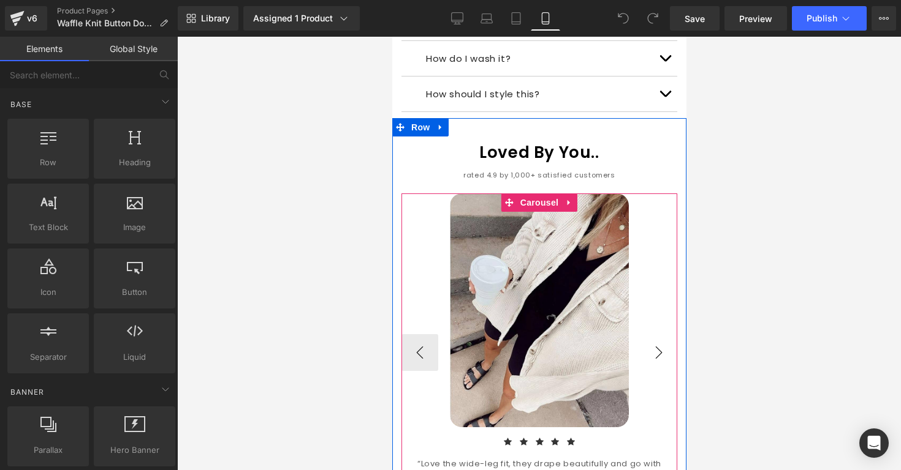
click at [659, 334] on button "›" at bounding box center [658, 352] width 37 height 37
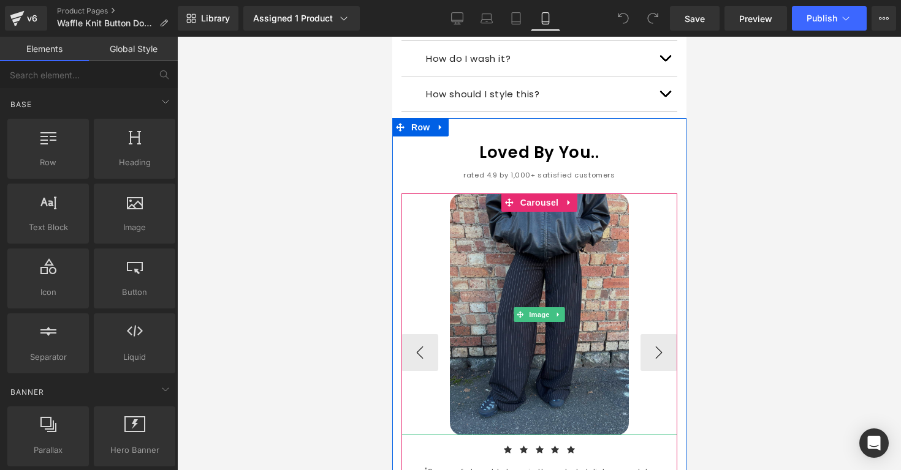
click at [583, 331] on img at bounding box center [538, 315] width 179 height 242
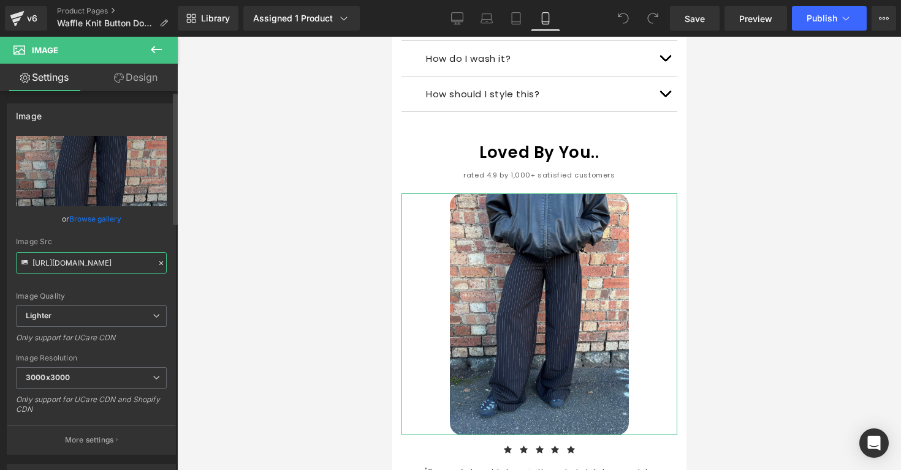
click at [67, 263] on input "[URL][DOMAIN_NAME]" at bounding box center [91, 262] width 151 height 21
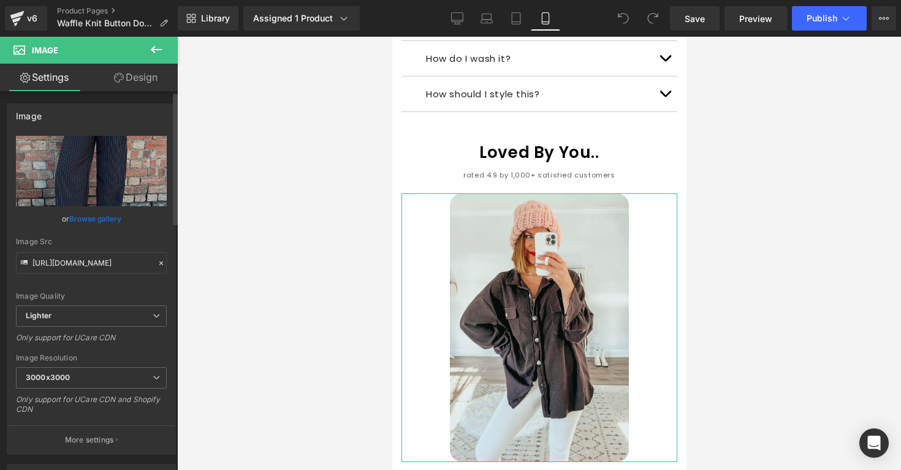
click at [84, 246] on div "Image Src" at bounding box center [91, 242] width 151 height 9
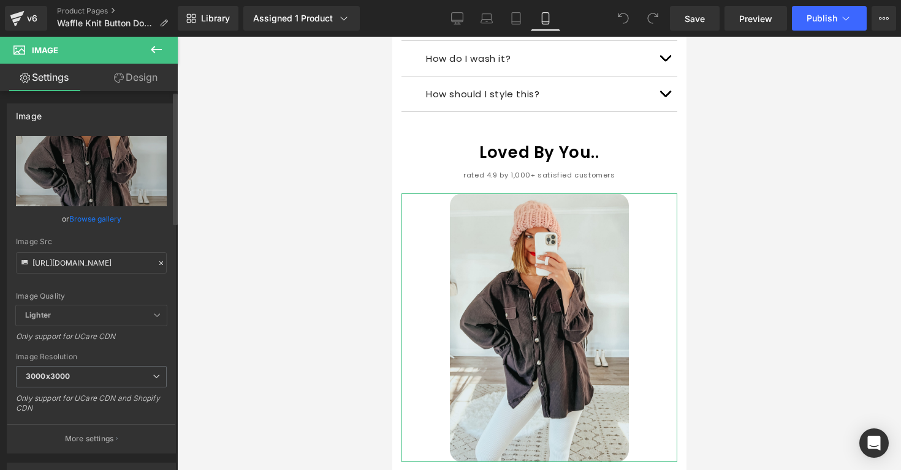
type input "[URL][DOMAIN_NAME]"
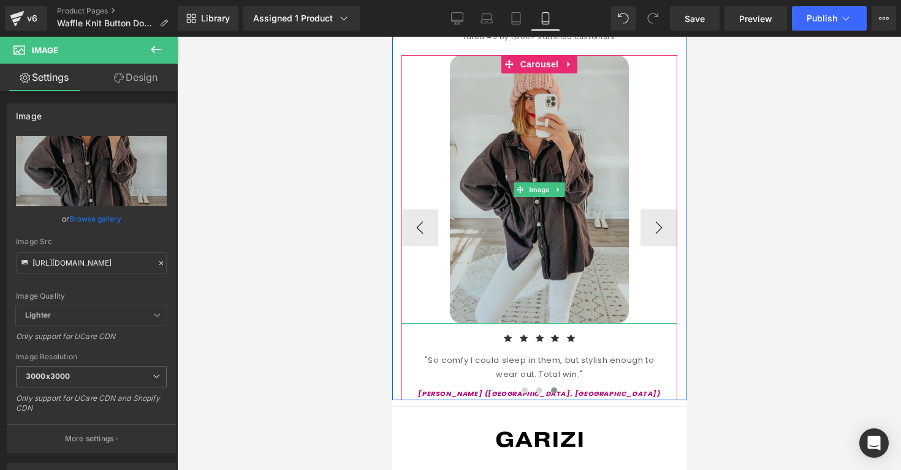
scroll to position [1524, 0]
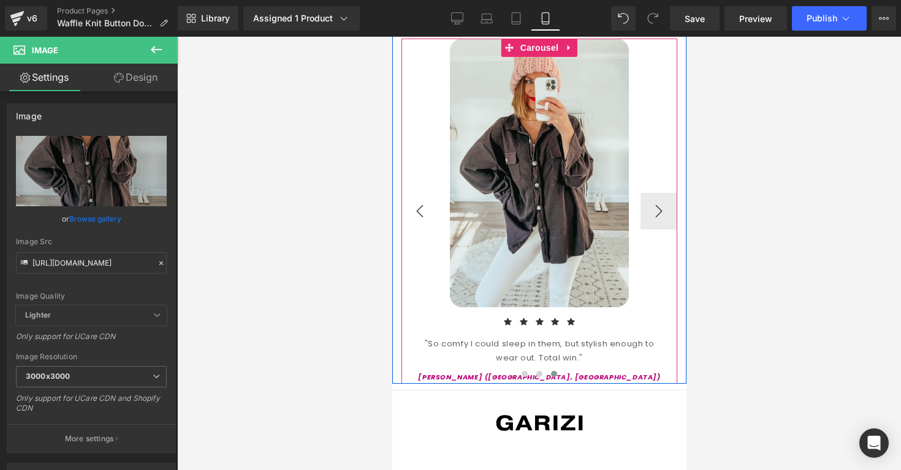
click at [435, 195] on button "‹" at bounding box center [419, 211] width 37 height 37
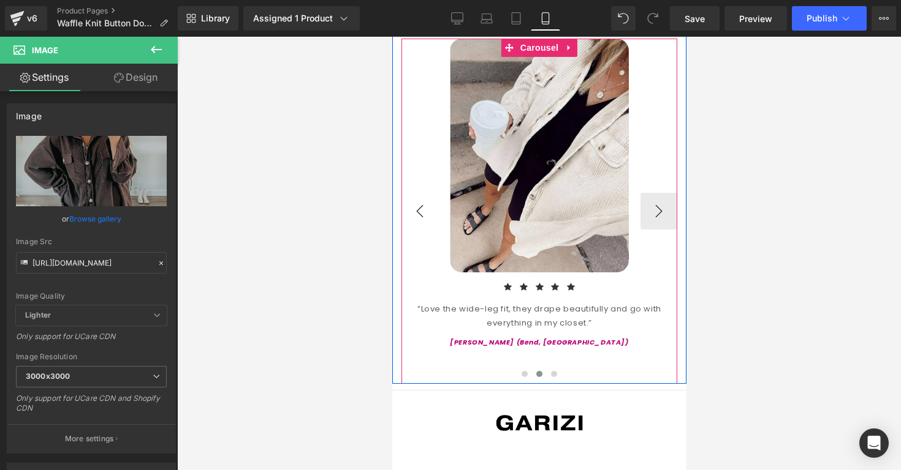
click at [435, 195] on button "‹" at bounding box center [419, 211] width 37 height 37
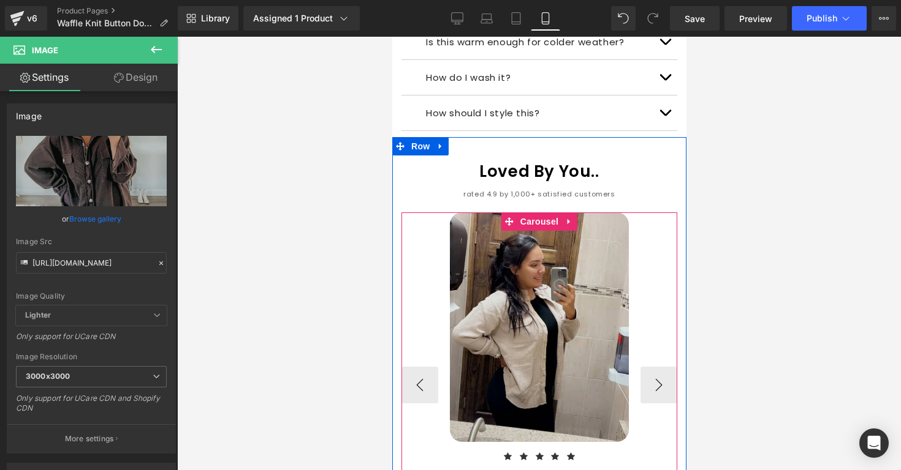
scroll to position [1347, 0]
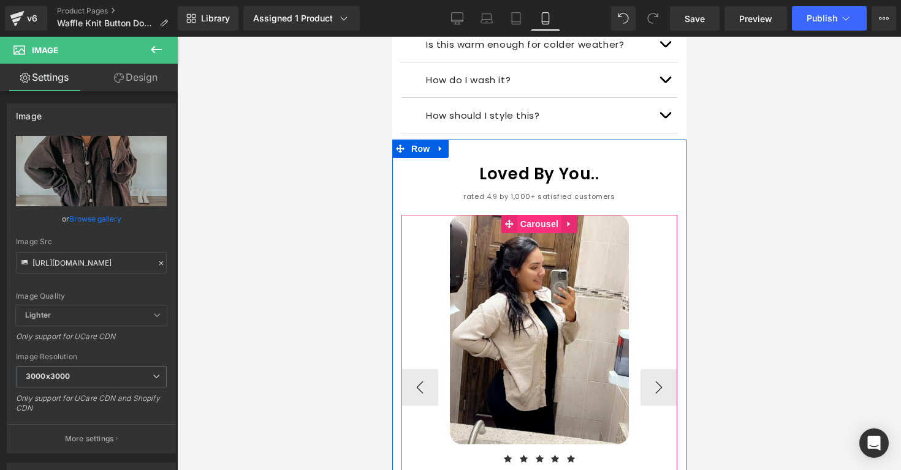
click at [540, 215] on span "Carousel" at bounding box center [538, 224] width 44 height 18
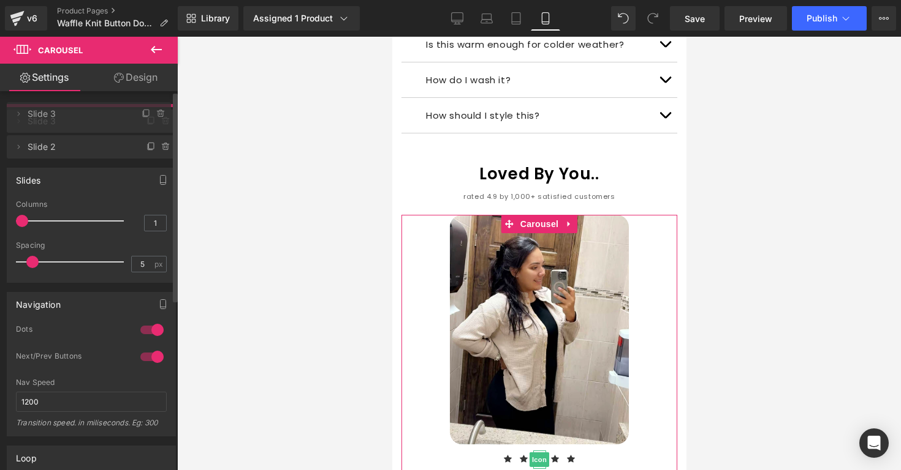
drag, startPoint x: 38, startPoint y: 169, endPoint x: 40, endPoint y: 113, distance: 55.8
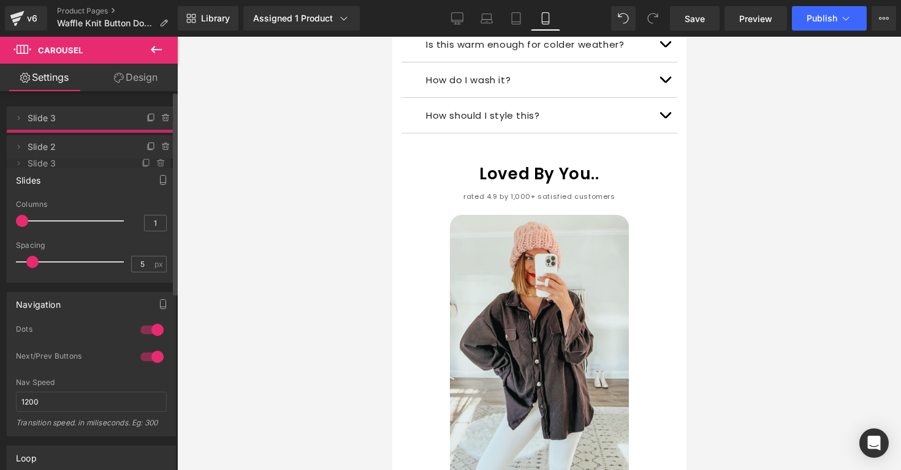
drag, startPoint x: 42, startPoint y: 146, endPoint x: 42, endPoint y: 174, distance: 28.2
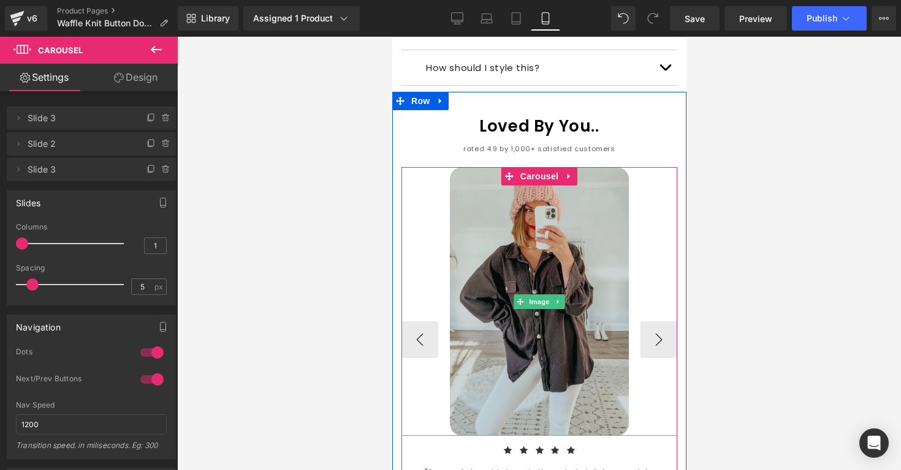
scroll to position [1451, 0]
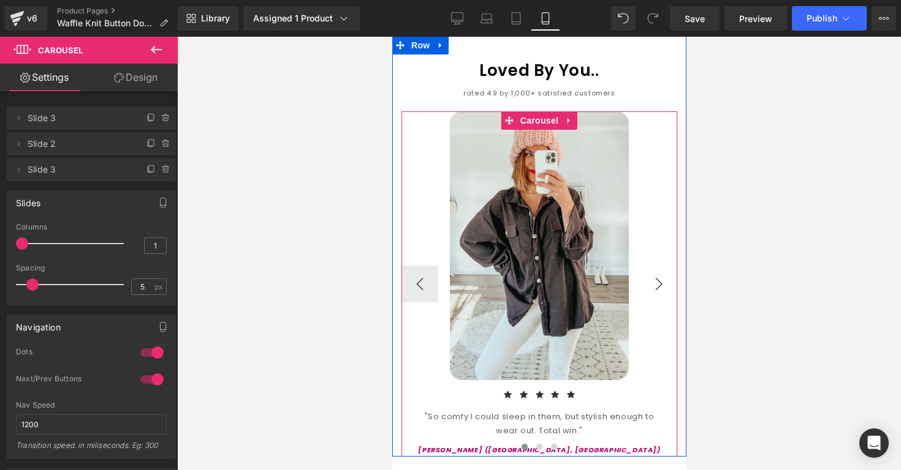
click at [664, 266] on button "›" at bounding box center [658, 284] width 37 height 37
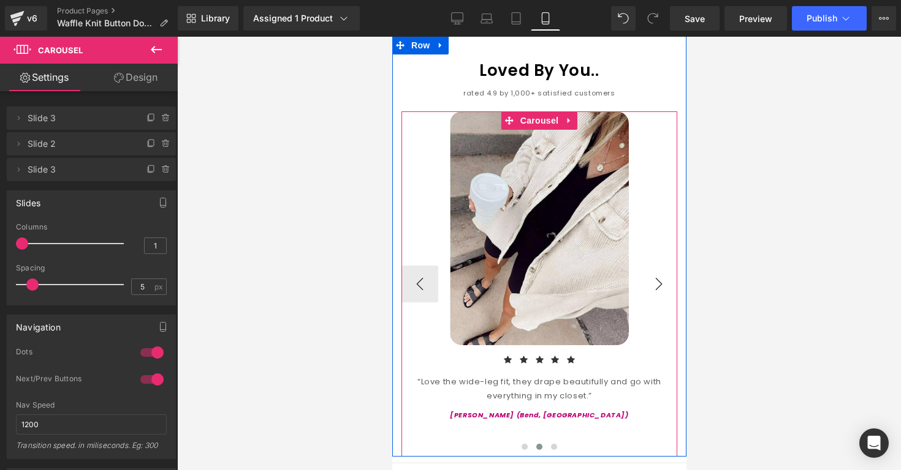
click at [659, 266] on button "›" at bounding box center [658, 284] width 37 height 37
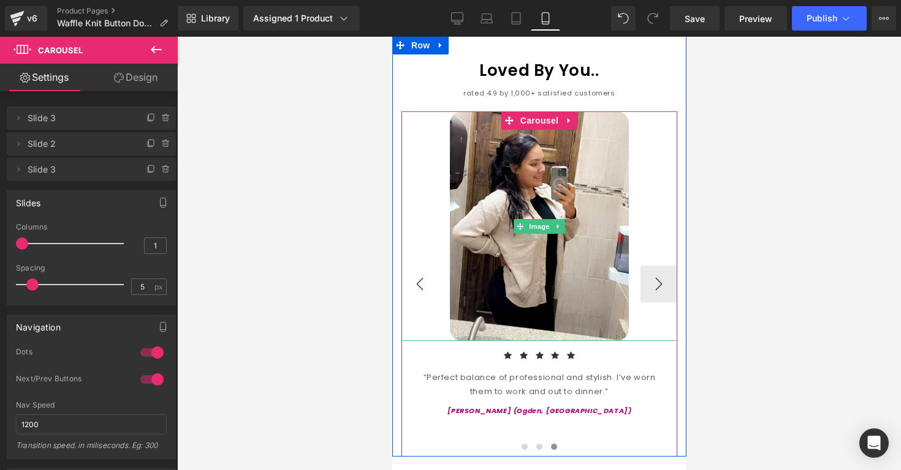
click at [436, 266] on button "‹" at bounding box center [419, 284] width 37 height 37
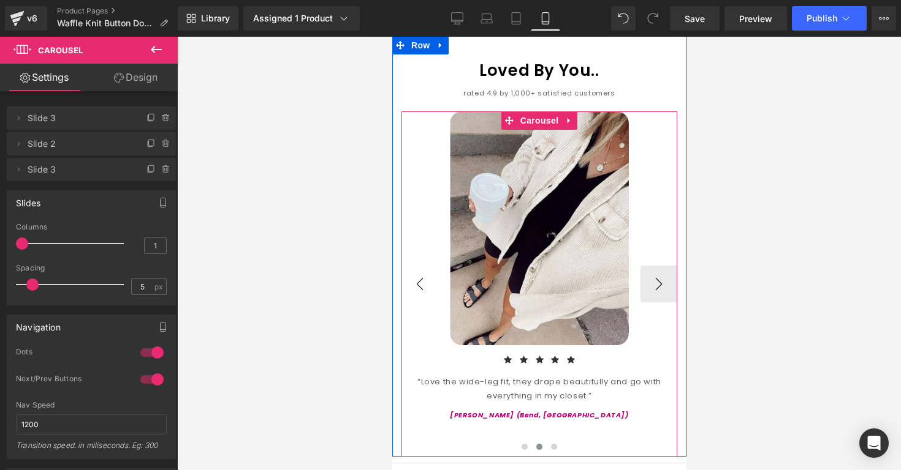
click at [436, 266] on button "‹" at bounding box center [419, 284] width 37 height 37
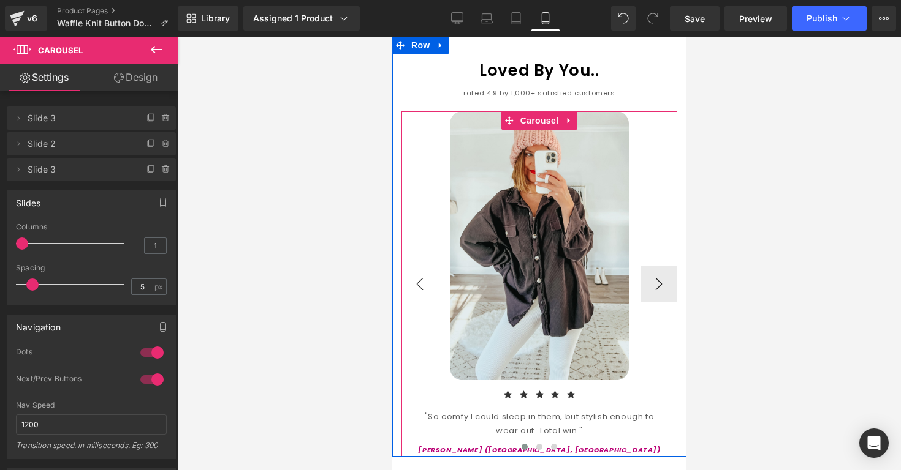
click at [436, 266] on button "‹" at bounding box center [419, 284] width 37 height 37
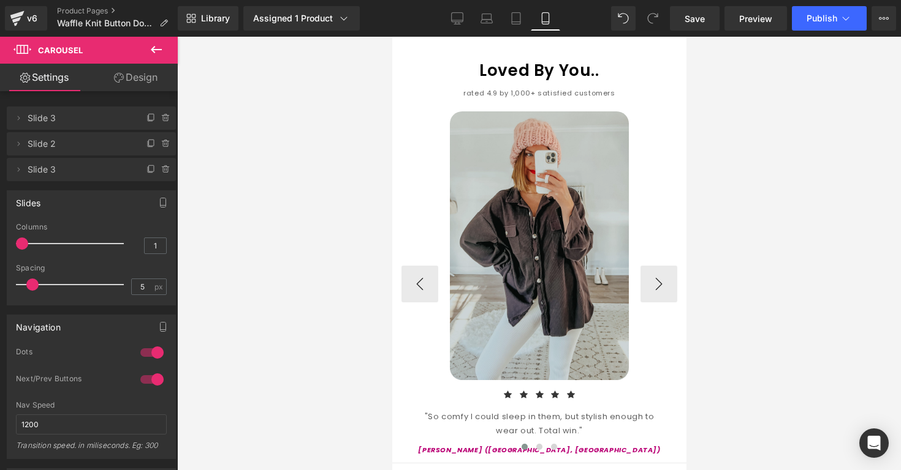
click at [593, 167] on img at bounding box center [538, 245] width 179 height 269
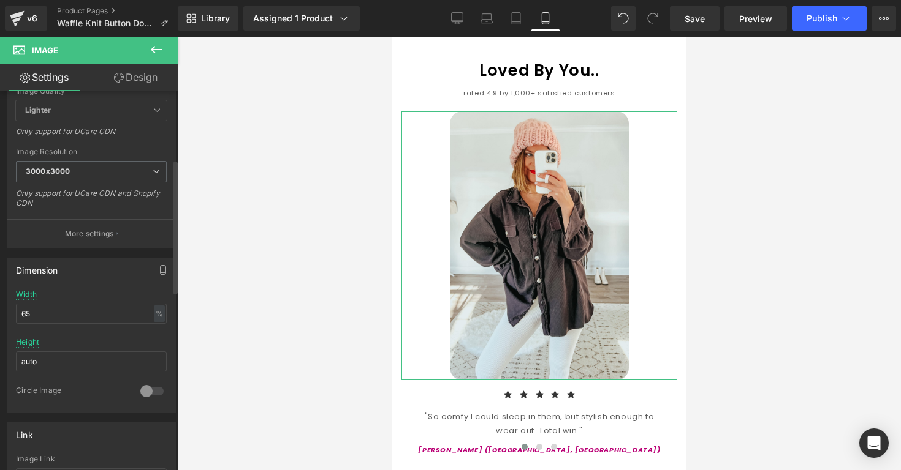
scroll to position [210, 0]
click at [105, 303] on input "65" at bounding box center [91, 309] width 151 height 20
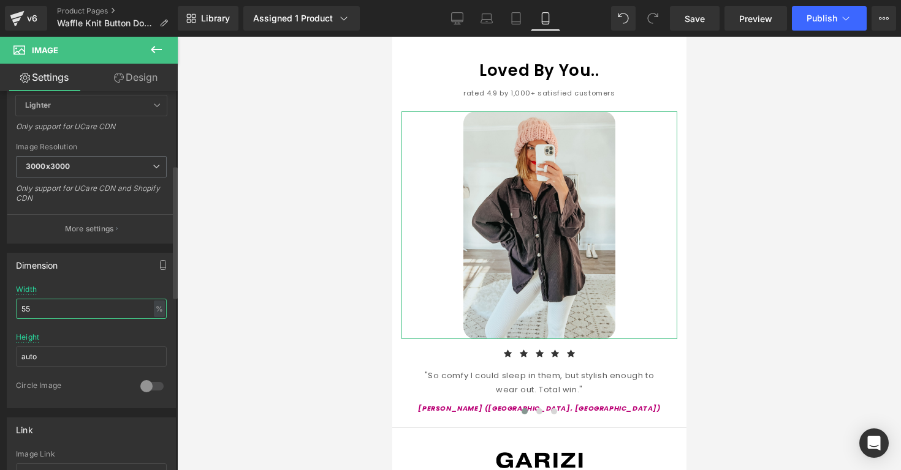
type input "55"
click at [77, 293] on div "Width 55 % % px" at bounding box center [91, 309] width 151 height 48
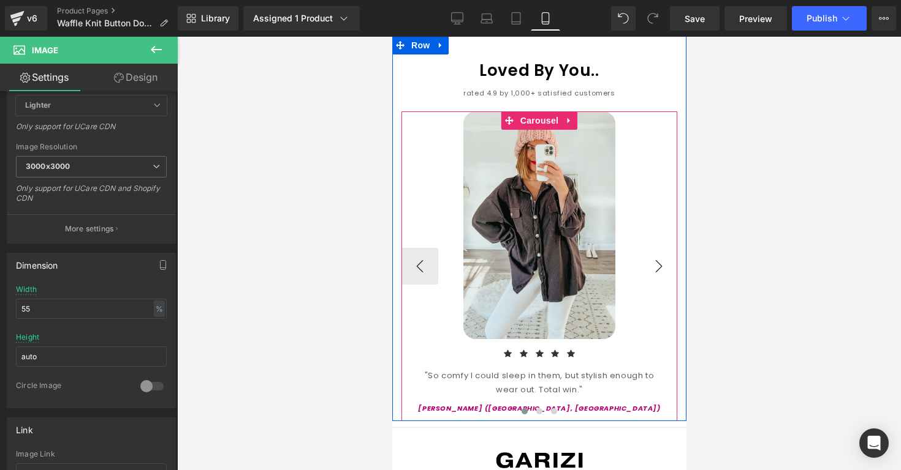
click at [655, 255] on button "›" at bounding box center [658, 266] width 37 height 37
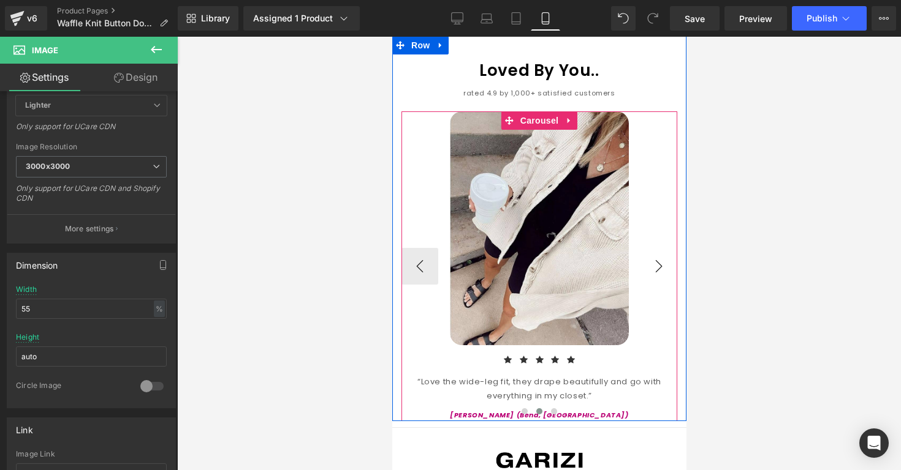
click at [655, 255] on button "›" at bounding box center [658, 266] width 37 height 37
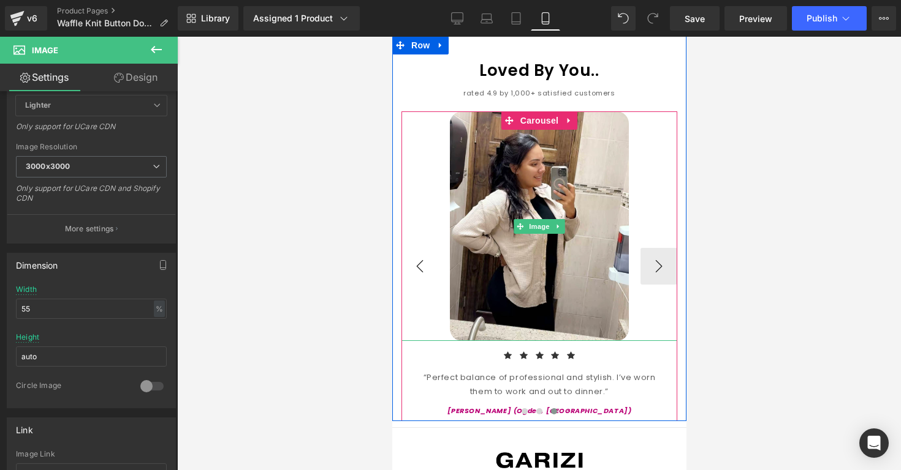
click at [437, 248] on button "‹" at bounding box center [419, 266] width 37 height 37
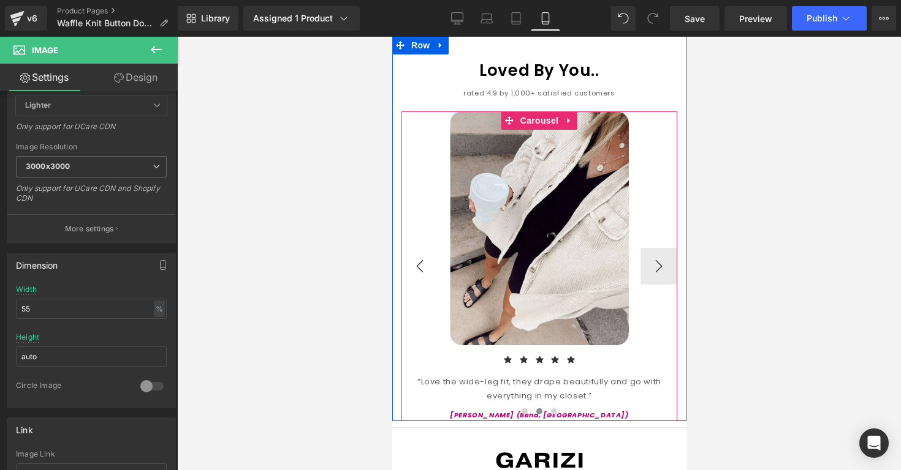
click at [437, 248] on button "‹" at bounding box center [419, 266] width 37 height 37
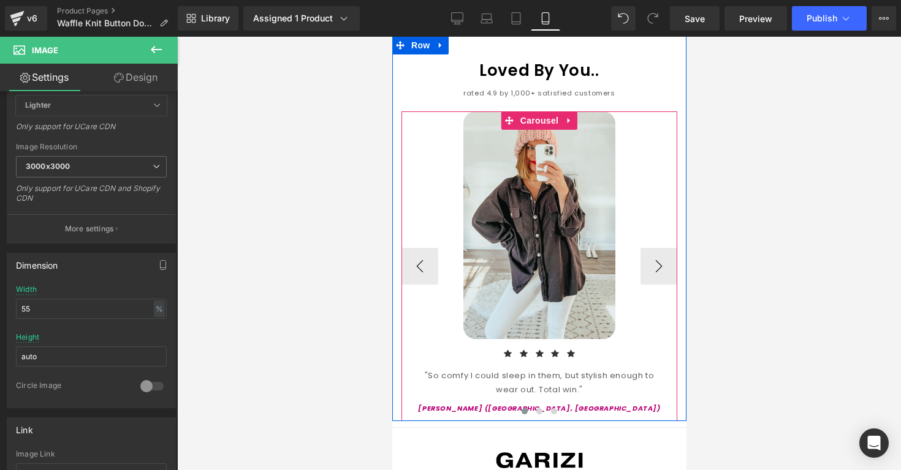
click at [485, 369] on div ""So comfy I could sleep in them, but stylish enough to wear out. Total win."" at bounding box center [539, 383] width 276 height 29
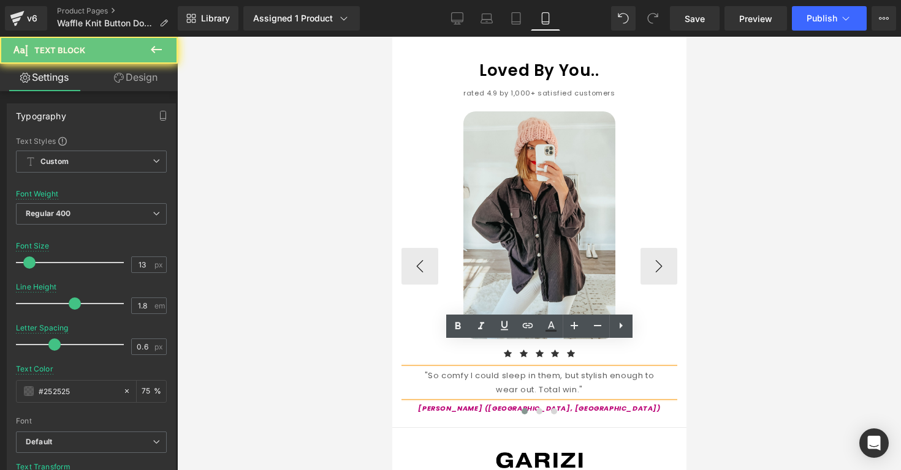
click at [485, 369] on div ""So comfy I could sleep in them, but stylish enough to wear out. Total win."" at bounding box center [539, 383] width 276 height 29
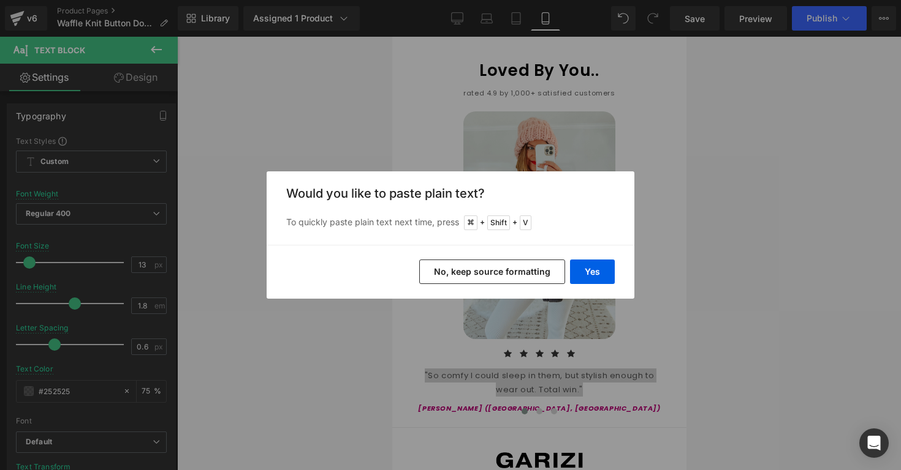
click at [603, 258] on div "Yes No, keep source formatting" at bounding box center [450, 272] width 368 height 54
click at [599, 266] on button "Yes" at bounding box center [592, 272] width 45 height 25
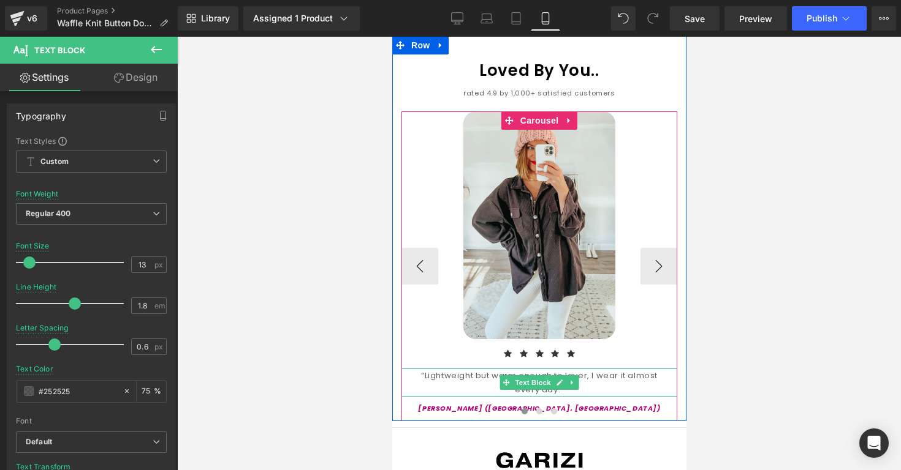
click at [603, 394] on div at bounding box center [539, 395] width 276 height 3
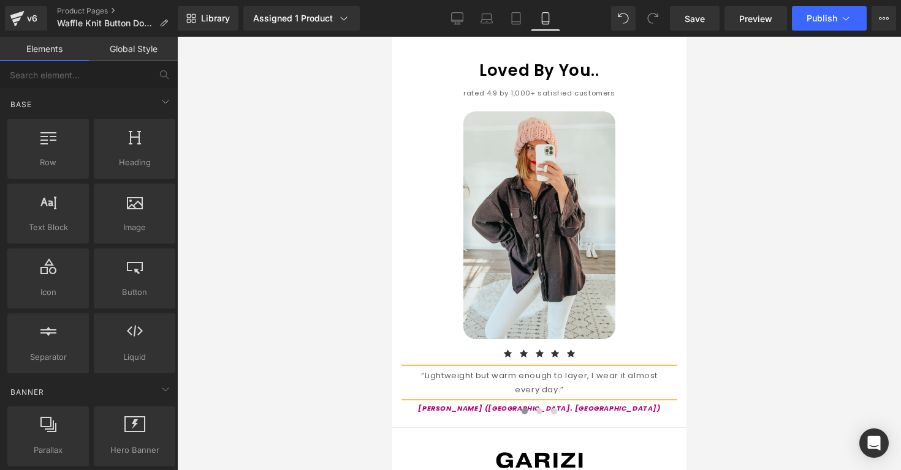
click at [766, 278] on div at bounding box center [538, 254] width 723 height 434
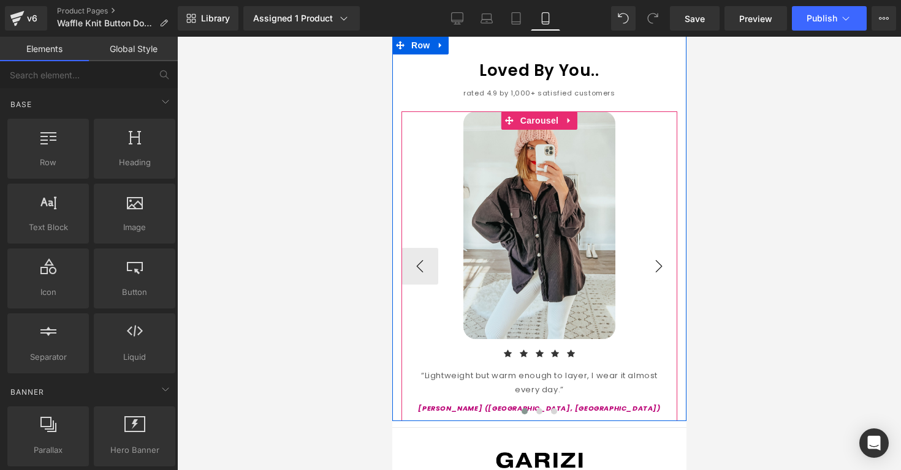
click at [665, 248] on button "›" at bounding box center [658, 266] width 37 height 37
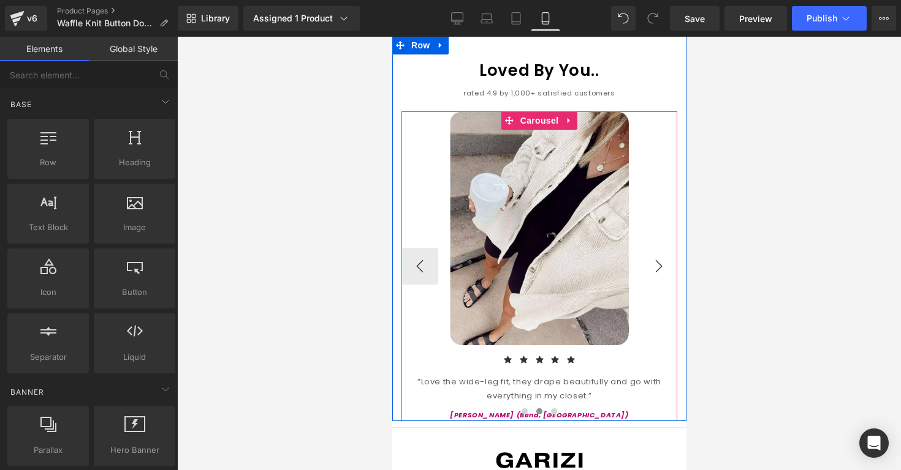
click at [666, 248] on button "›" at bounding box center [658, 266] width 37 height 37
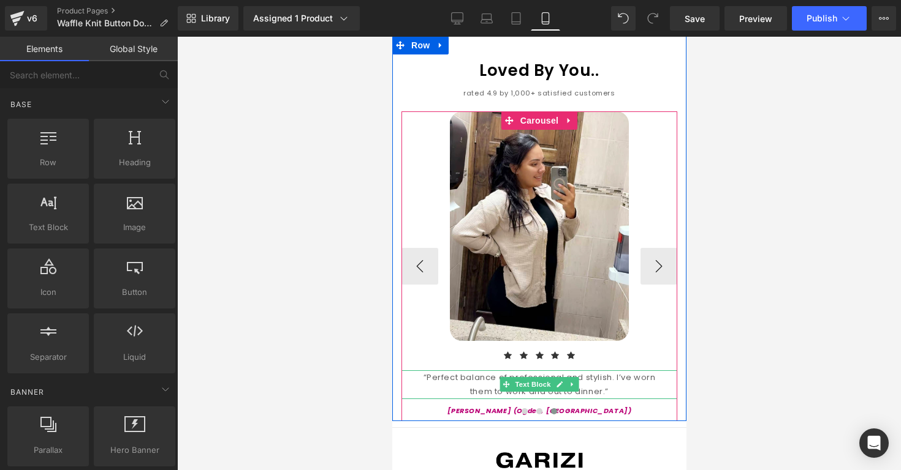
click at [601, 371] on div "“Perfect balance of professional and stylish. I’ve worn them to work and out to…" at bounding box center [539, 385] width 276 height 29
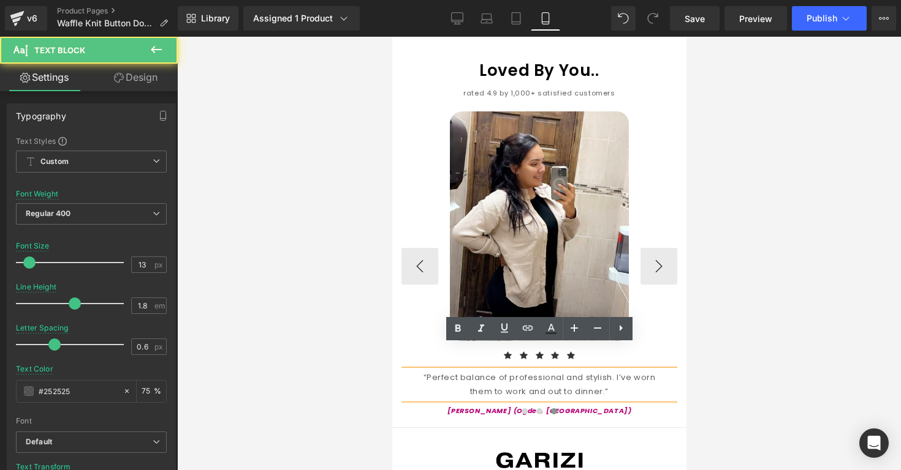
click at [601, 371] on div "“Perfect balance of professional and stylish. I’ve worn them to work and out to…" at bounding box center [539, 385] width 276 height 29
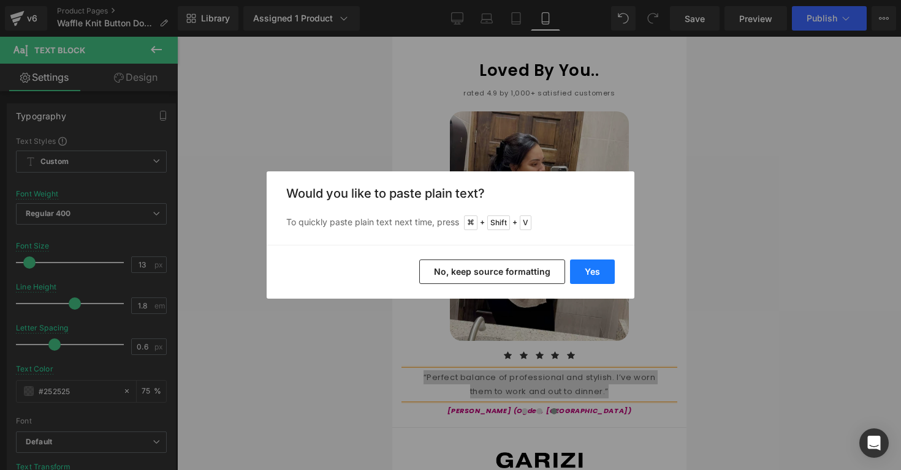
click at [598, 265] on button "Yes" at bounding box center [592, 272] width 45 height 25
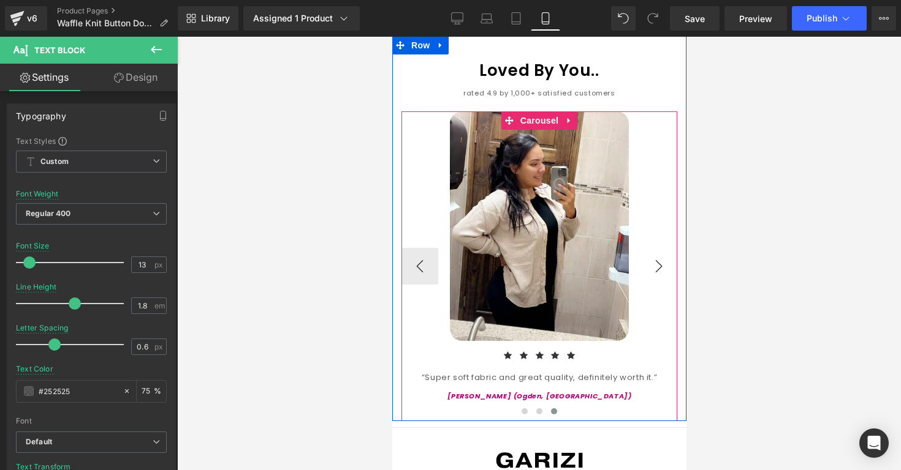
click at [660, 254] on button "›" at bounding box center [658, 266] width 37 height 37
click at [657, 248] on button "›" at bounding box center [658, 266] width 37 height 37
click at [422, 248] on button "‹" at bounding box center [419, 266] width 37 height 37
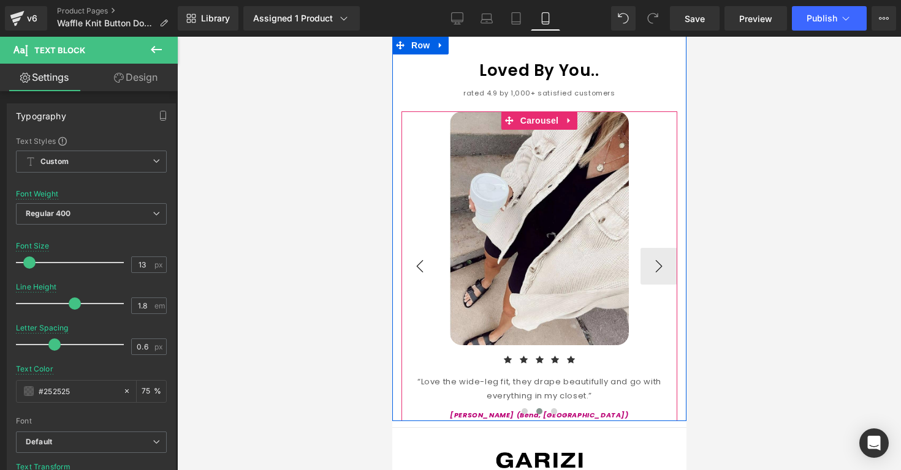
click at [422, 248] on button "‹" at bounding box center [419, 266] width 37 height 37
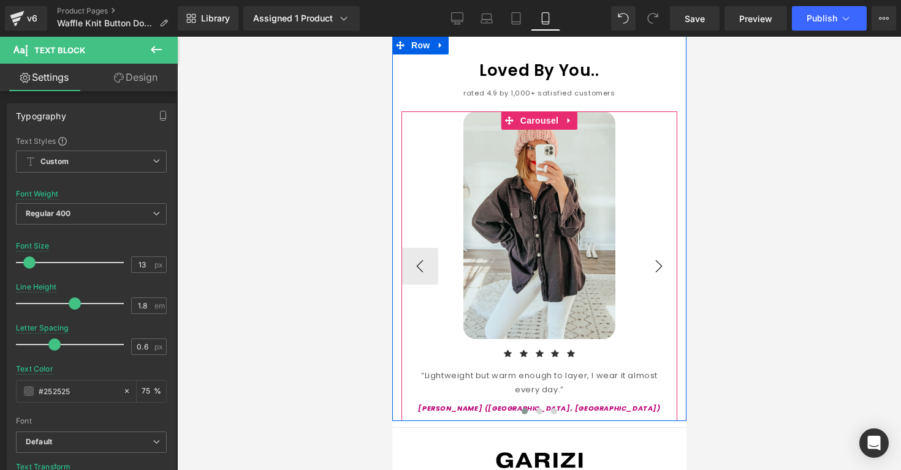
click at [644, 248] on button "›" at bounding box center [658, 266] width 37 height 37
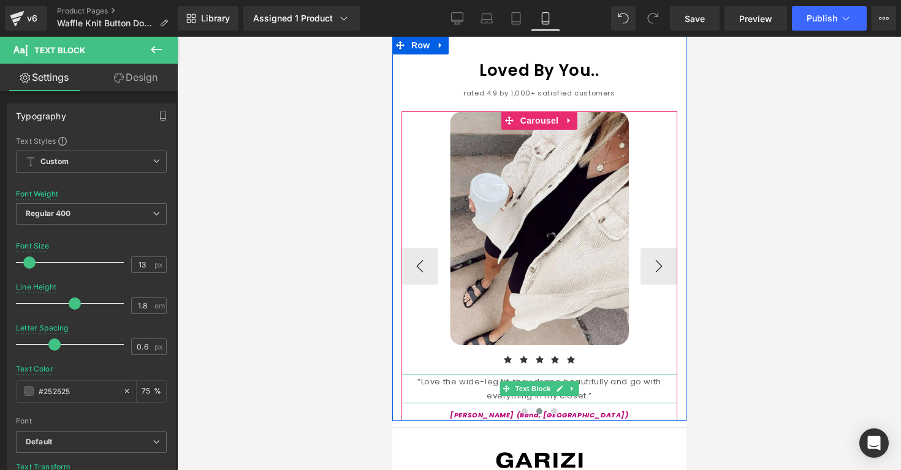
click at [592, 375] on div "“Love the wide-leg fit, they drape beautifully and go with everything in my clo…" at bounding box center [539, 389] width 276 height 29
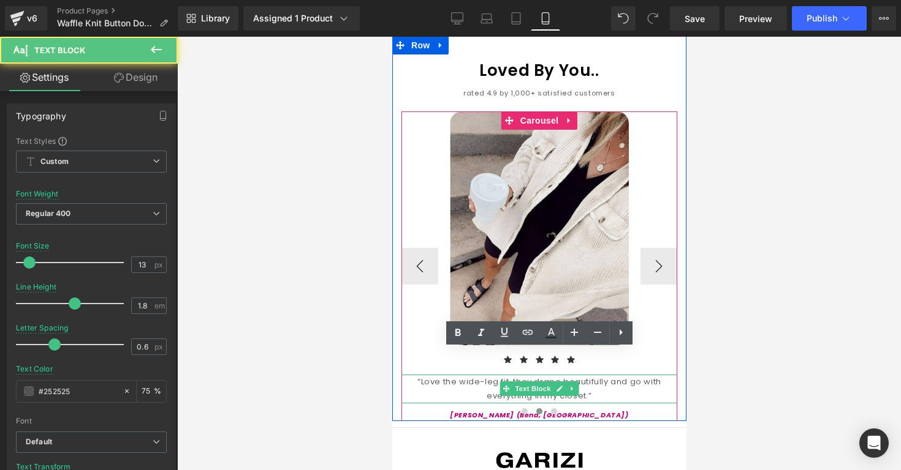
click at [592, 375] on div "“Love the wide-leg fit, they drape beautifully and go with everything in my clo…" at bounding box center [539, 389] width 276 height 29
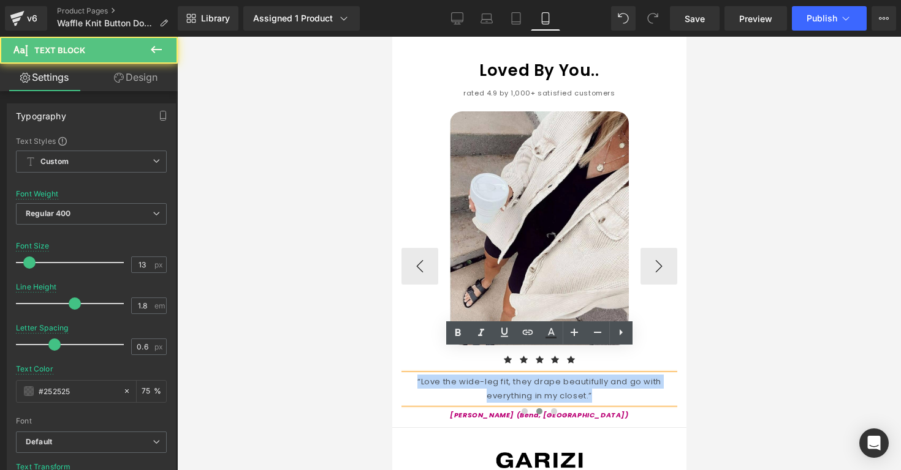
click at [592, 375] on div "“Love the wide-leg fit, they drape beautifully and go with everything in my clo…" at bounding box center [539, 389] width 276 height 29
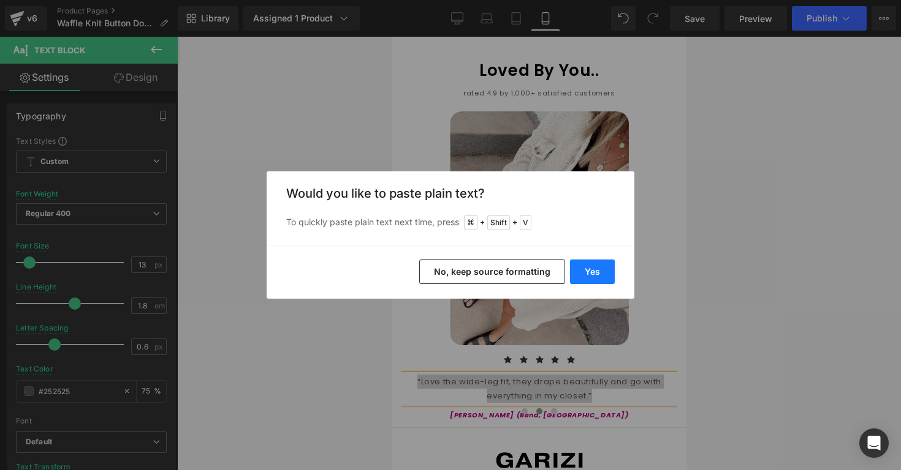
click at [586, 281] on button "Yes" at bounding box center [592, 272] width 45 height 25
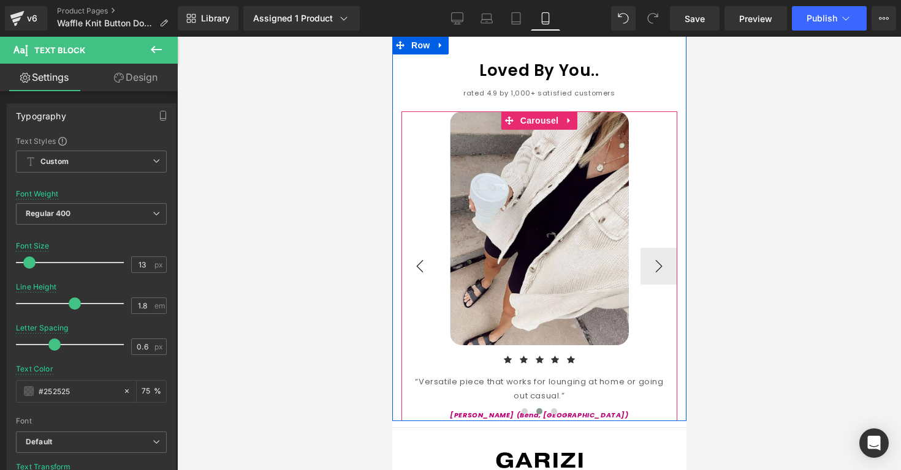
click at [428, 249] on button "‹" at bounding box center [419, 266] width 37 height 37
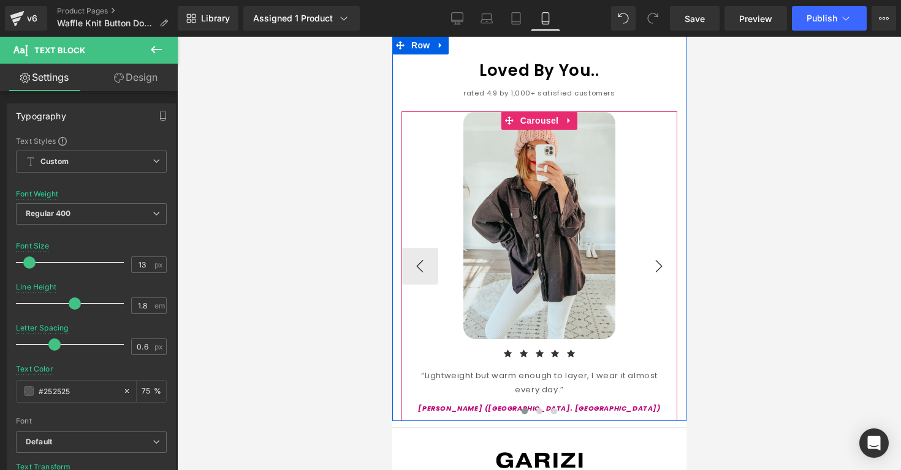
click at [652, 248] on button "›" at bounding box center [658, 266] width 37 height 37
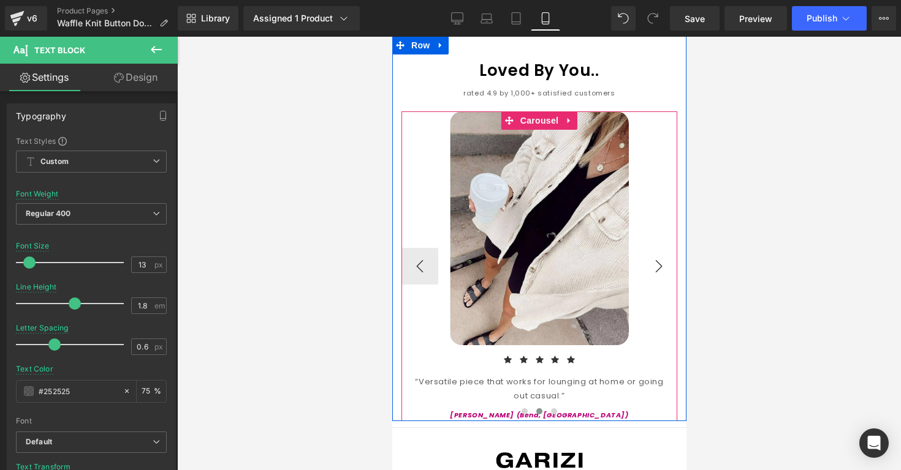
click at [652, 248] on button "›" at bounding box center [658, 266] width 37 height 37
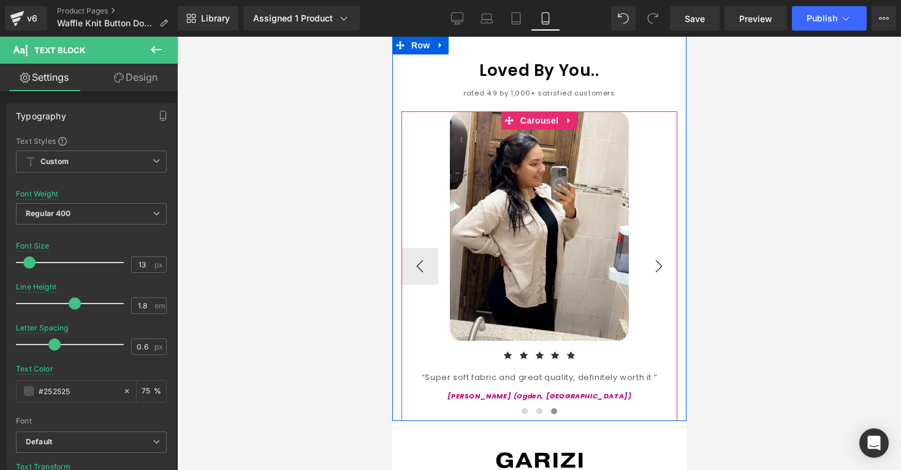
click at [652, 248] on button "›" at bounding box center [658, 266] width 37 height 37
click at [440, 245] on div at bounding box center [539, 225] width 276 height 229
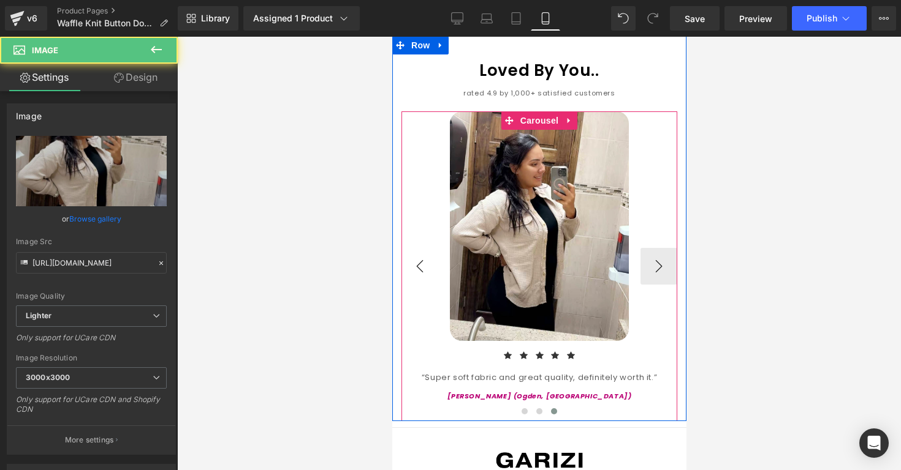
click at [429, 248] on button "‹" at bounding box center [419, 266] width 37 height 37
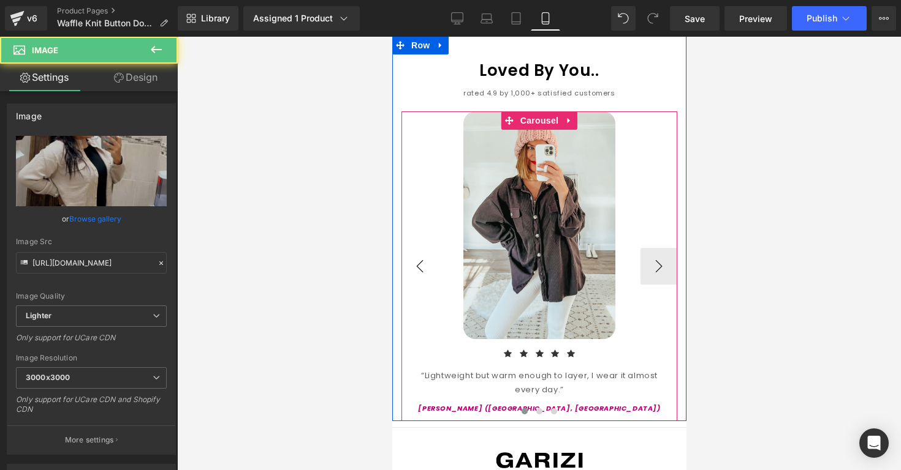
click at [429, 248] on button "‹" at bounding box center [419, 266] width 37 height 37
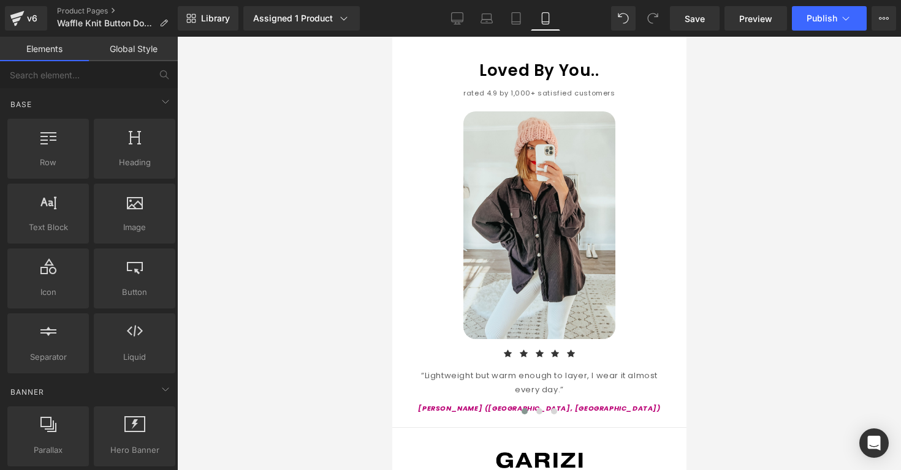
click at [724, 158] on div at bounding box center [538, 254] width 723 height 434
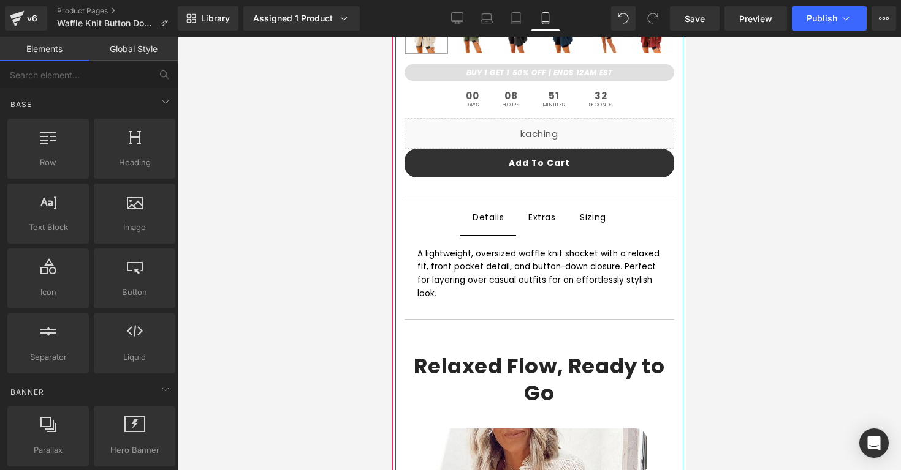
scroll to position [524, 0]
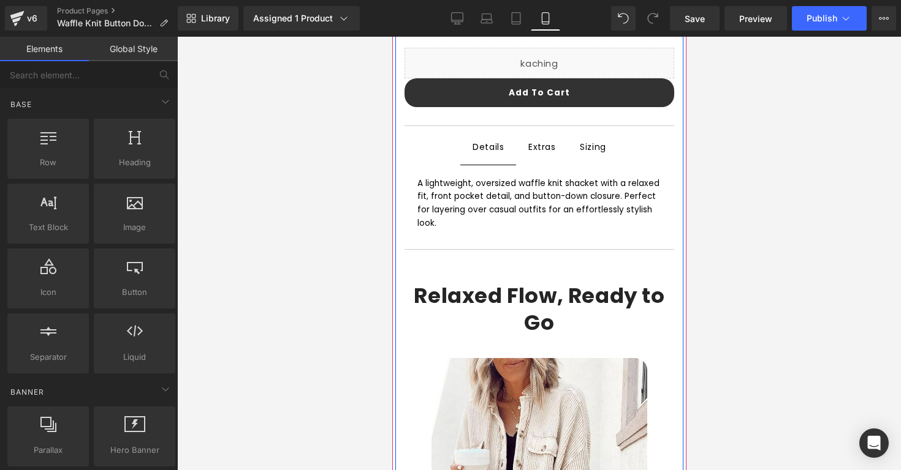
click at [597, 156] on span "Sizing Text Block" at bounding box center [592, 147] width 51 height 34
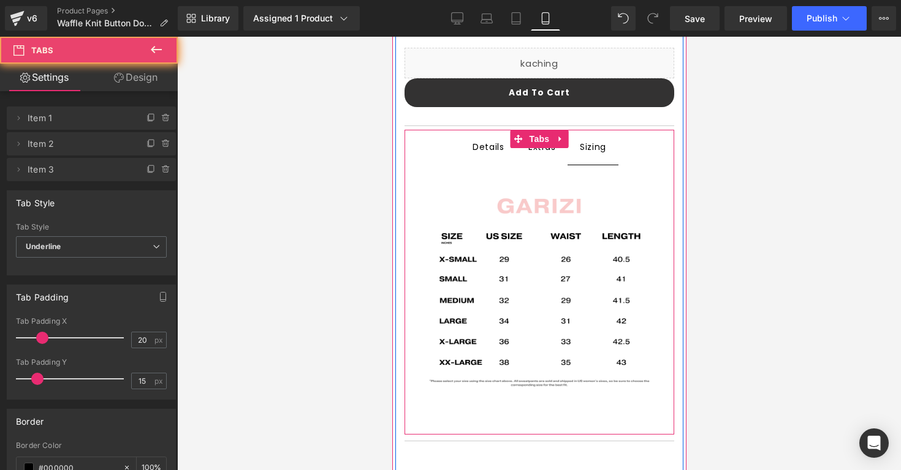
click at [539, 155] on span "Extras Text Block" at bounding box center [541, 147] width 52 height 34
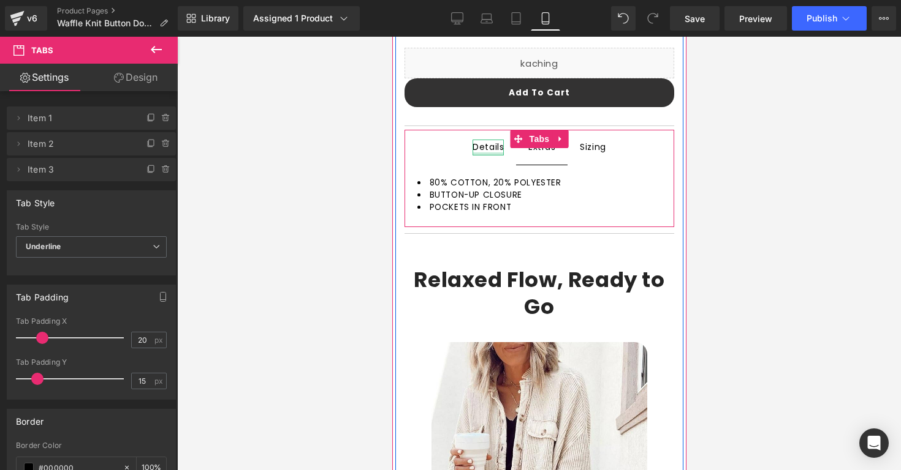
click at [489, 153] on div at bounding box center [487, 154] width 31 height 3
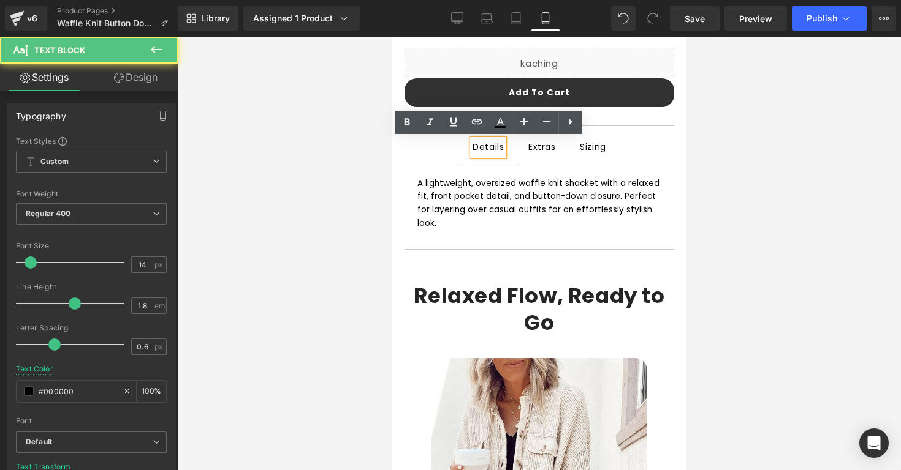
click at [362, 178] on div at bounding box center [538, 254] width 723 height 434
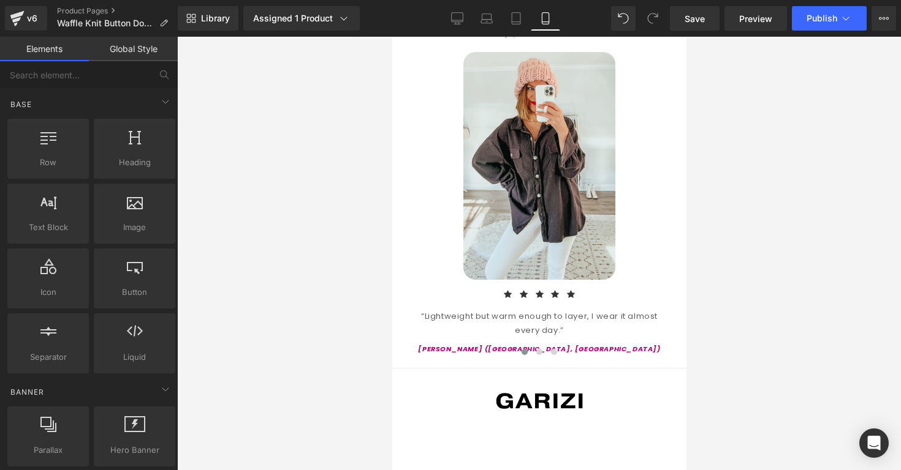
scroll to position [1509, 0]
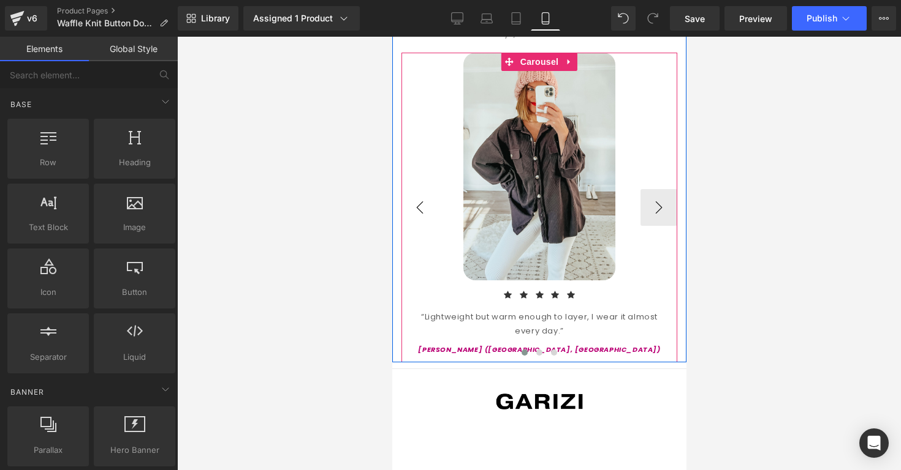
click at [420, 189] on button "‹" at bounding box center [419, 207] width 37 height 37
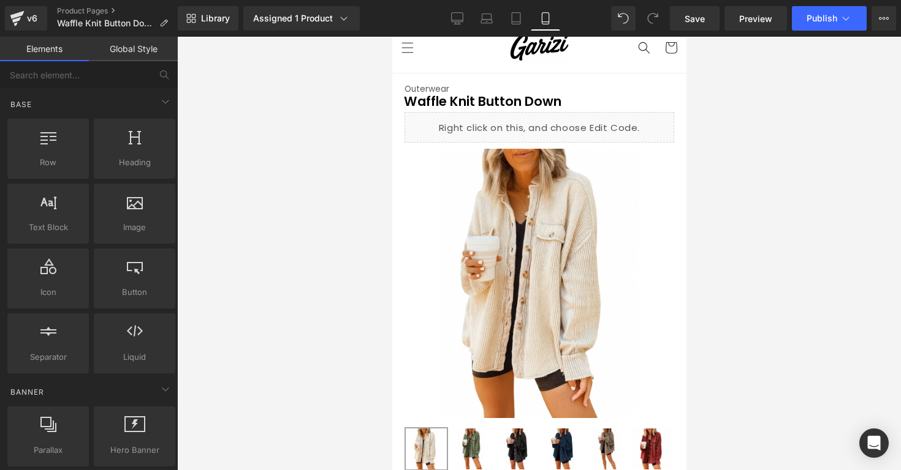
scroll to position [0, 0]
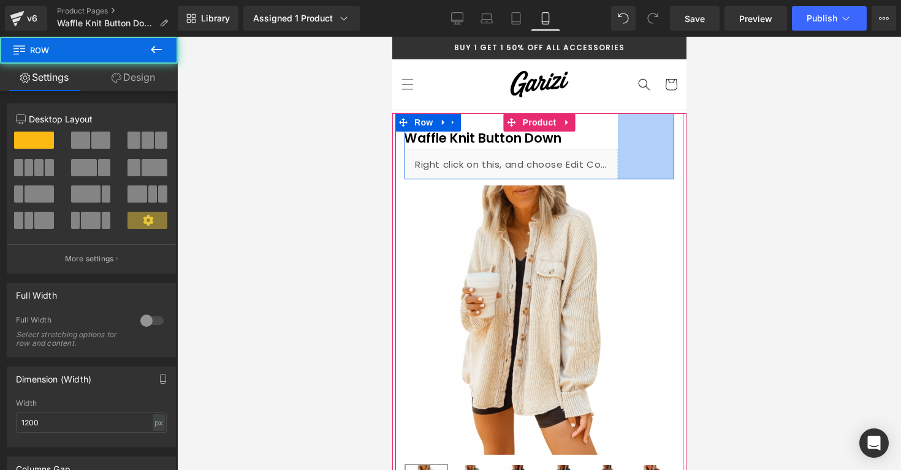
drag, startPoint x: 671, startPoint y: 162, endPoint x: 615, endPoint y: 162, distance: 56.4
click at [615, 162] on div "Outerwear Text Block Waffle Knit Button Down (P) Title Liquid Row 92px" at bounding box center [539, 146] width 270 height 66
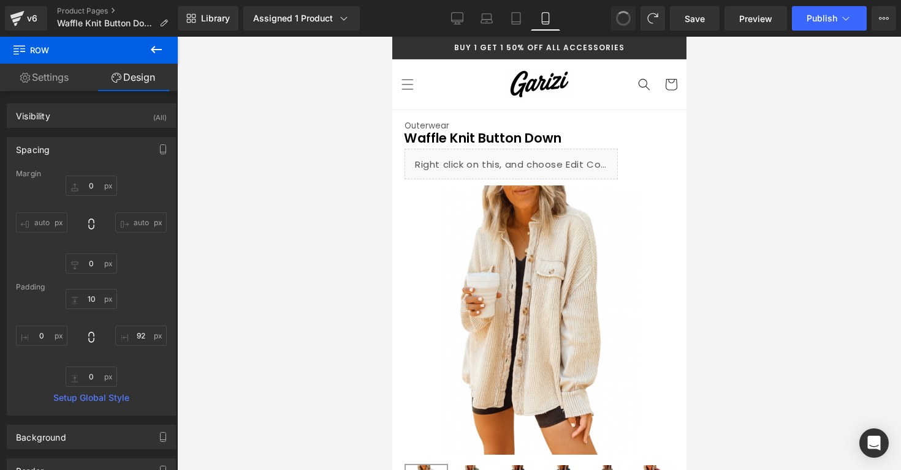
type input "0"
type input "10"
type input "0"
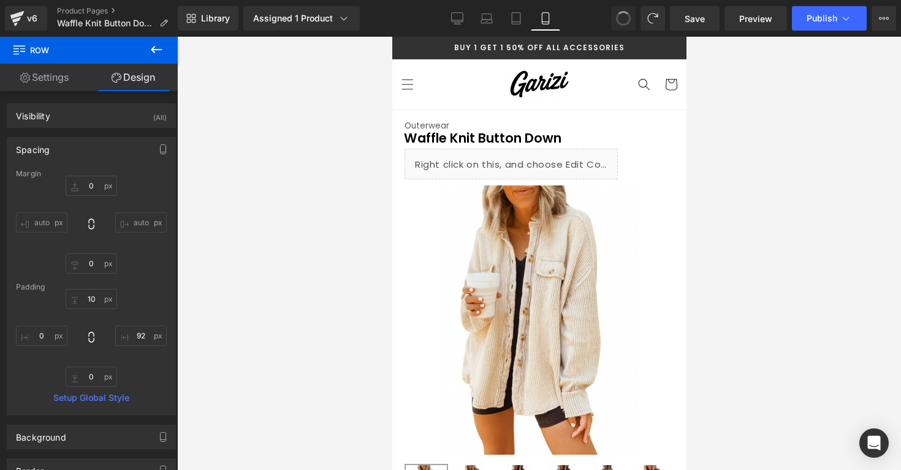
type input "0"
click at [795, 152] on div at bounding box center [538, 254] width 723 height 434
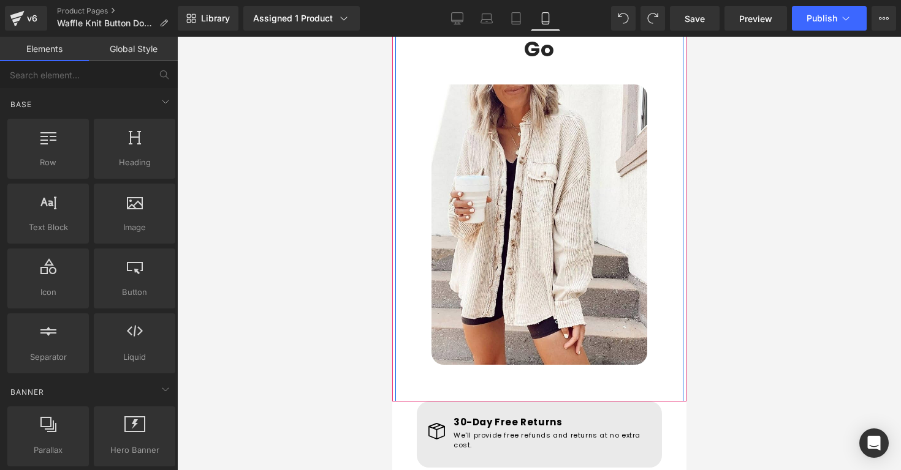
scroll to position [744, 0]
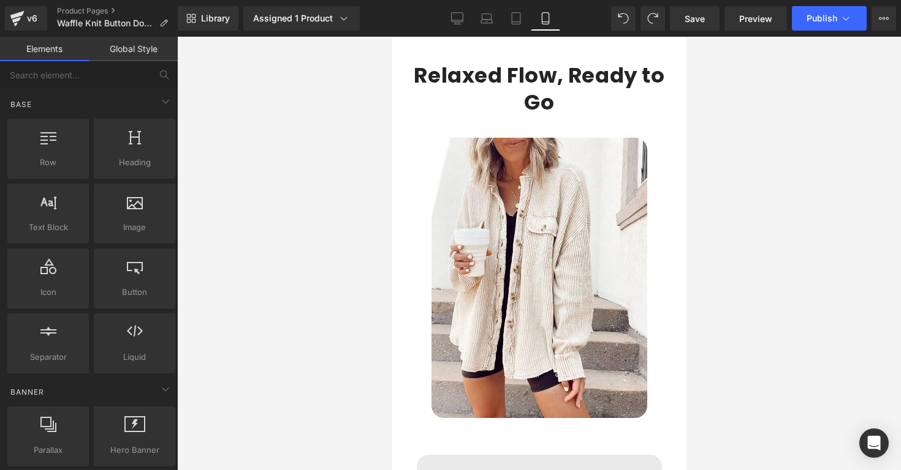
click at [731, 251] on div at bounding box center [538, 254] width 723 height 434
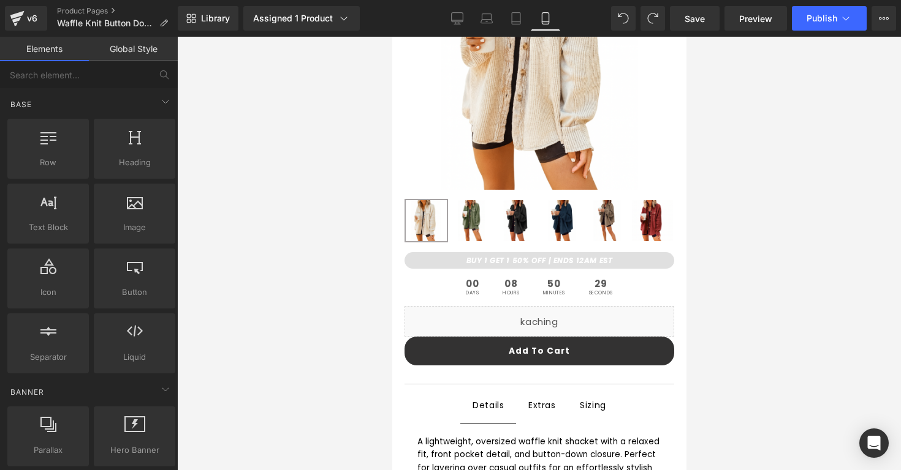
scroll to position [260, 0]
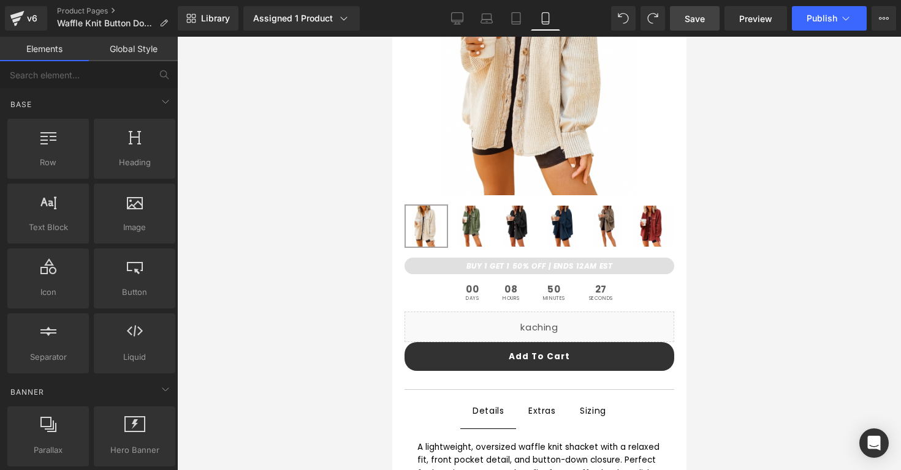
click at [693, 16] on span "Save" at bounding box center [694, 18] width 20 height 13
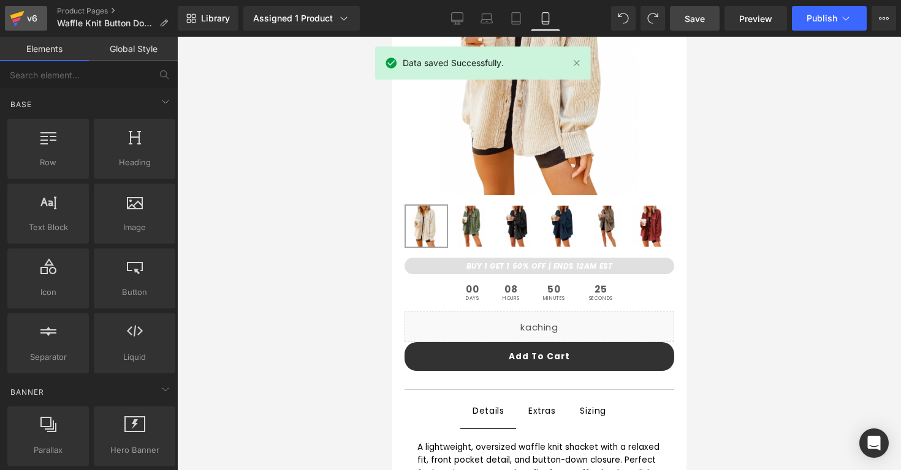
click at [31, 8] on link "v6" at bounding box center [26, 18] width 42 height 25
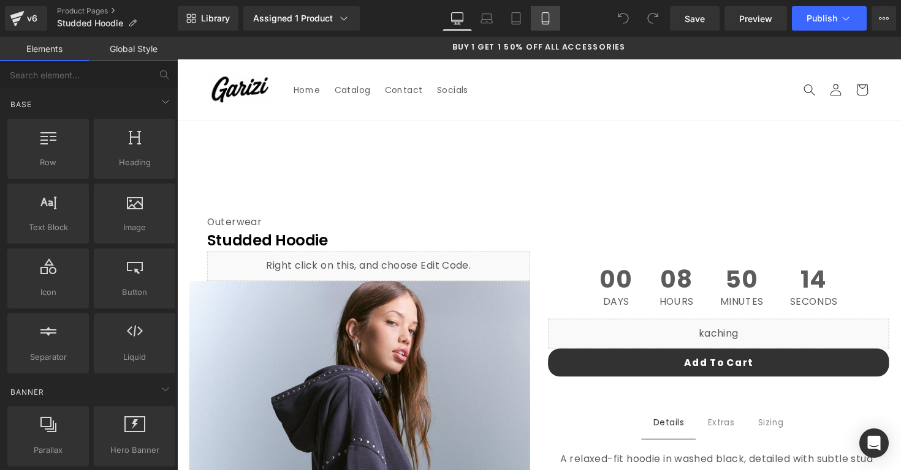
click at [546, 18] on icon at bounding box center [545, 18] width 12 height 12
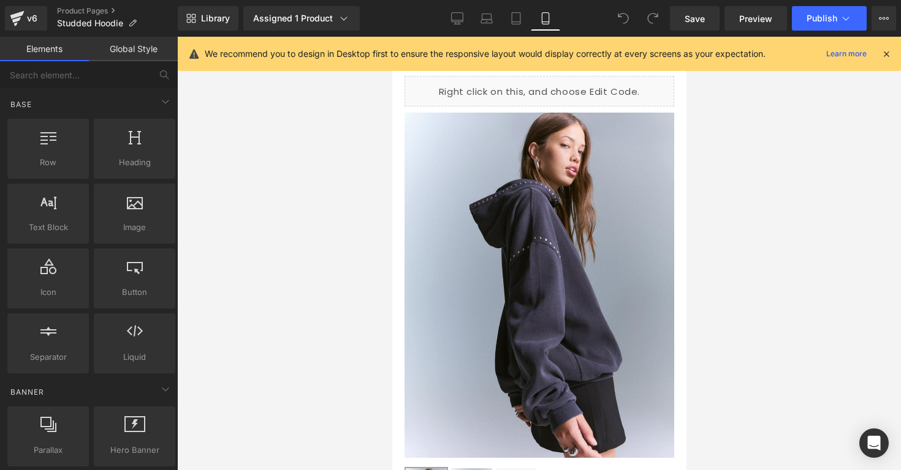
click at [886, 56] on icon at bounding box center [885, 53] width 11 height 11
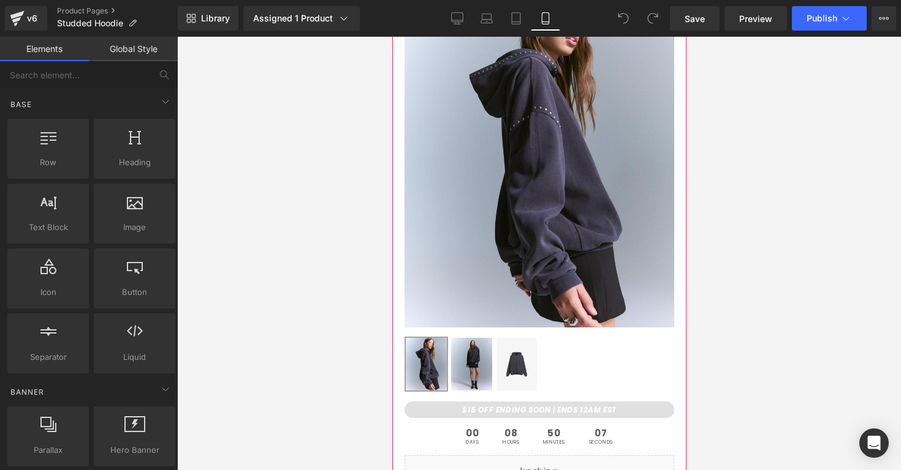
scroll to position [393, 0]
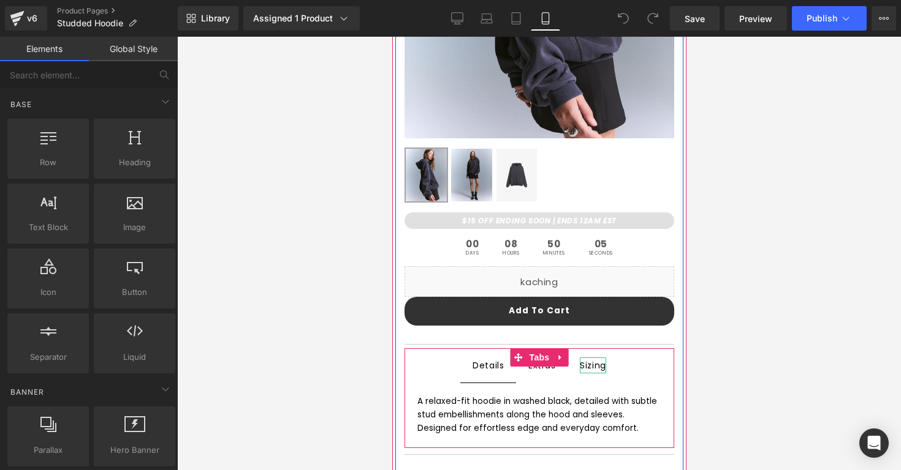
click at [591, 365] on div "Sizing" at bounding box center [592, 366] width 26 height 16
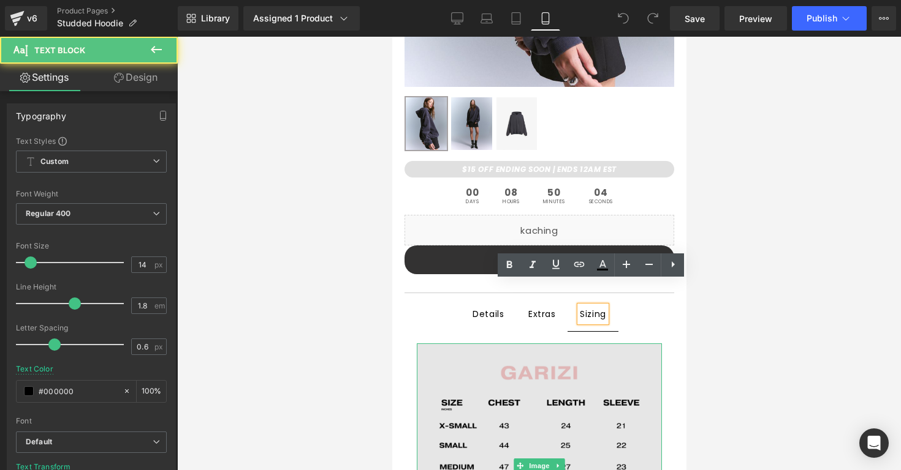
scroll to position [538, 0]
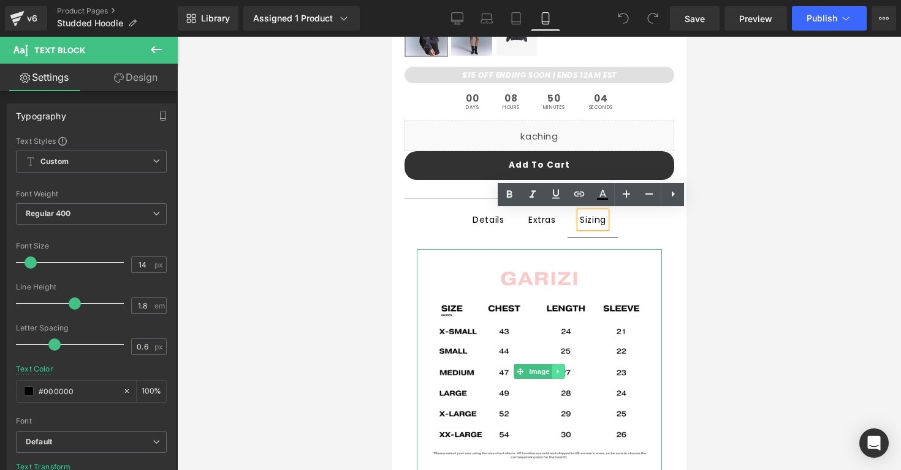
click at [562, 367] on link at bounding box center [557, 371] width 13 height 15
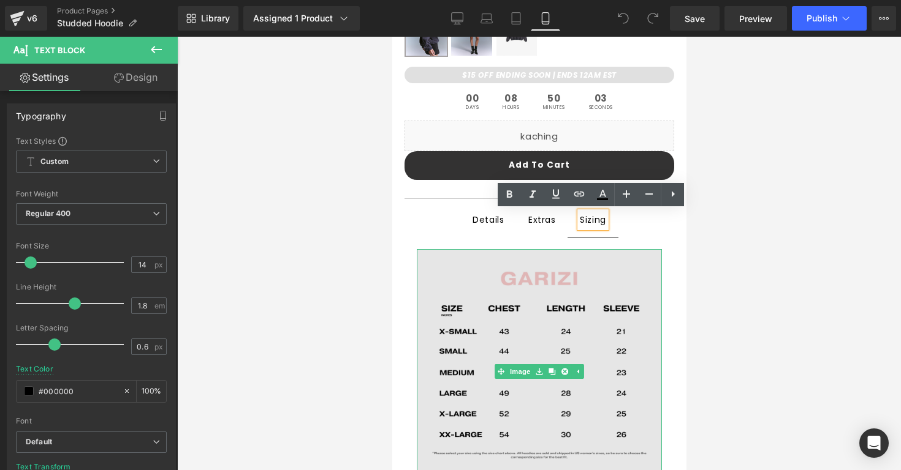
click at [580, 318] on img at bounding box center [538, 371] width 245 height 245
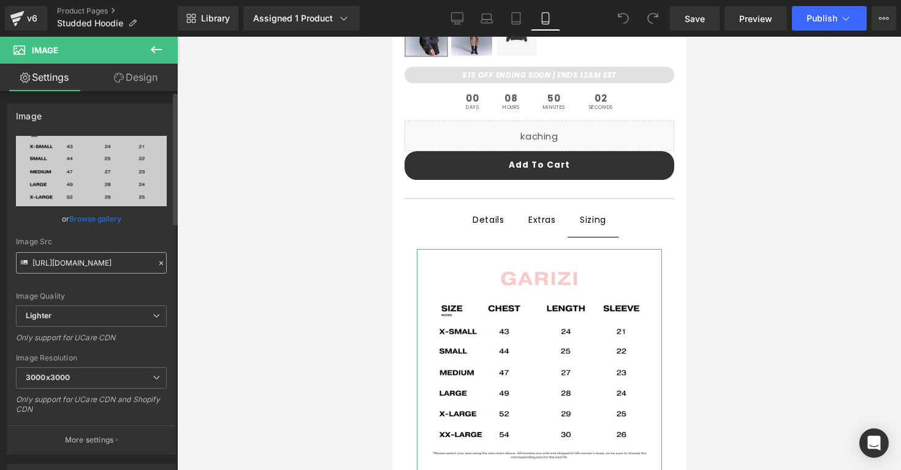
click at [125, 263] on input "https://ucarecdn.com/06ec29c7-3a41-4161-8426-a8584d241e9d/-/format/auto/-/previ…" at bounding box center [91, 262] width 151 height 21
click at [164, 227] on div "https://ucarecdn.com/06ec29c7-3a41-4161-8426-a8584d241e9d/-/format/auto/-/previ…" at bounding box center [91, 295] width 168 height 319
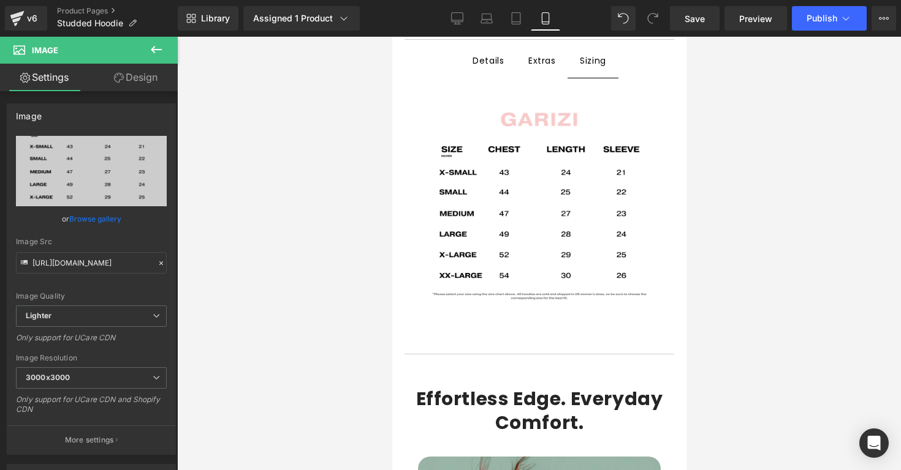
scroll to position [0, 0]
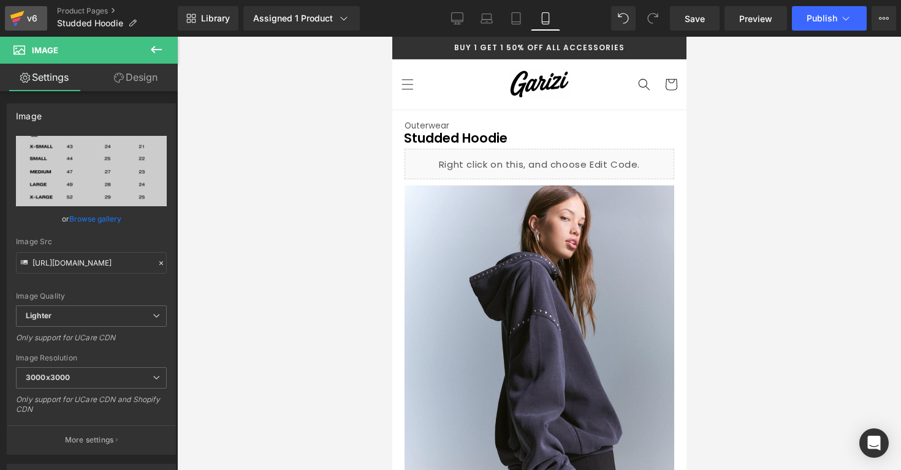
click at [25, 21] on div "v6" at bounding box center [32, 18] width 15 height 16
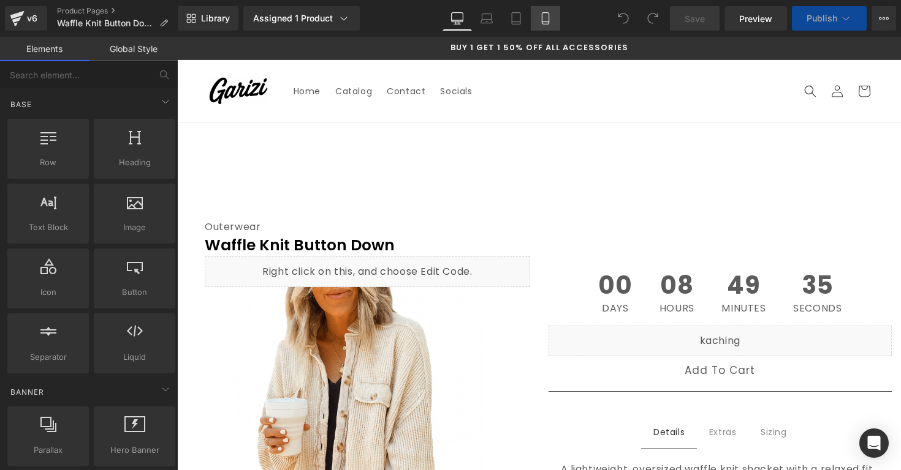
click at [545, 12] on link "Mobile" at bounding box center [545, 18] width 29 height 25
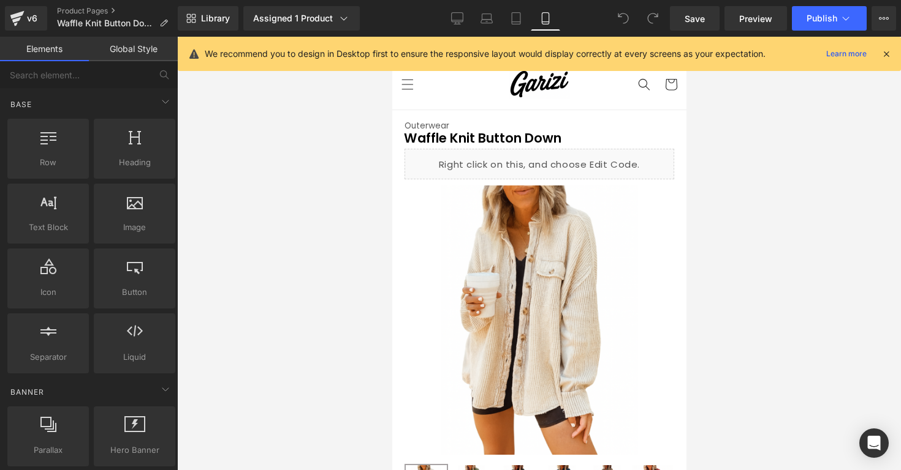
click at [878, 53] on div "We recommend you to design in Desktop first to ensure the responsive layout wou…" at bounding box center [543, 54] width 676 height 15
click at [888, 55] on icon at bounding box center [885, 53] width 11 height 11
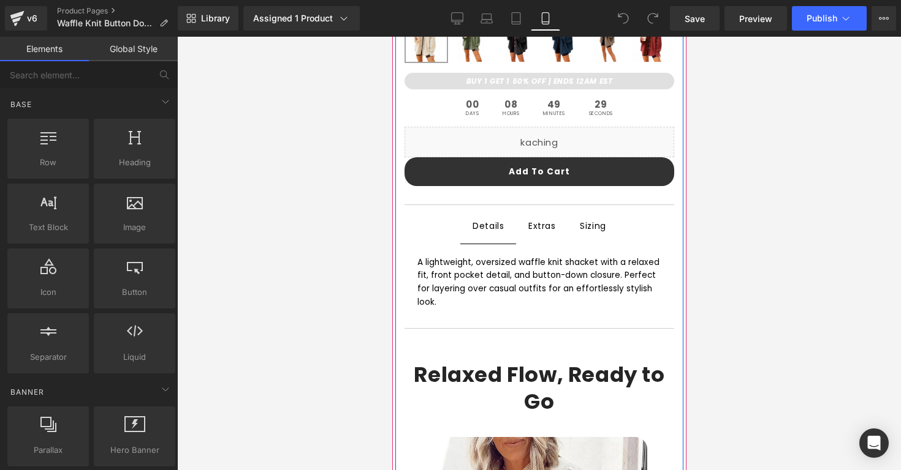
scroll to position [453, 0]
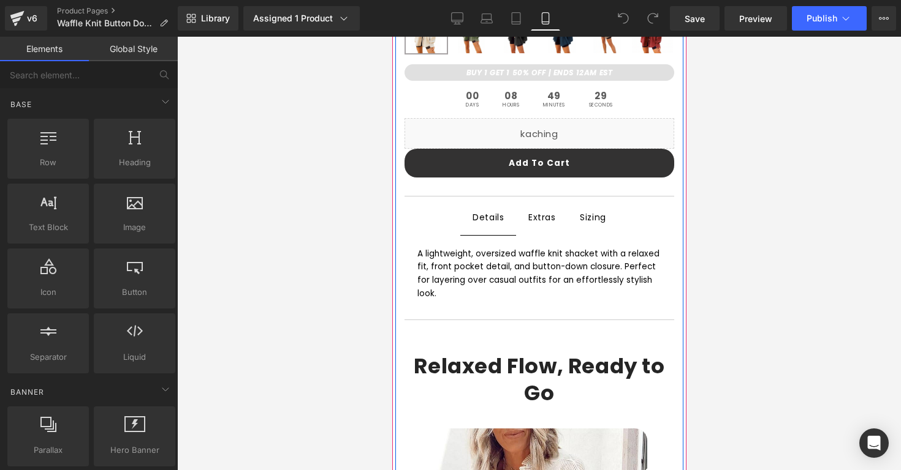
click at [586, 211] on div "Sizing Text Block" at bounding box center [592, 218] width 26 height 16
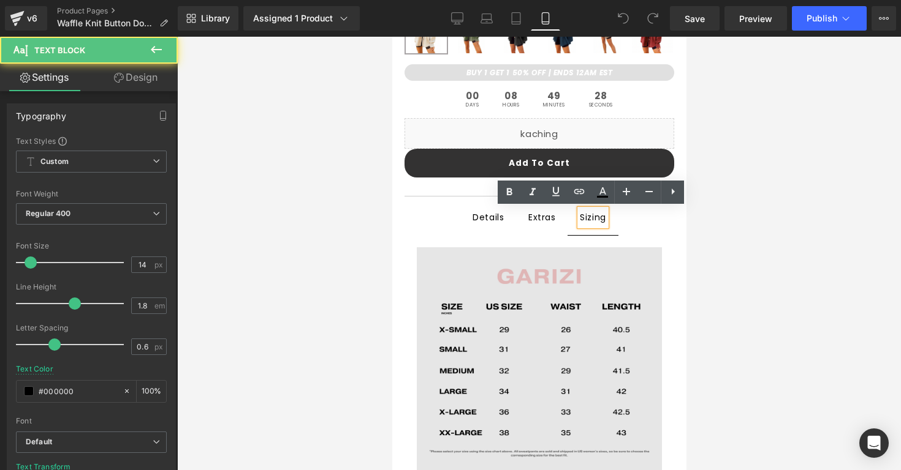
click at [556, 290] on img at bounding box center [538, 369] width 245 height 245
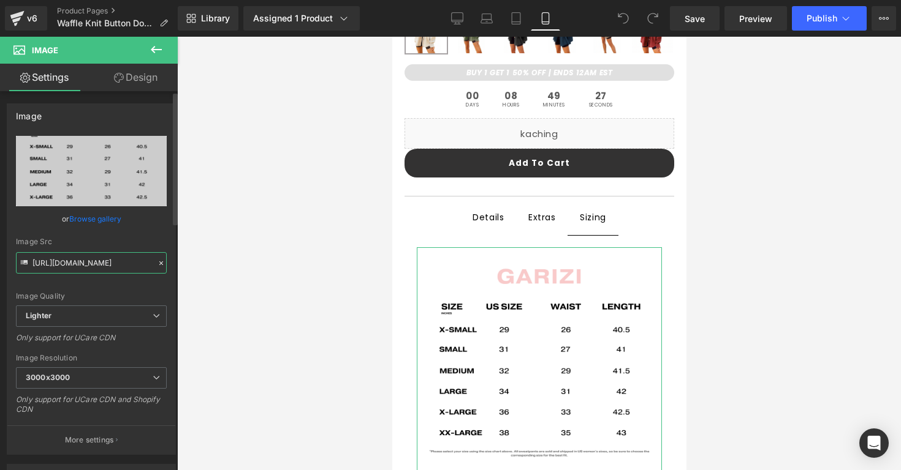
click at [83, 266] on input "https://ucarecdn.com/2f454537-d041-4096-81b8-3497b1e4b2e7/-/format/auto/-/previ…" at bounding box center [91, 262] width 151 height 21
click at [83, 265] on input "https://ucarecdn.com/2f454537-d041-4096-81b8-3497b1e4b2e7/-/format/auto/-/previ…" at bounding box center [91, 262] width 151 height 21
paste input "06ec29c7-3a41-4161-8426-a8584d241e9d/-/format/auto/-/preview/3000x3000/-/qualit…"
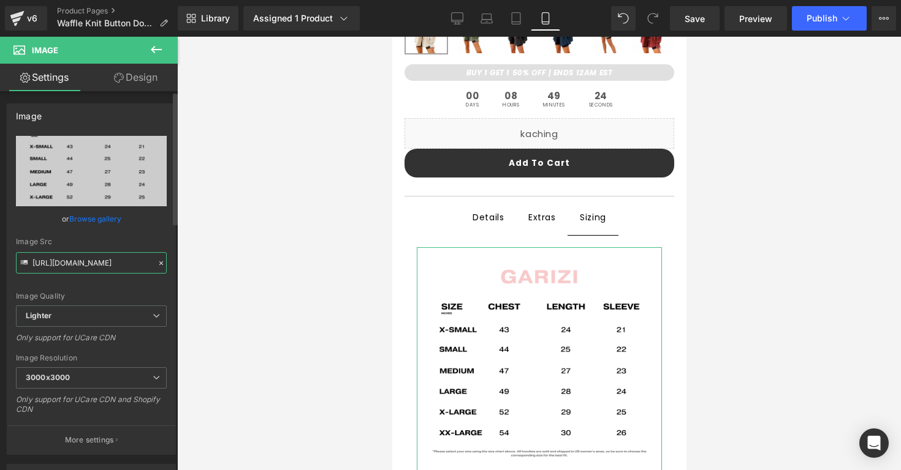
type input "https://ucarecdn.com/06ec29c7-3a41-4161-8426-a8584d241e9d/-/format/auto/-/previ…"
click at [104, 243] on div "Image Src" at bounding box center [91, 242] width 151 height 9
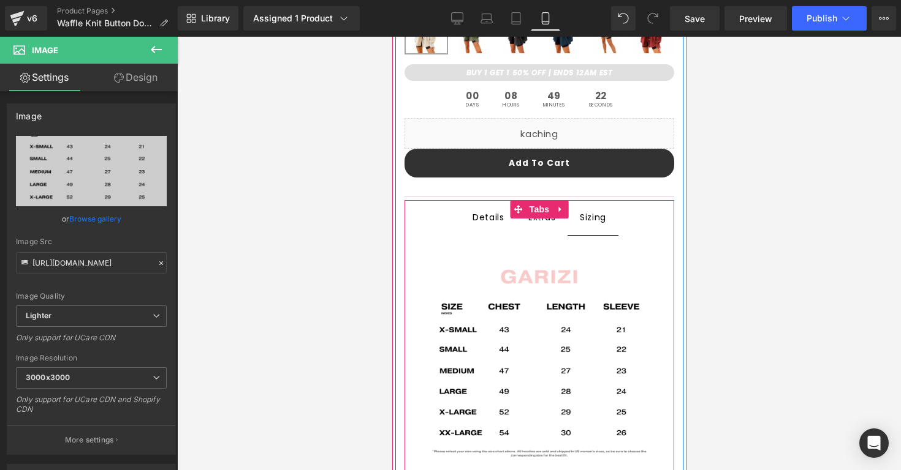
click at [391, 37] on div at bounding box center [391, 37] width 0 height 0
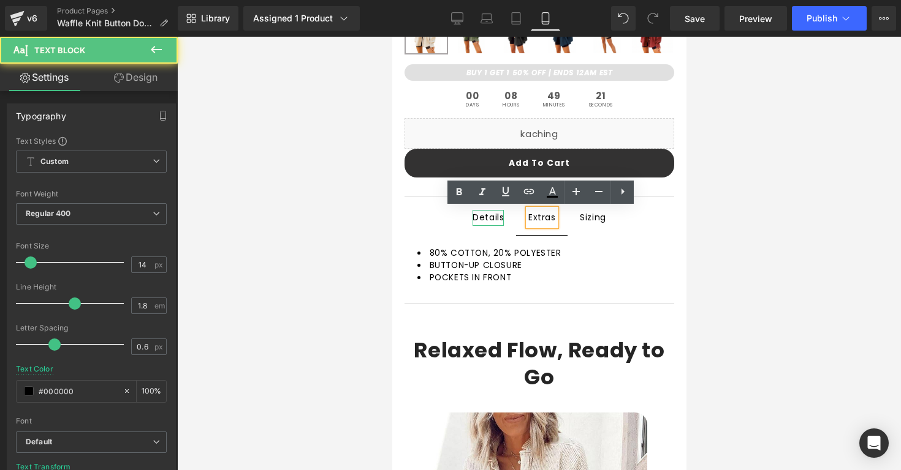
click at [496, 217] on div "Details" at bounding box center [487, 217] width 31 height 15
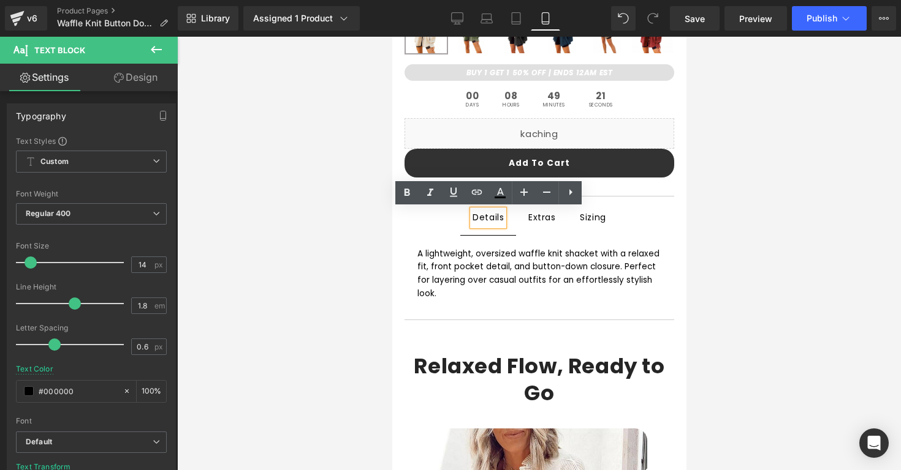
click at [387, 242] on div at bounding box center [538, 254] width 723 height 434
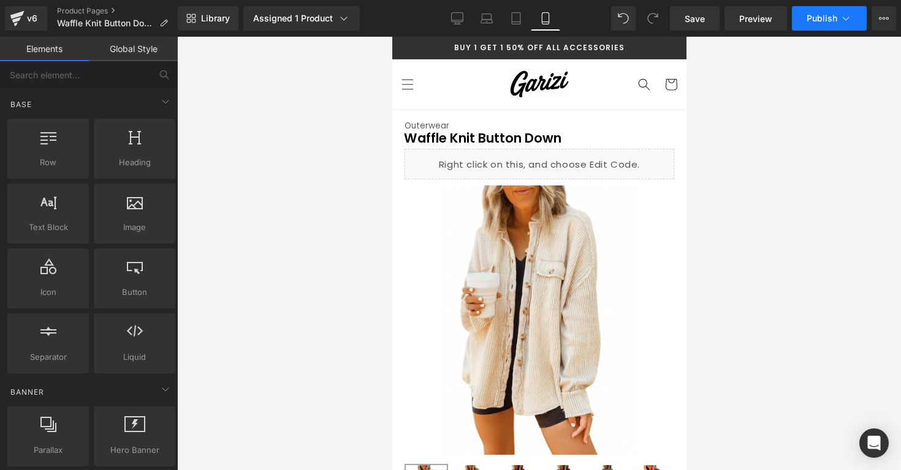
click at [819, 20] on span "Publish" at bounding box center [821, 18] width 31 height 10
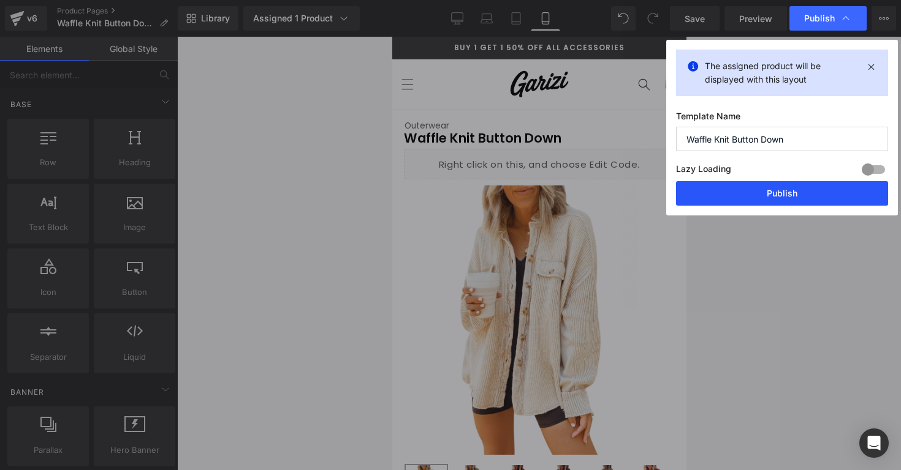
click at [761, 185] on button "Publish" at bounding box center [782, 193] width 212 height 25
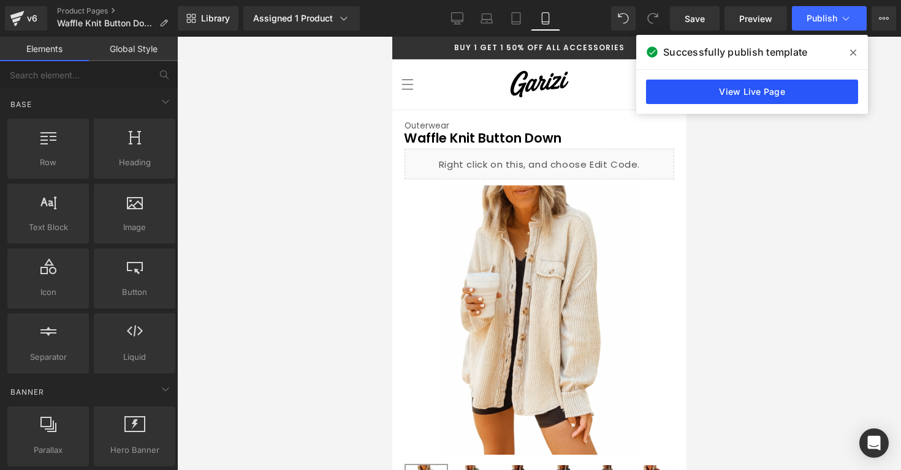
click at [749, 88] on link "View Live Page" at bounding box center [752, 92] width 212 height 25
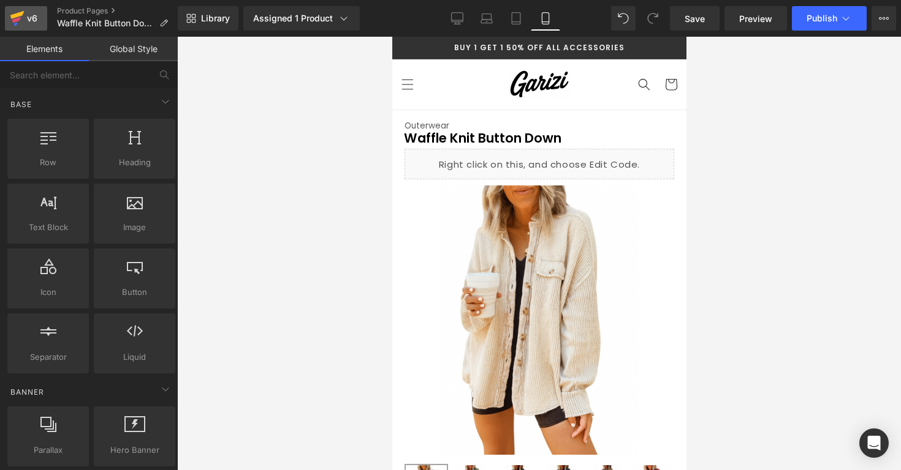
click at [28, 27] on link "v6" at bounding box center [26, 18] width 42 height 25
